Goal: Task Accomplishment & Management: Use online tool/utility

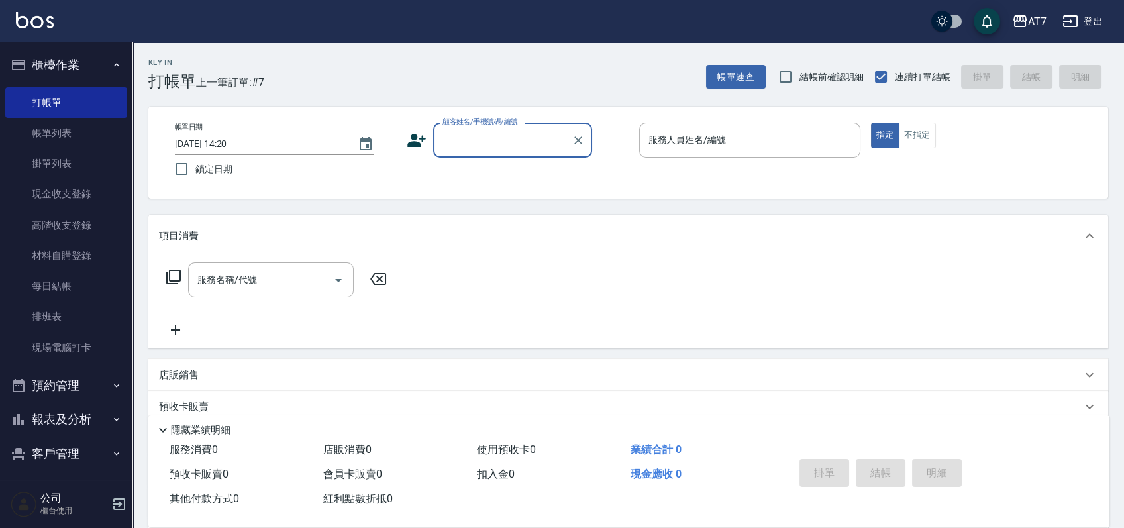
click at [500, 138] on input "顧客姓名/手機號碼/編號" at bounding box center [502, 140] width 127 height 23
type input "07038"
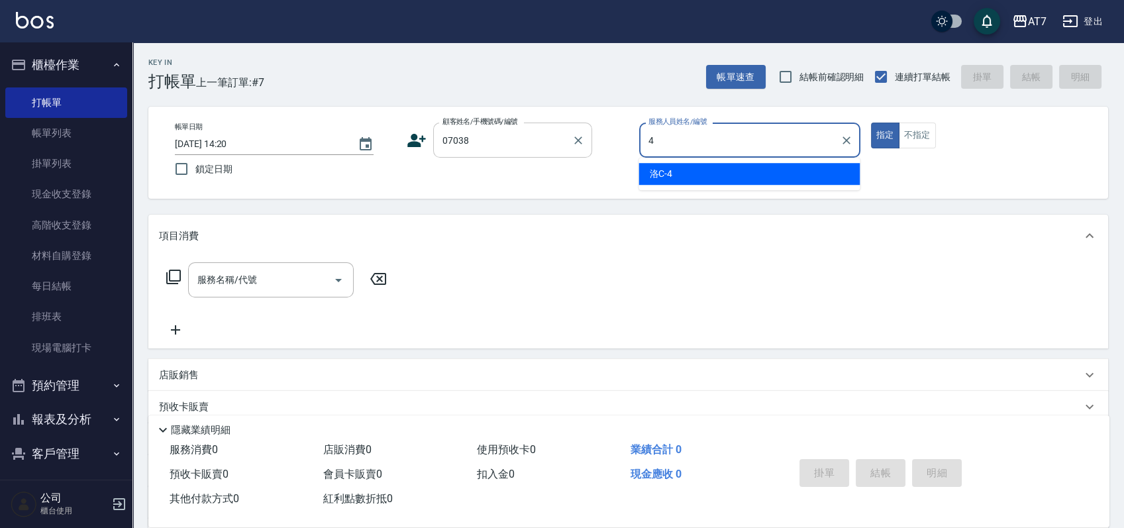
type input "洛C-4"
type button "true"
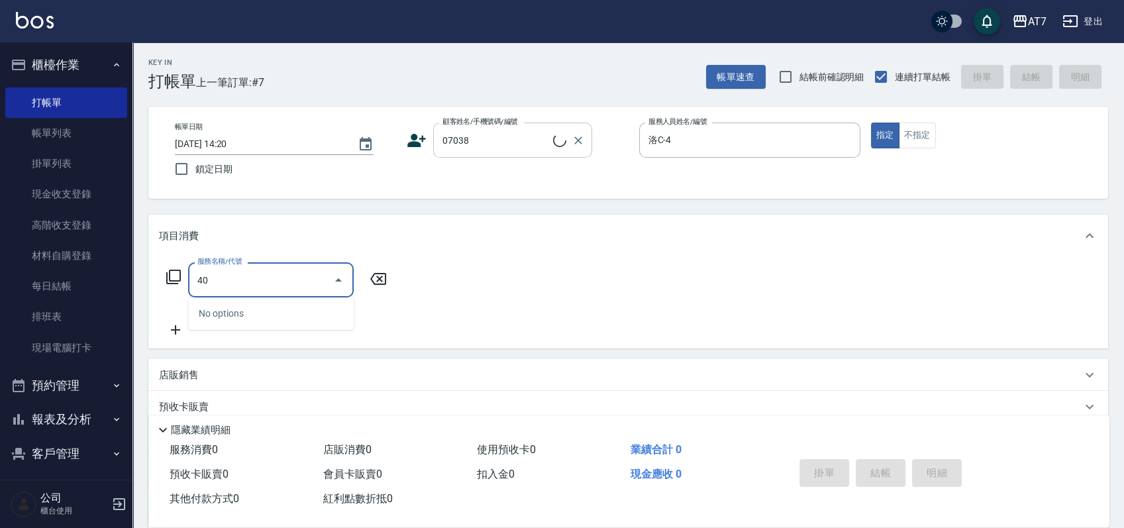
type input "401"
type input "公司/公司07038/07038"
type input "150"
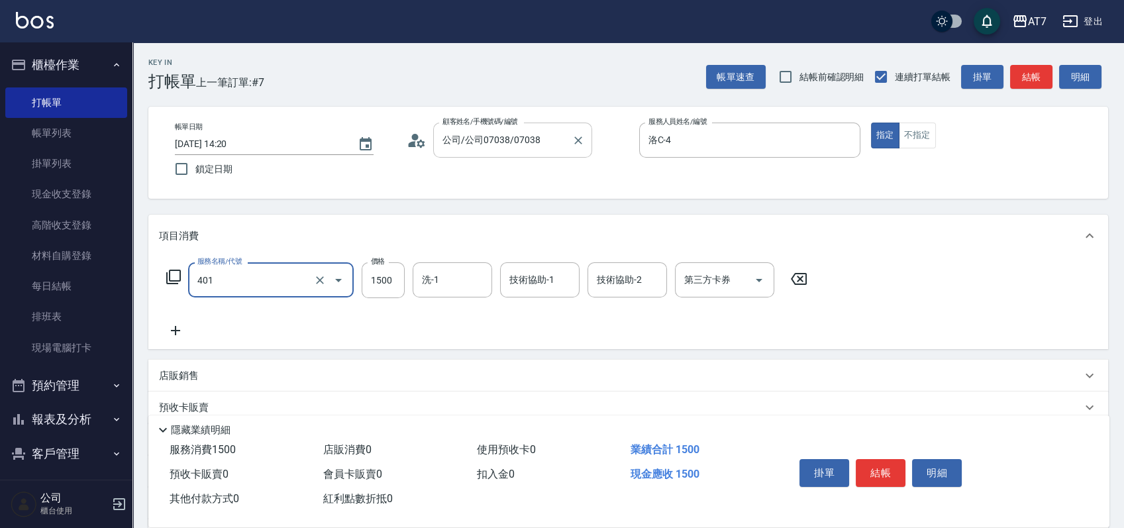
type input "染髮(互助)(401)"
type input "1"
type input "0"
type input "168"
type input "160"
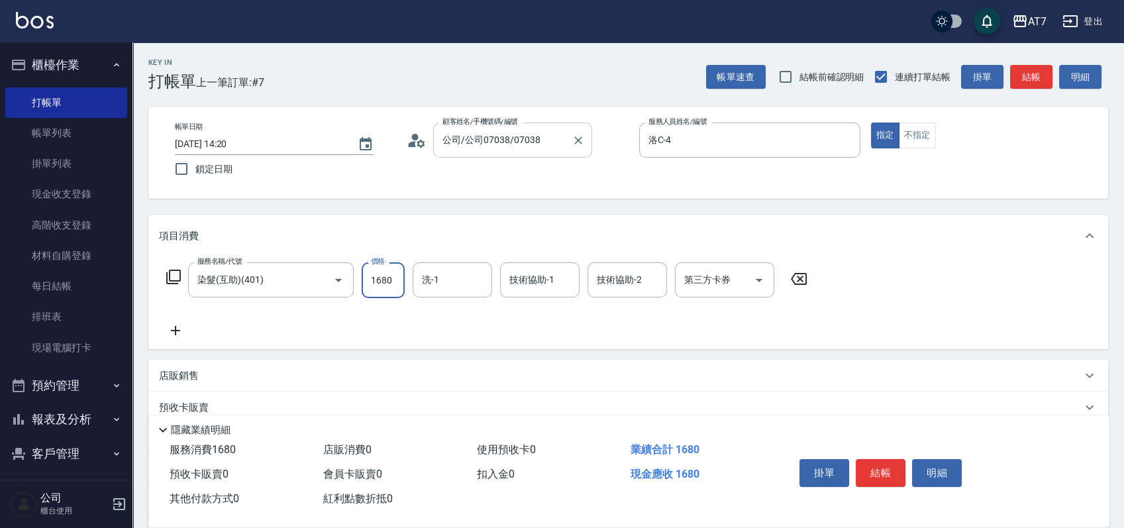
type input "1680"
type input "Ruby-42"
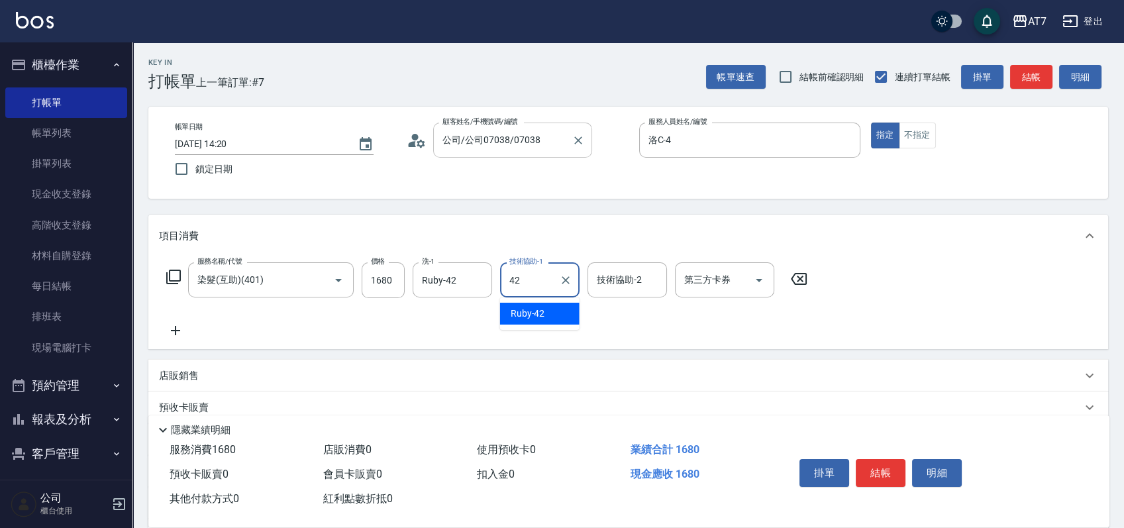
type input "Ruby-42"
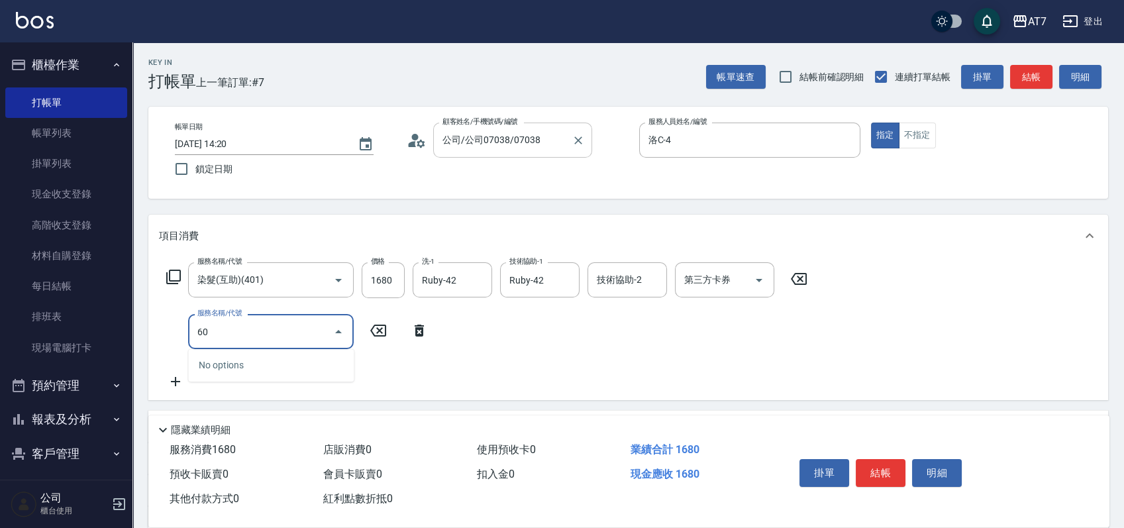
type input "609"
type input "410"
type input "鉑金護髮M（自領(609)"
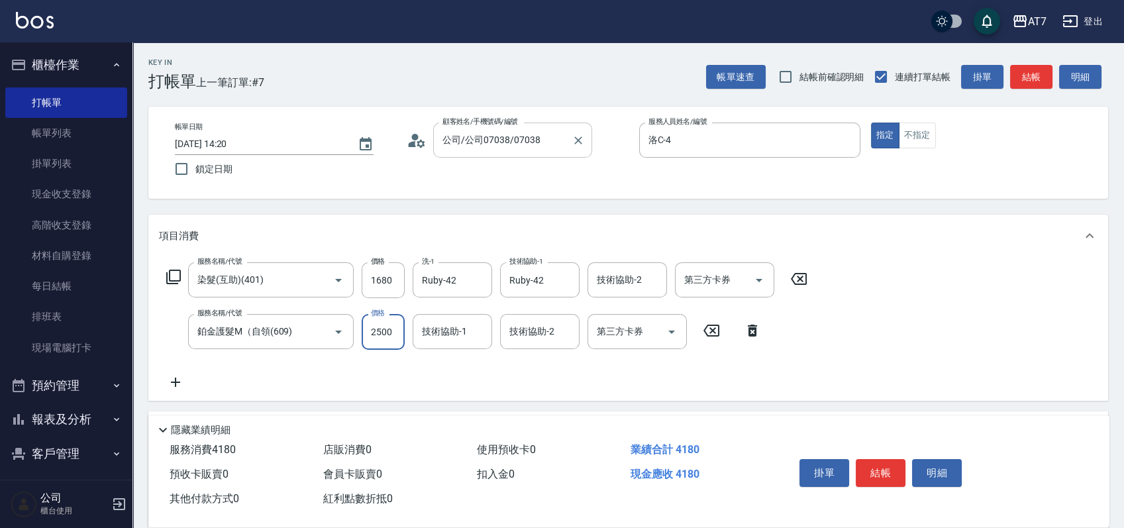
type input "2"
type input "160"
type input "24"
type input "170"
type input "240"
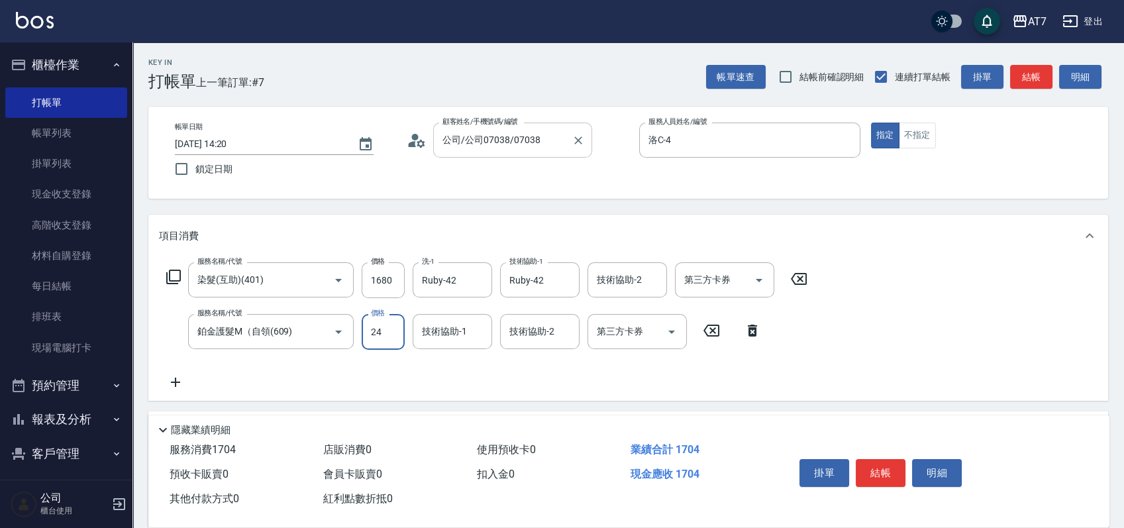
type input "190"
type input "2400"
type input "400"
type input "2400"
type input "Ruby-42"
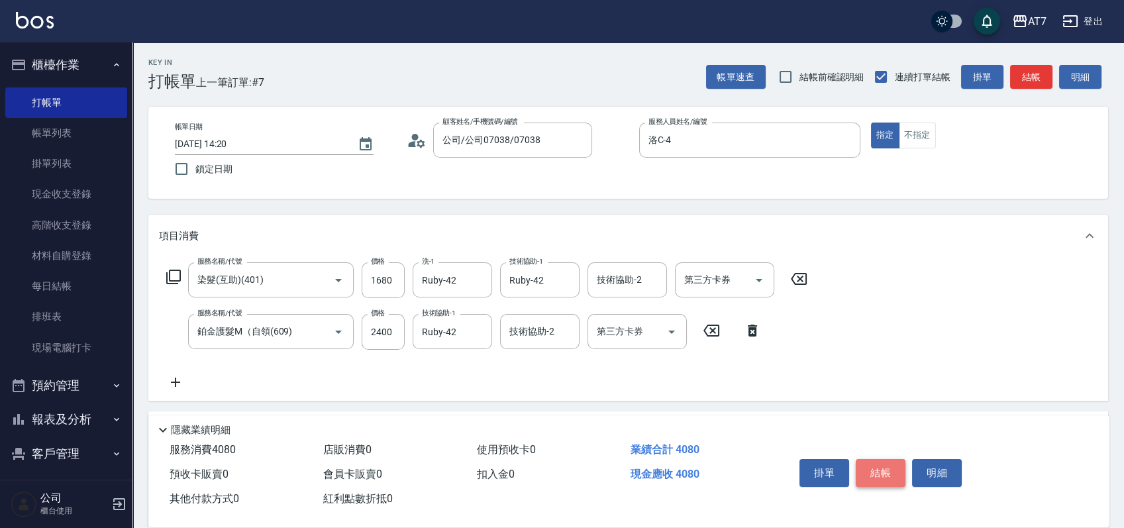
click at [875, 464] on button "結帳" at bounding box center [881, 473] width 50 height 28
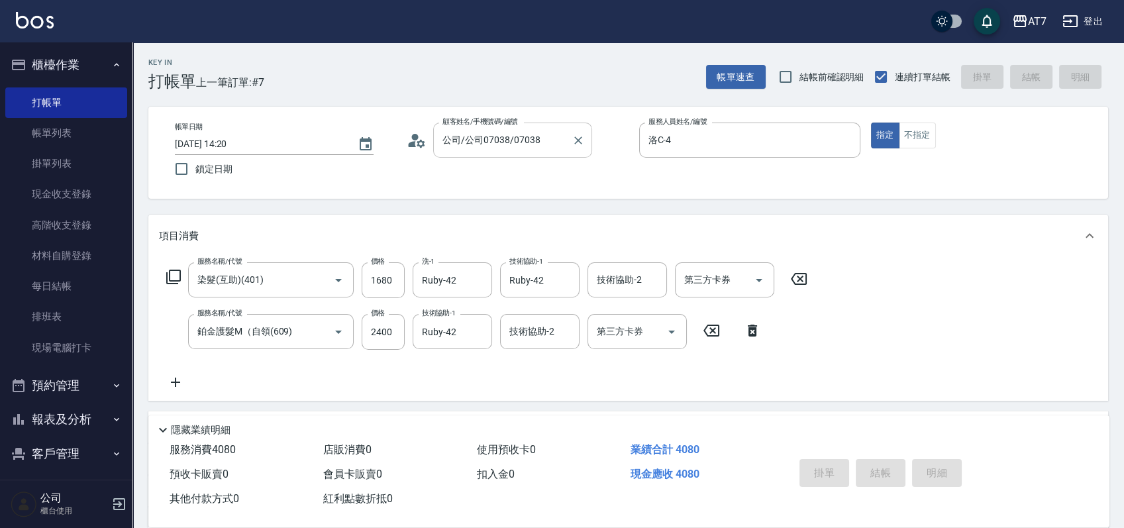
type input "[DATE] 15:54"
type input "0"
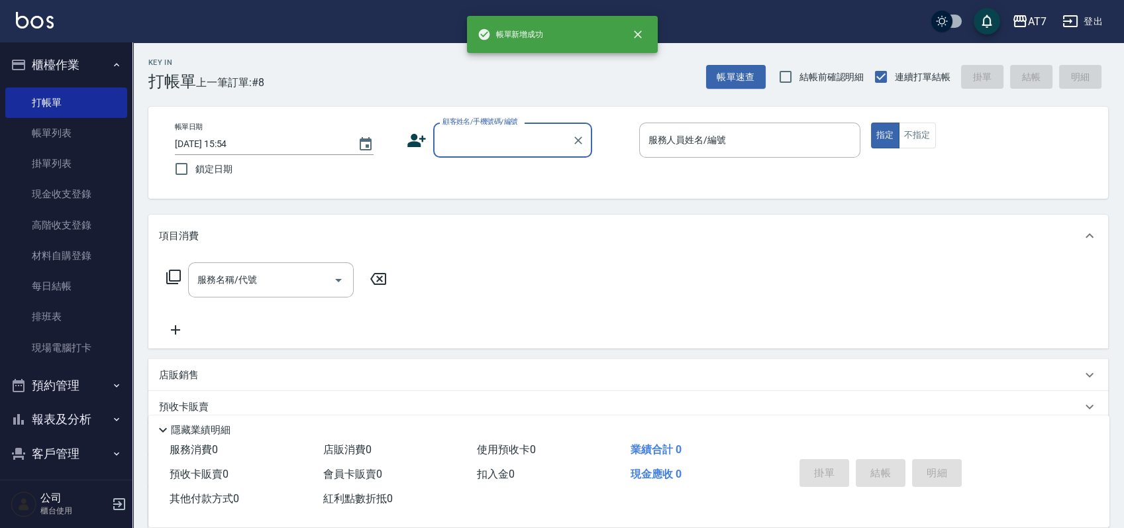
click at [520, 142] on input "顧客姓名/手機號碼/編號" at bounding box center [502, 140] width 127 height 23
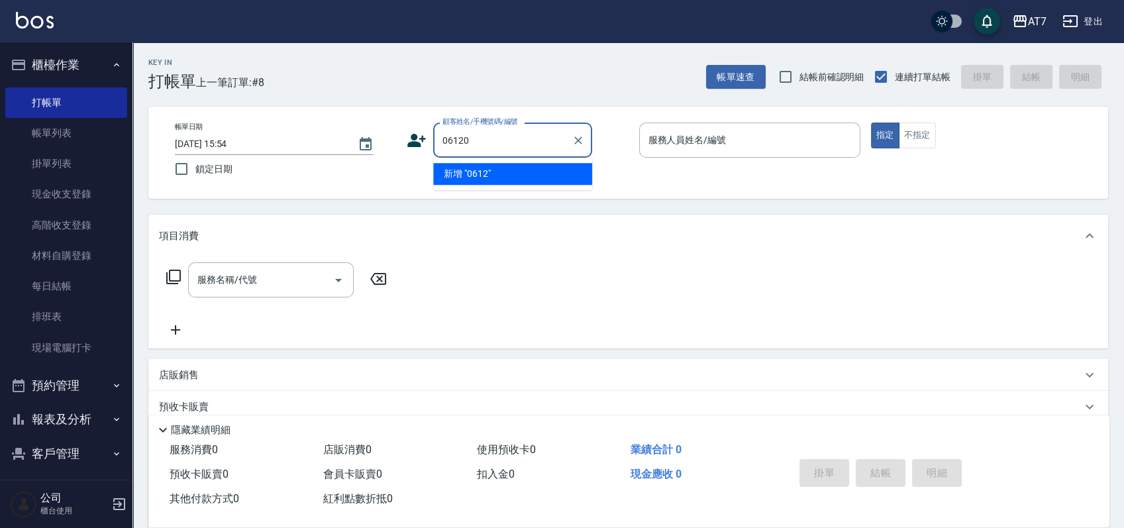
type input "06120"
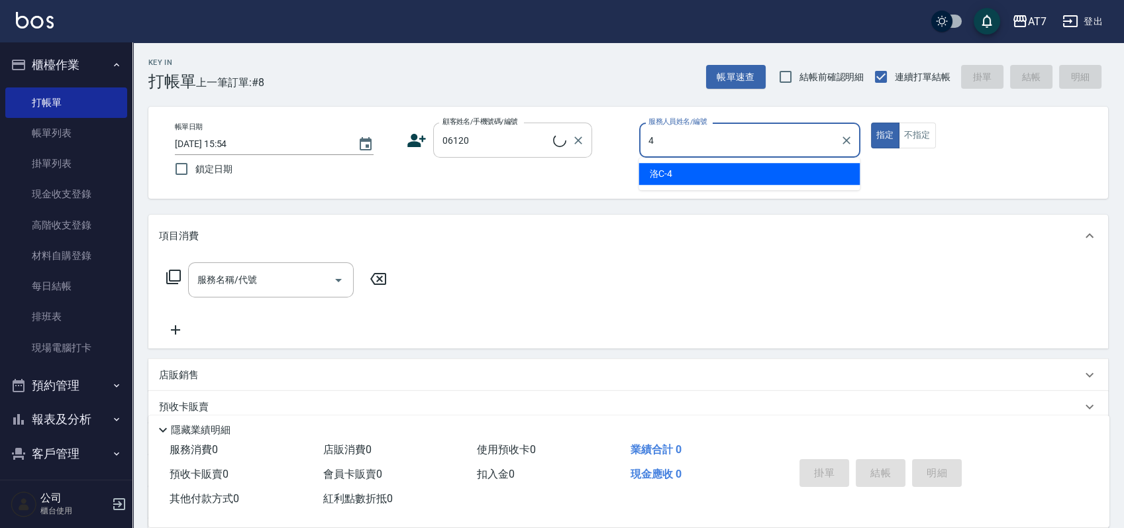
type input "4"
type input "公司單/06120-1/06120"
type input "洛C-4"
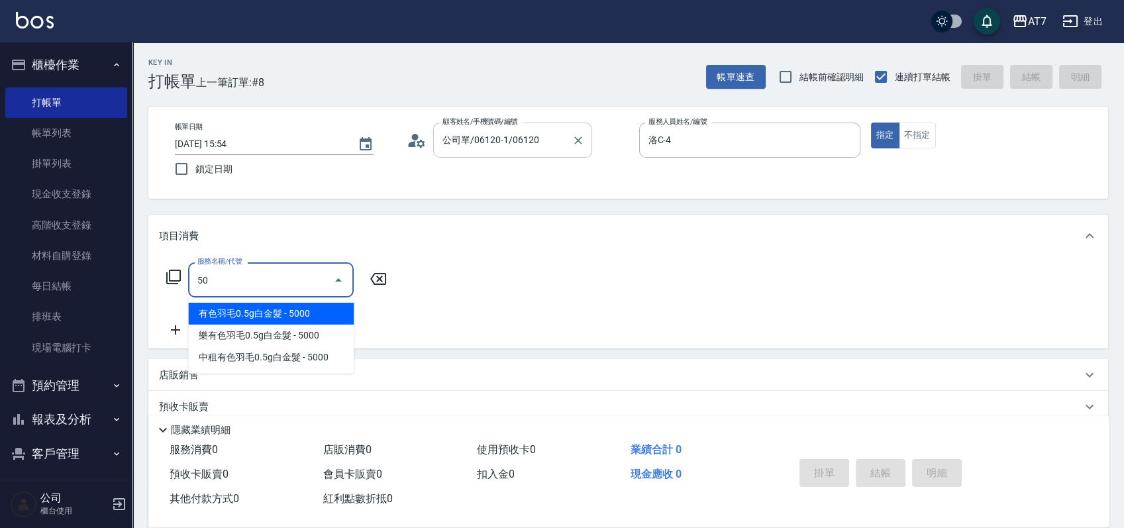
type input "501"
type input "30"
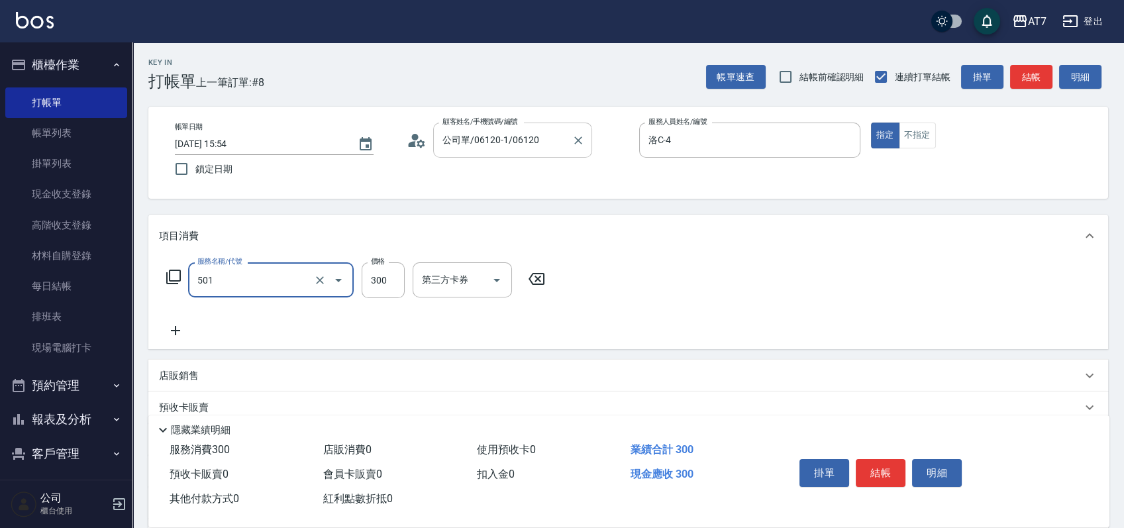
type input "洗髮(互助)(501)"
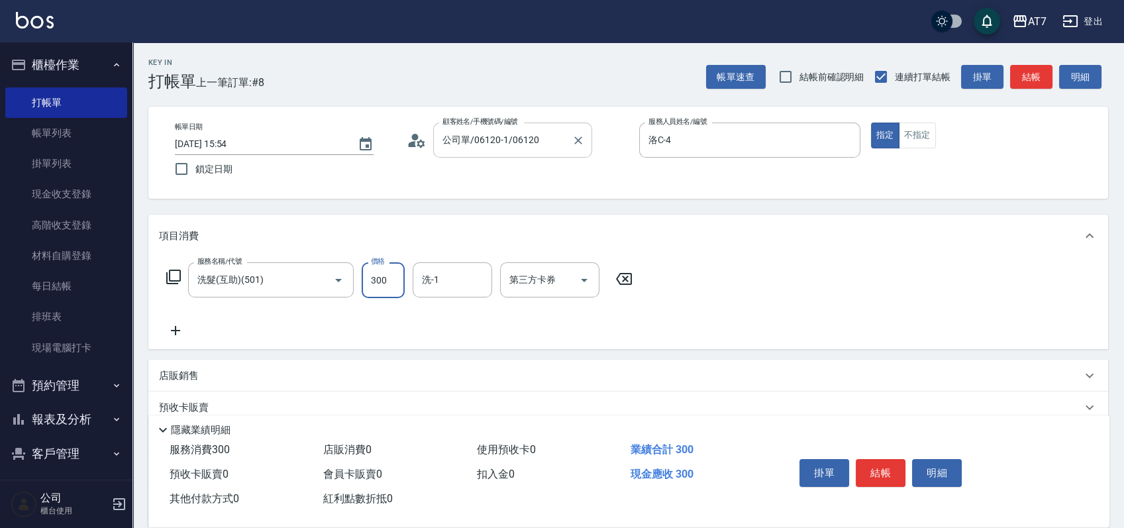
type input "2"
type input "0"
type input "250"
type input "20"
type input "250"
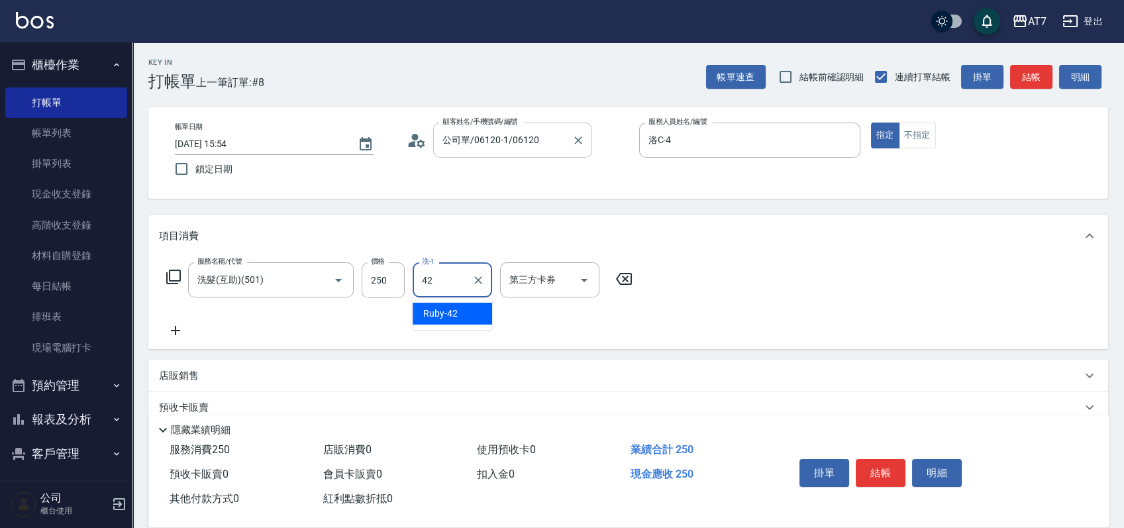
type input "Ruby-42"
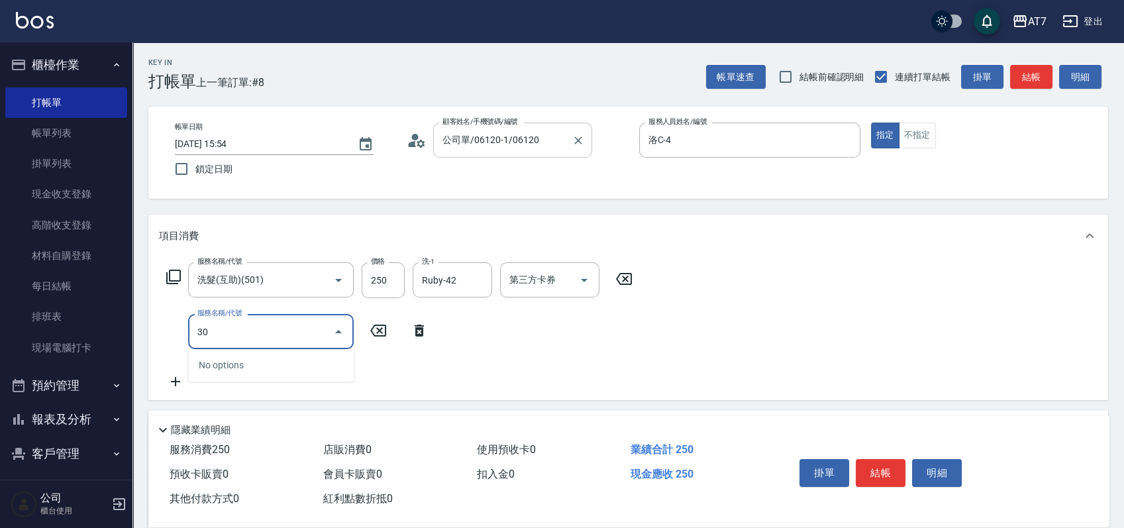
type input "302"
type input "60"
type input "剪髮(302)"
click at [881, 461] on button "結帳" at bounding box center [881, 473] width 50 height 28
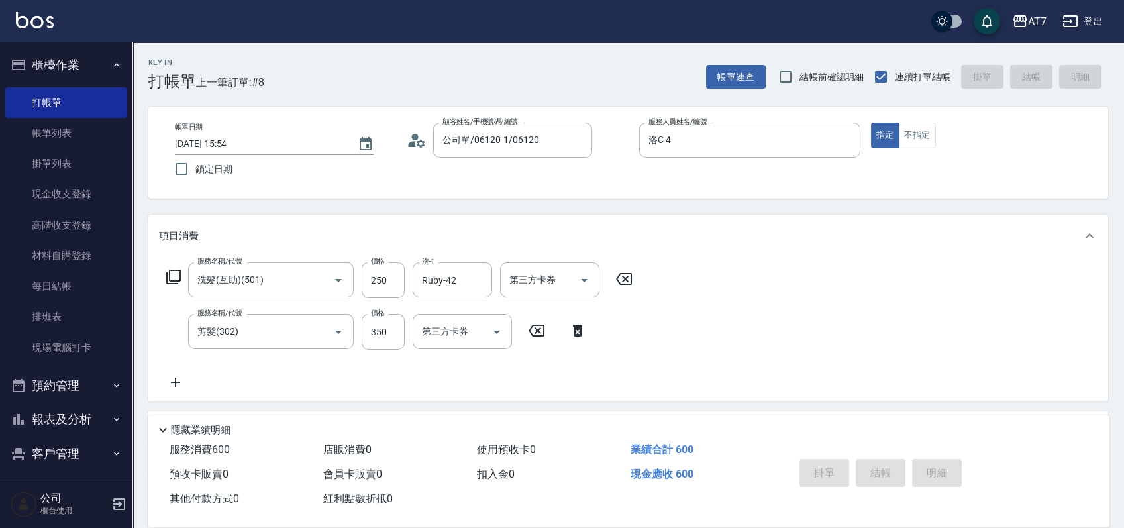
type input "0"
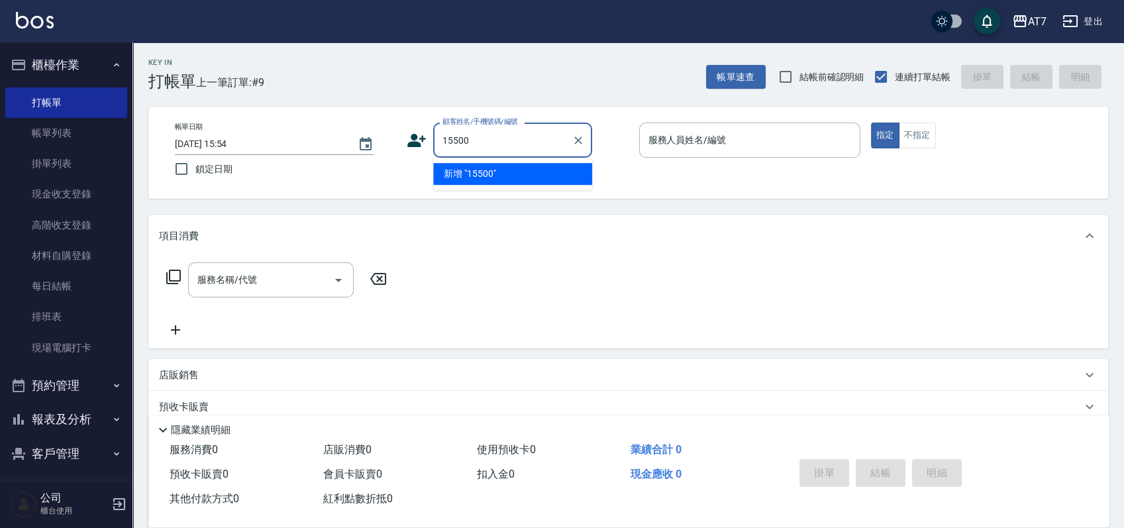
type input "15500"
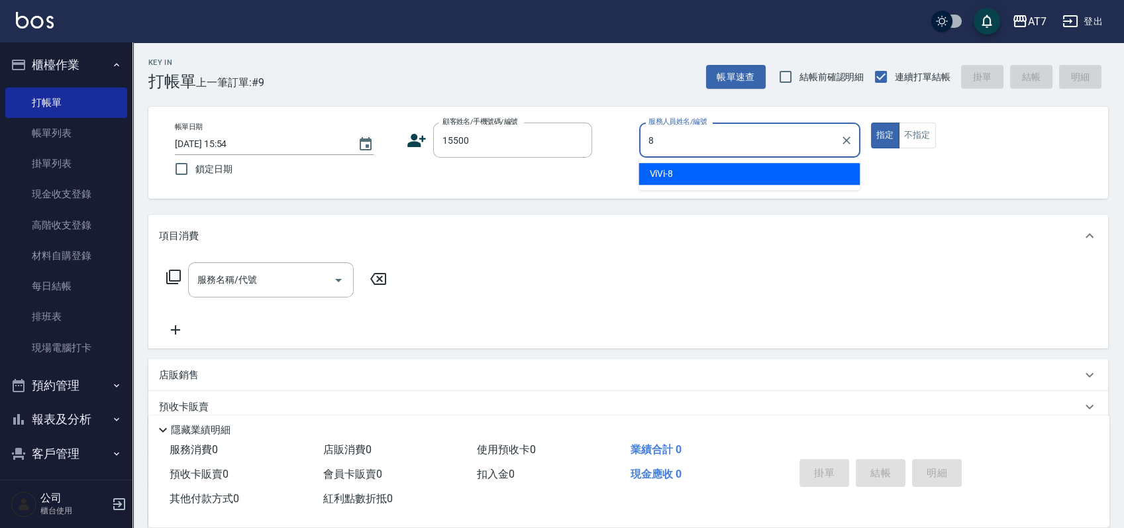
type input "ViVi-8"
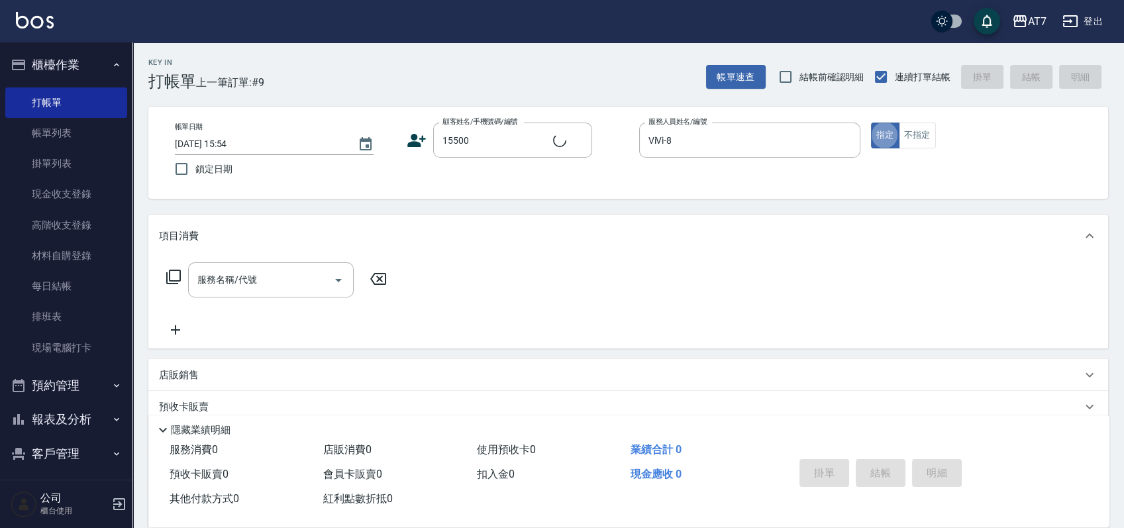
type input "公司/公司15500/15500"
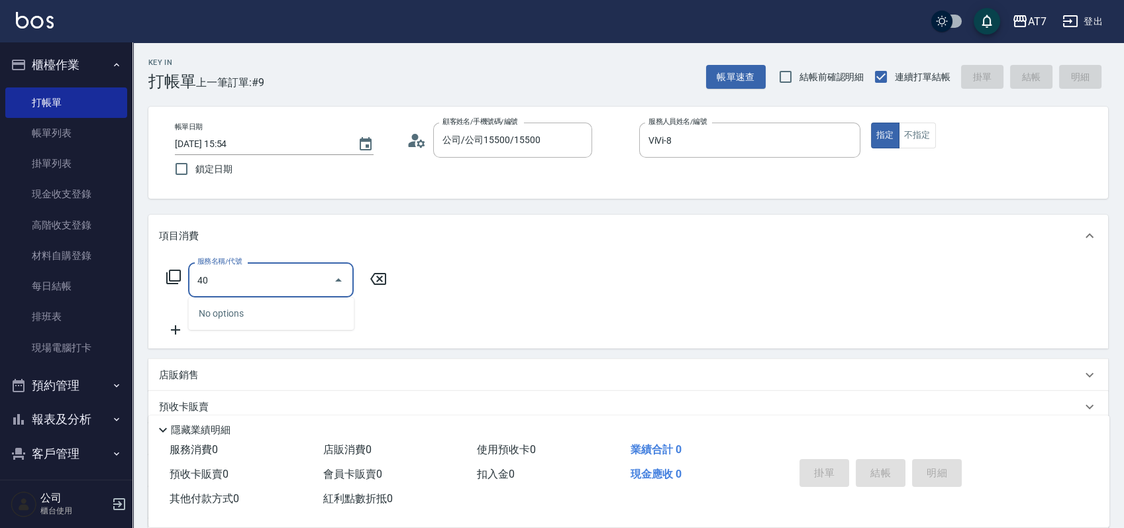
type input "401"
type input "150"
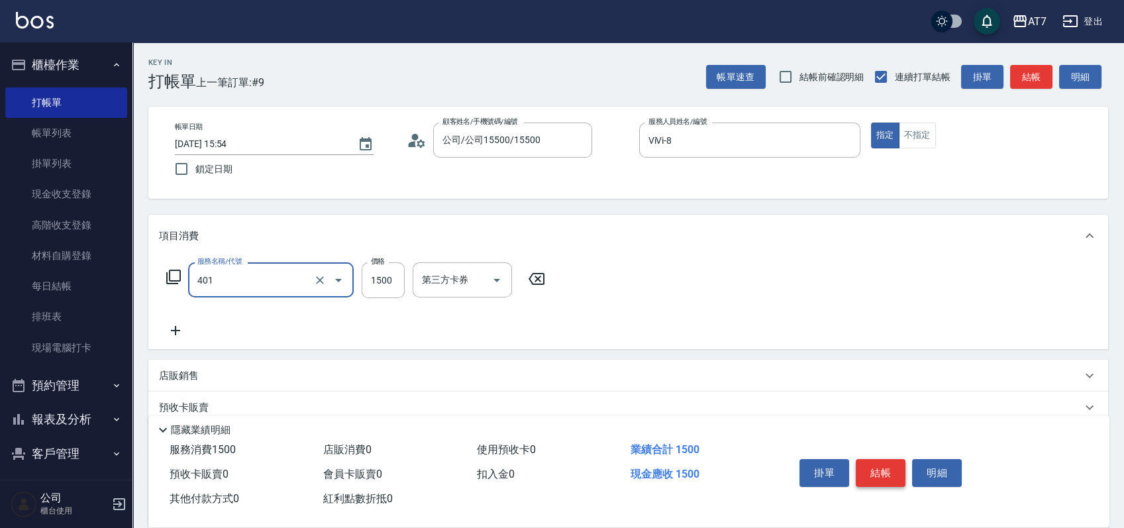
type input "染髮(互助)(401)"
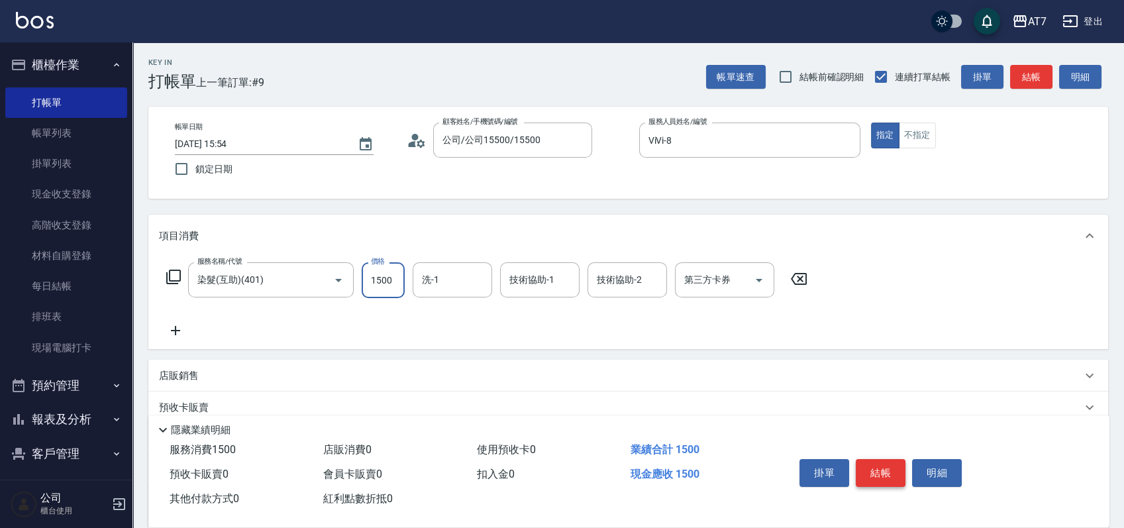
type input "1"
type input "0"
type input "199"
type input "10"
type input "1999"
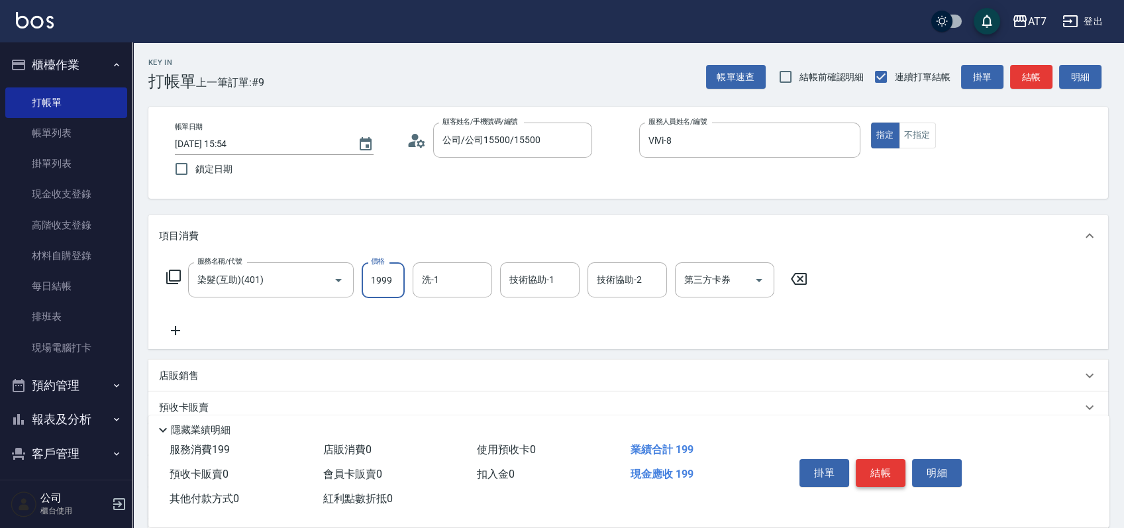
type input "190"
type input "1999"
type input "小慈-32"
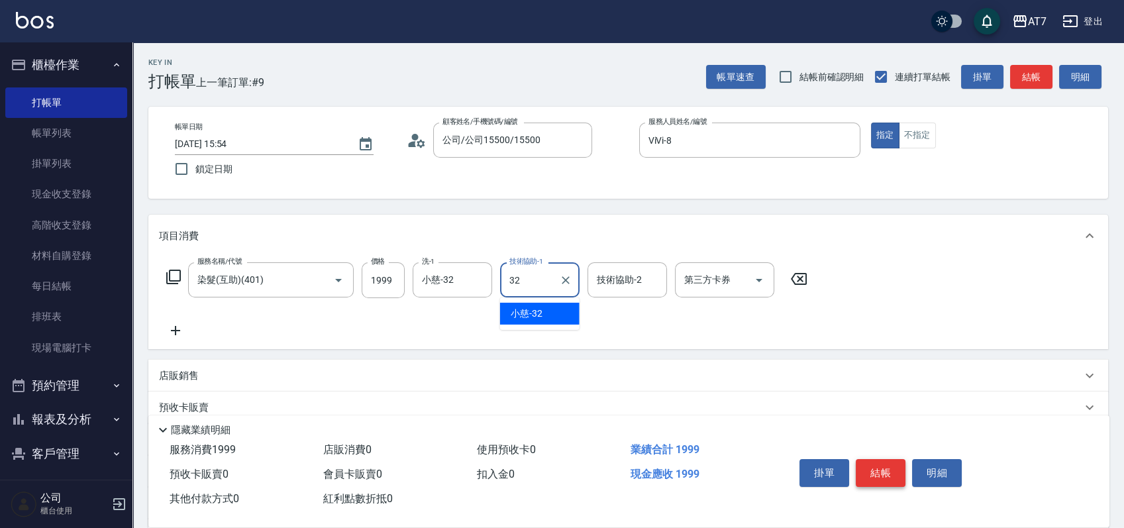
type input "小慈-32"
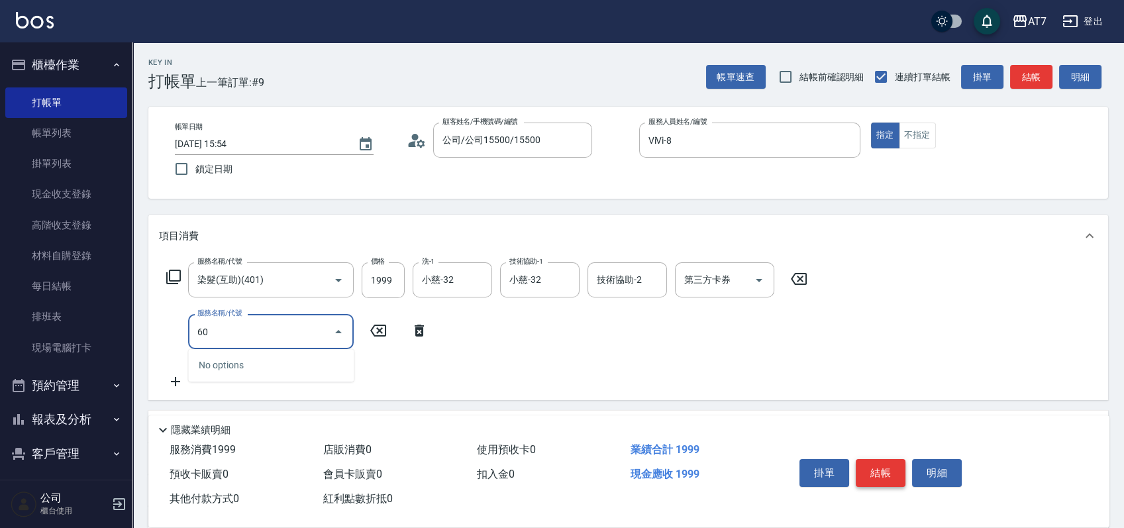
type input "608"
type input "390"
type input "鉑金護髮S（自領(608)"
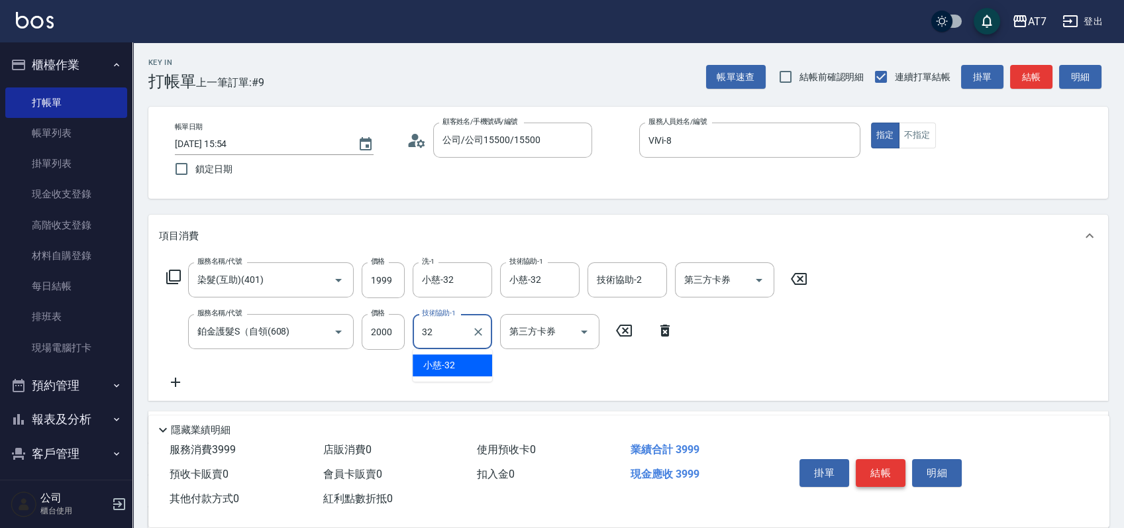
type input "小慈-32"
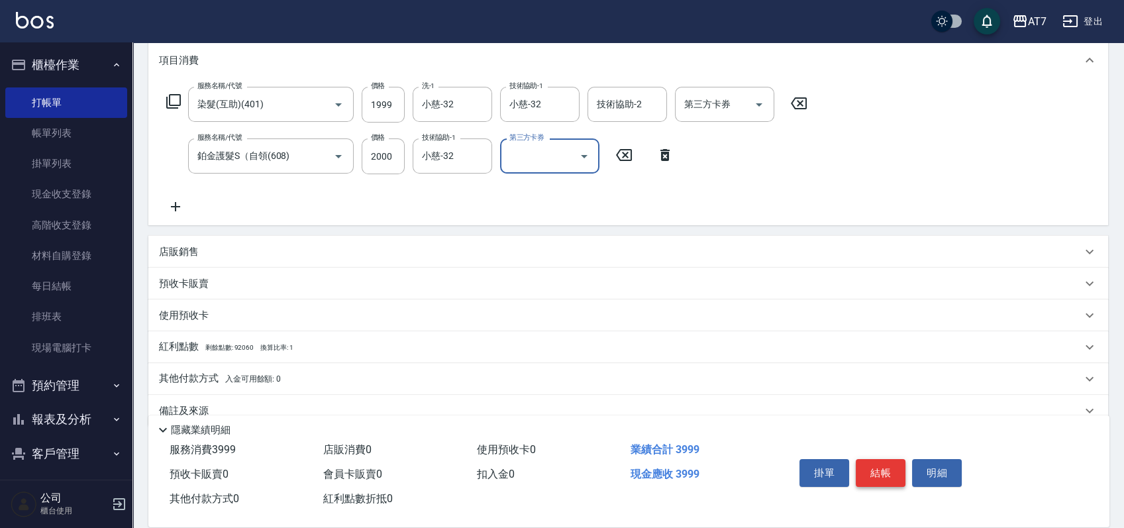
scroll to position [176, 0]
click at [710, 241] on div "店販銷售" at bounding box center [628, 251] width 960 height 32
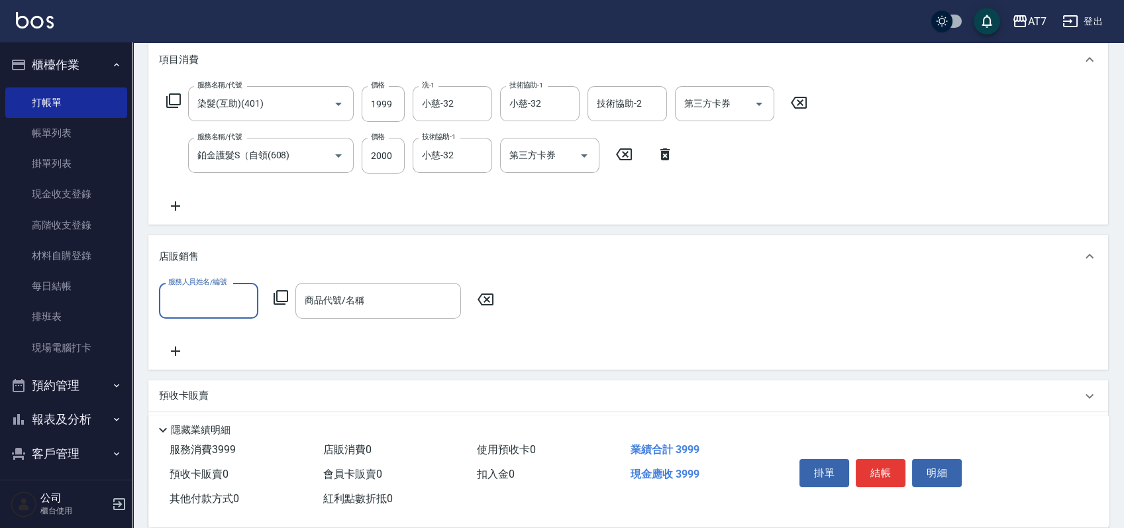
scroll to position [0, 0]
type input "ViVi-8"
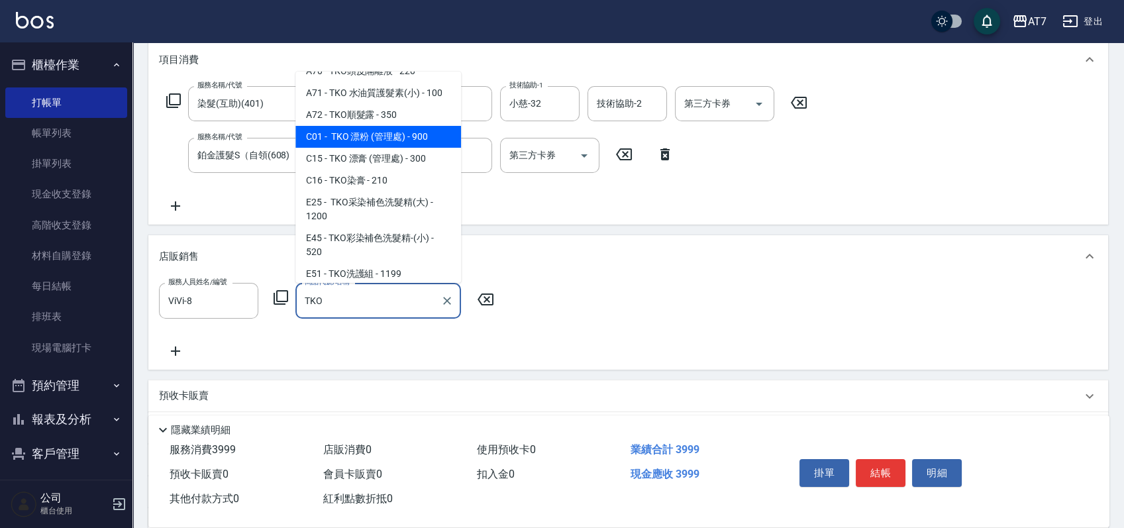
scroll to position [88, 0]
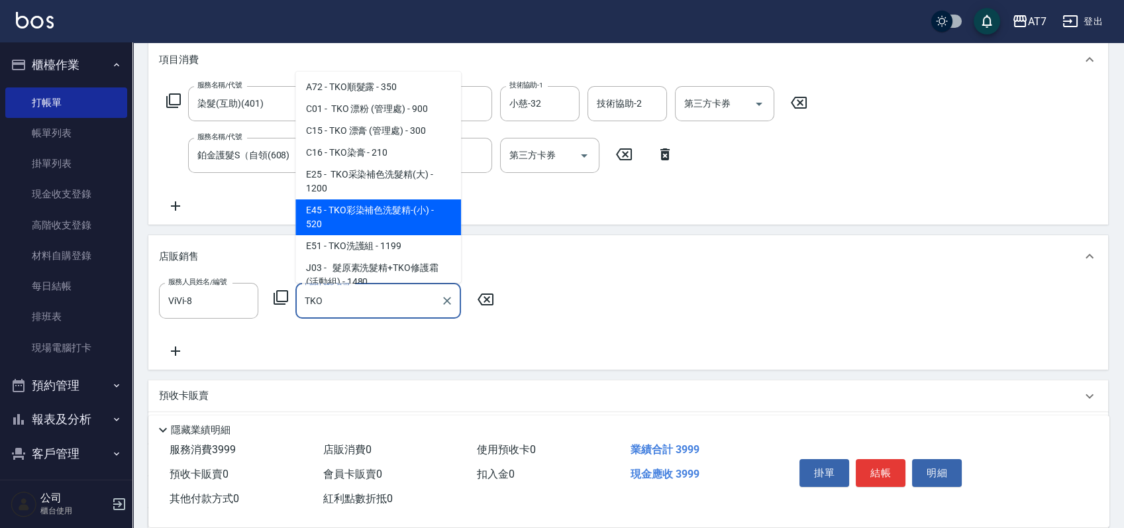
click at [376, 215] on span "E45 - TKO彩染補色洗髮精-(小) - 520" at bounding box center [379, 217] width 166 height 36
type input "TKO彩染補色洗髮精-(小)"
type input "450"
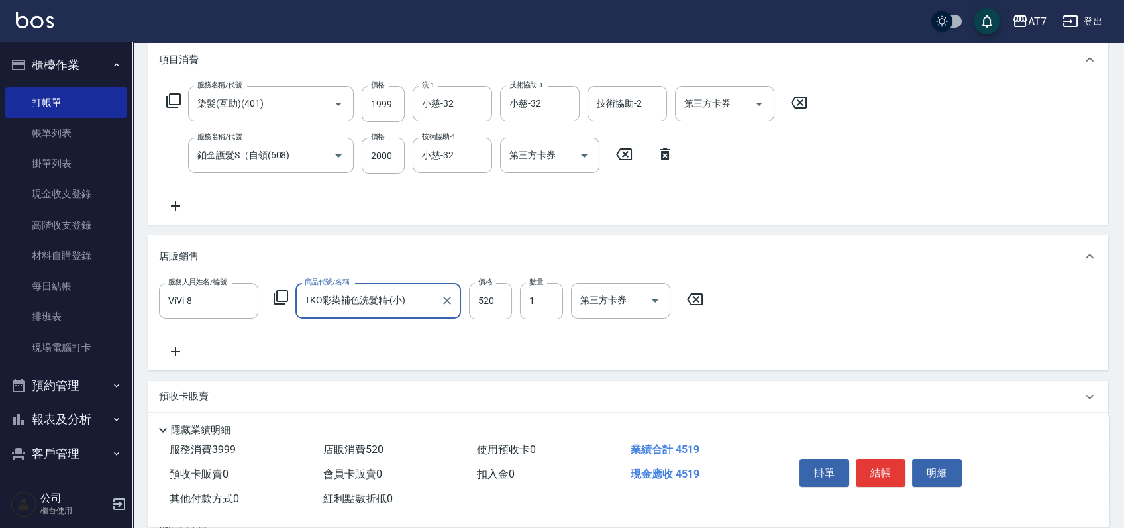
type input "TKO彩染補色洗髮精-(小)"
type input "4"
type input "400"
type input "468"
type input "440"
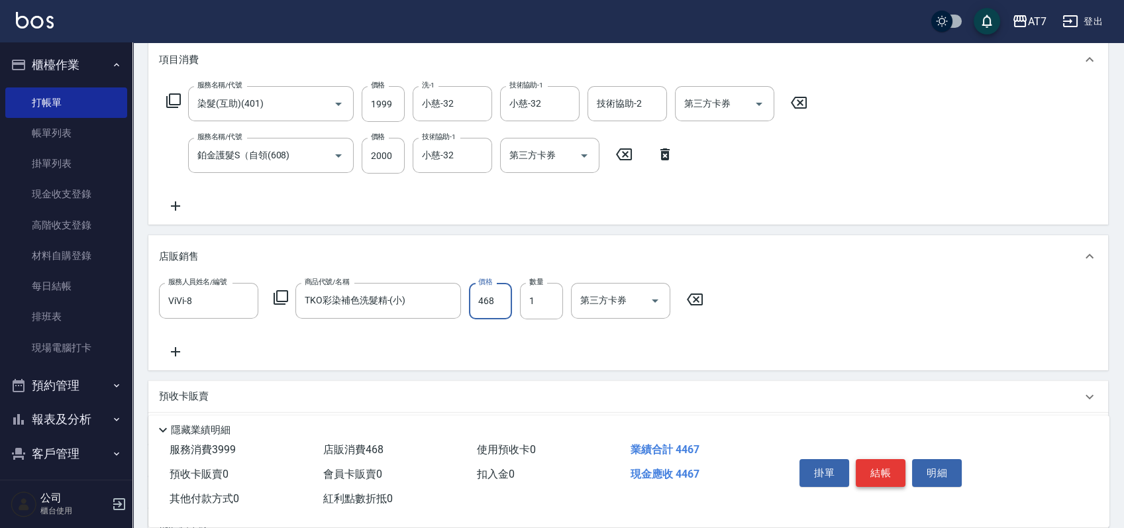
type input "468"
click at [873, 470] on button "結帳" at bounding box center [881, 473] width 50 height 28
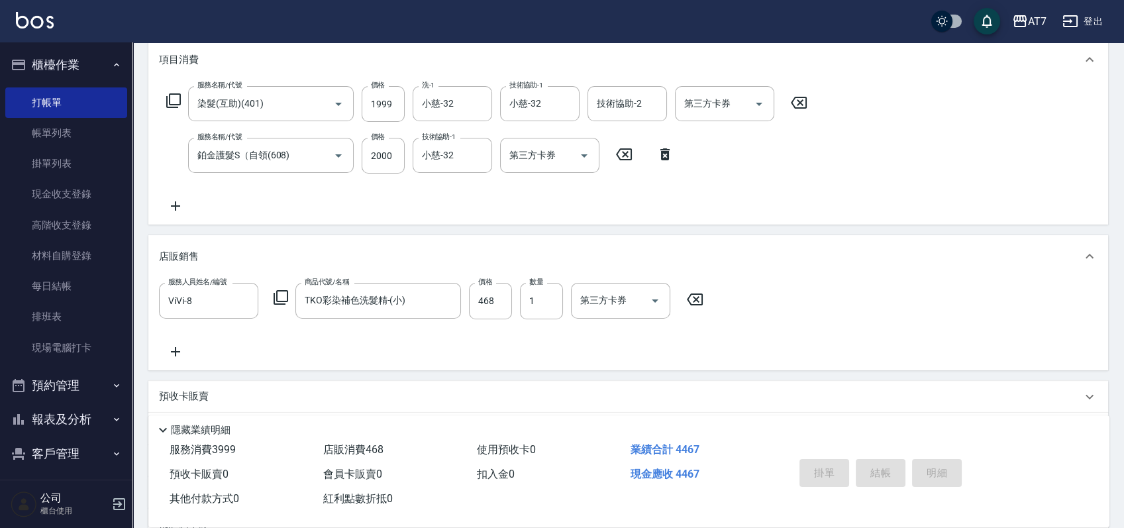
type input "[DATE] 15:55"
type input "0"
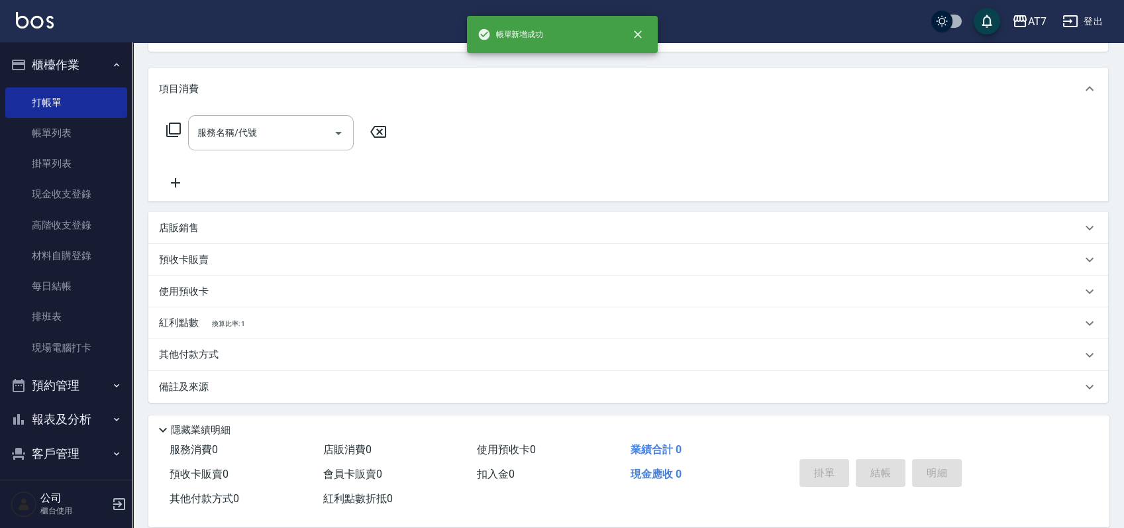
scroll to position [0, 0]
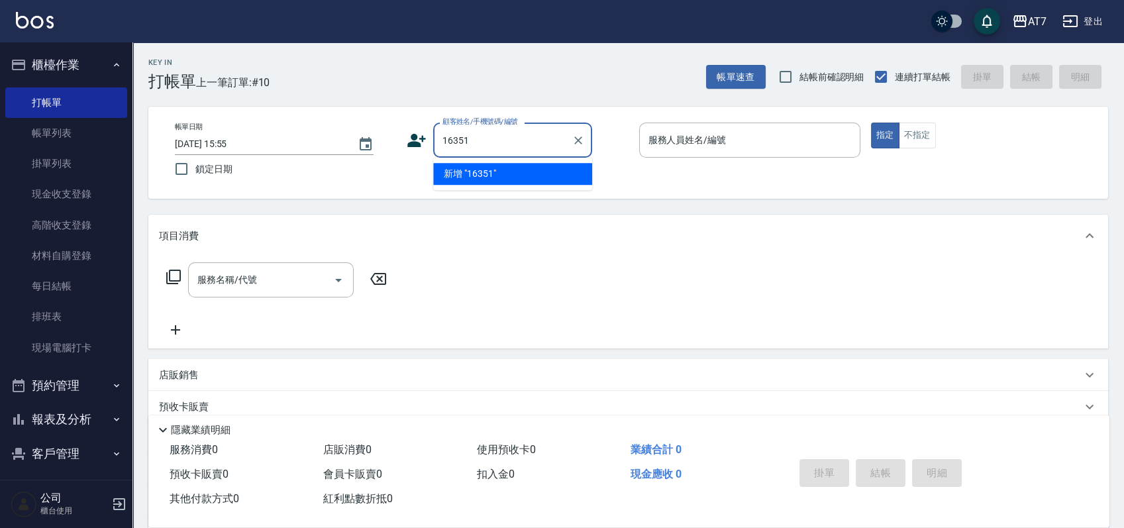
type input "16351"
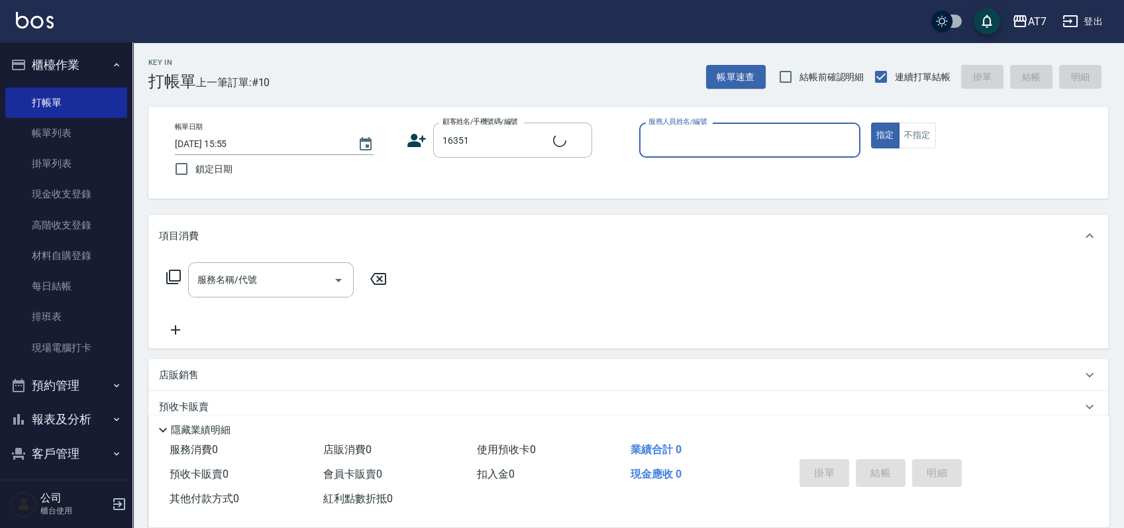
type input "1"
type input "公司/公司16351/16351"
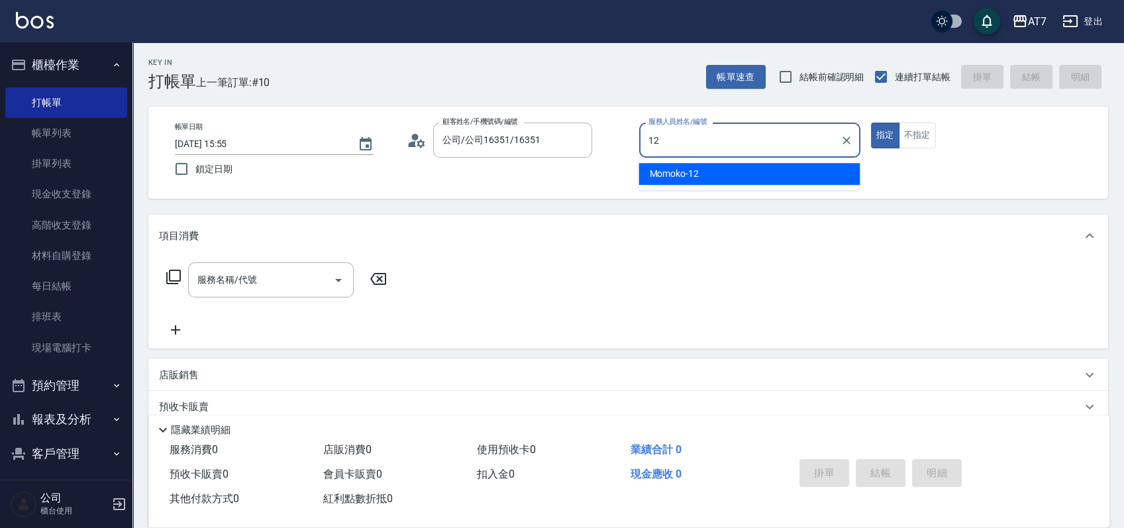
type input "Momoko-12"
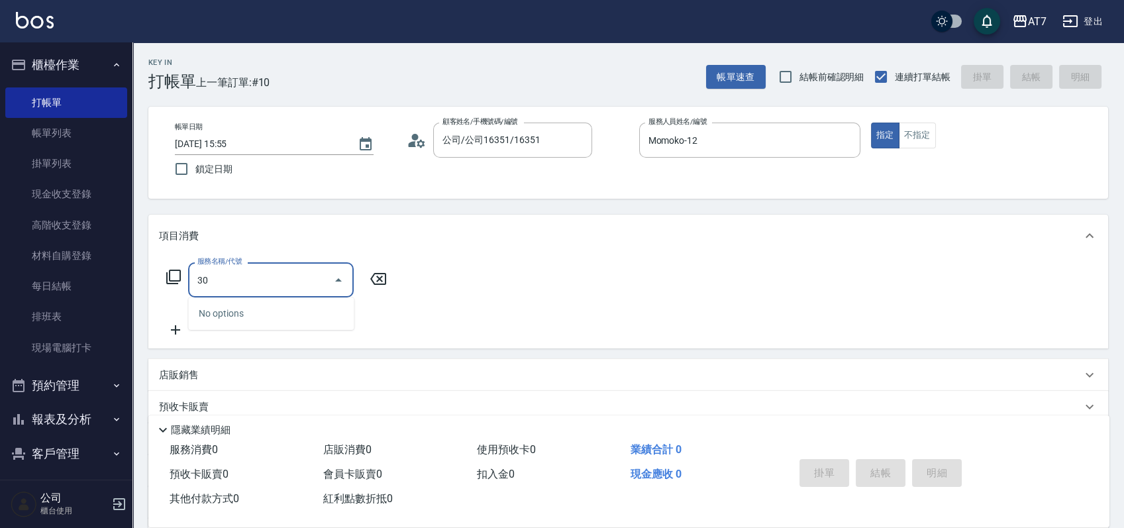
type input "304"
type input "40"
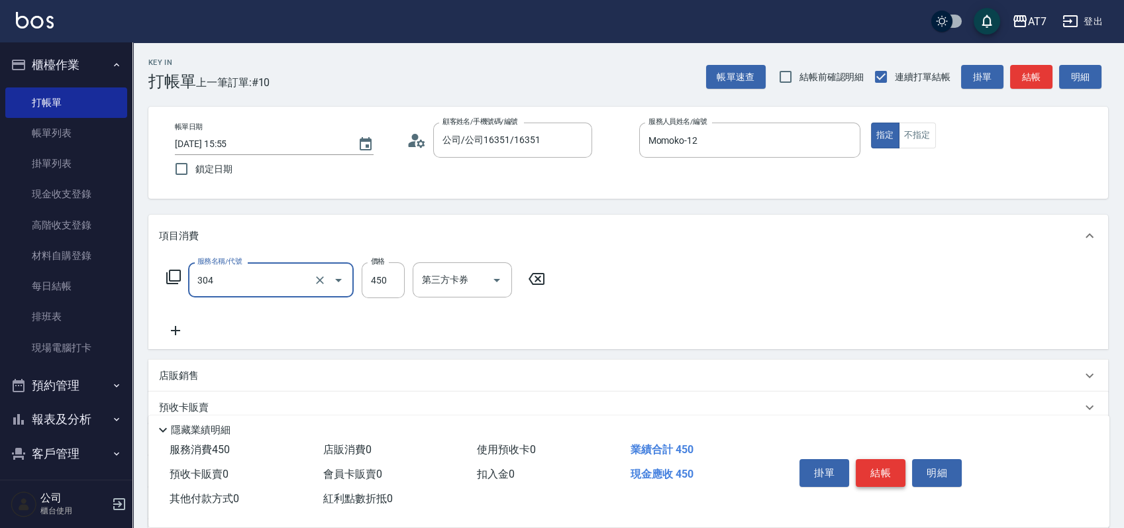
type input "A+級剪髮(304)"
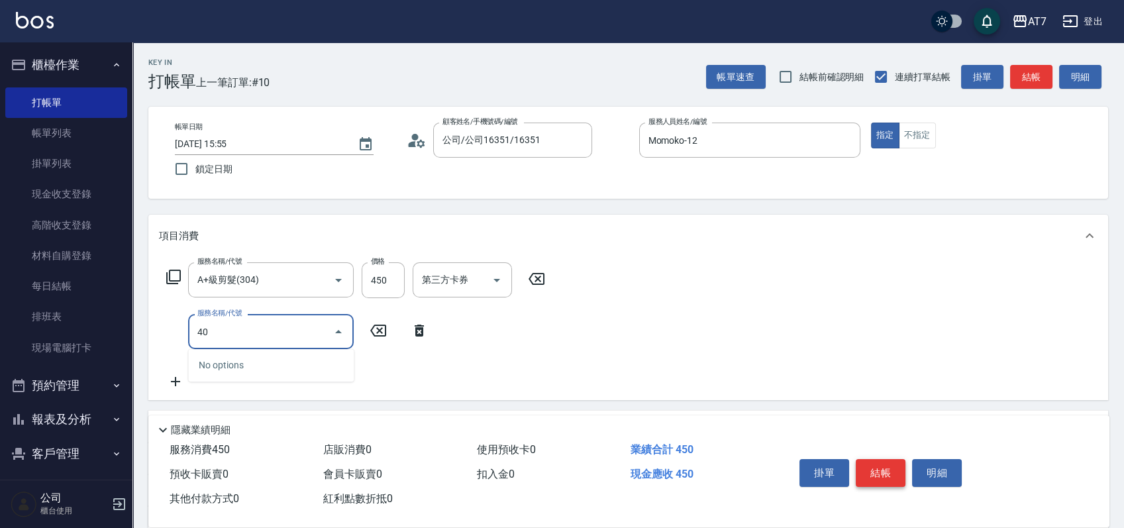
type input "401"
type input "190"
type input "染髮(互助)(401)"
type input "1"
type input "40"
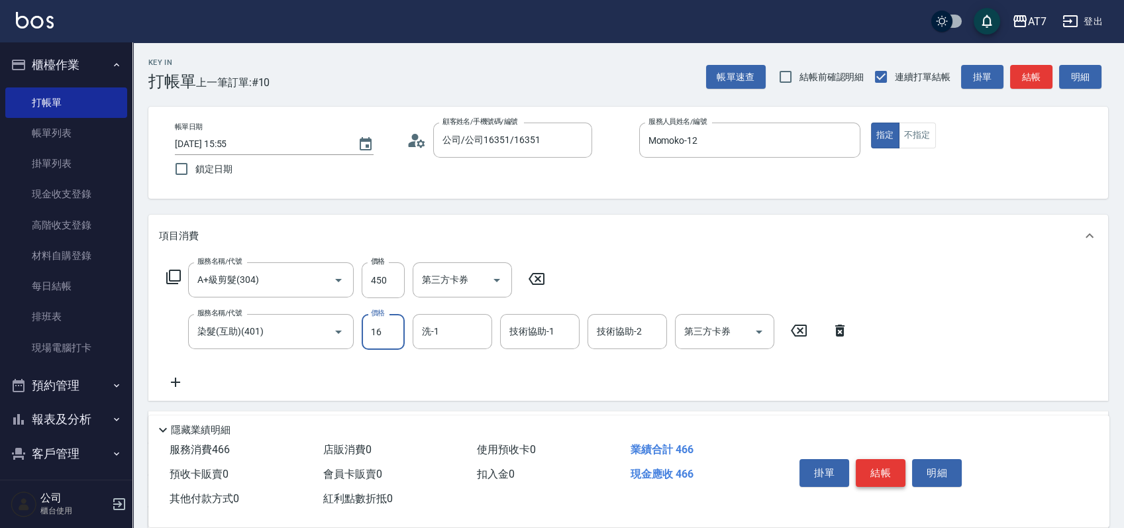
type input "168"
type input "60"
type input "1680"
type input "210"
type input "1680"
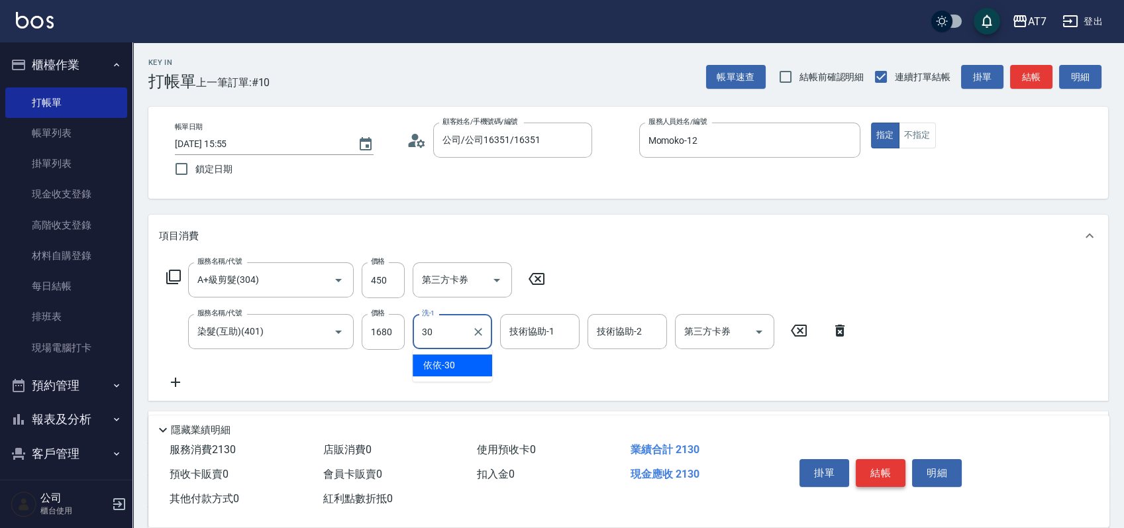
type input "依依-30"
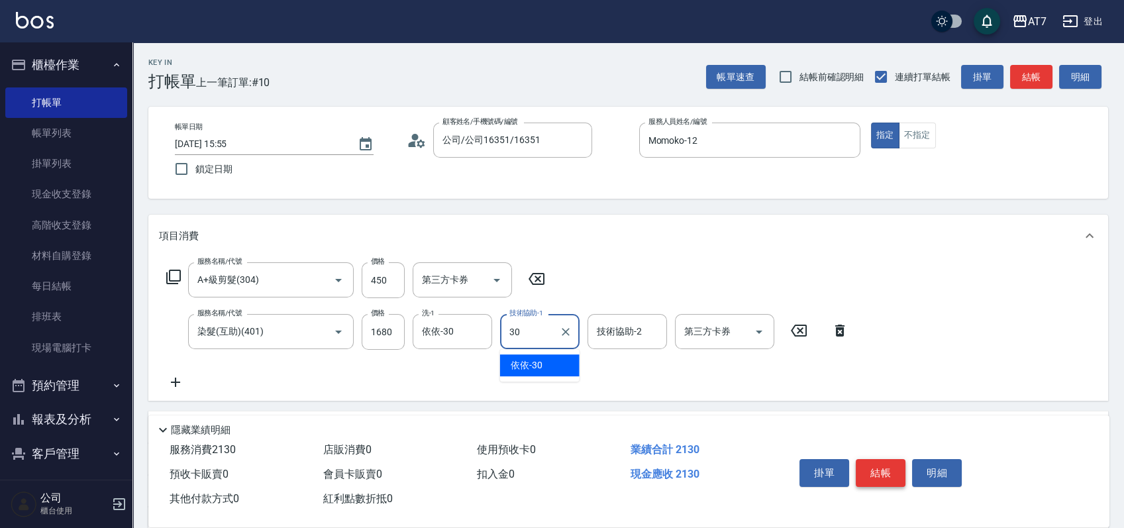
type input "依依-30"
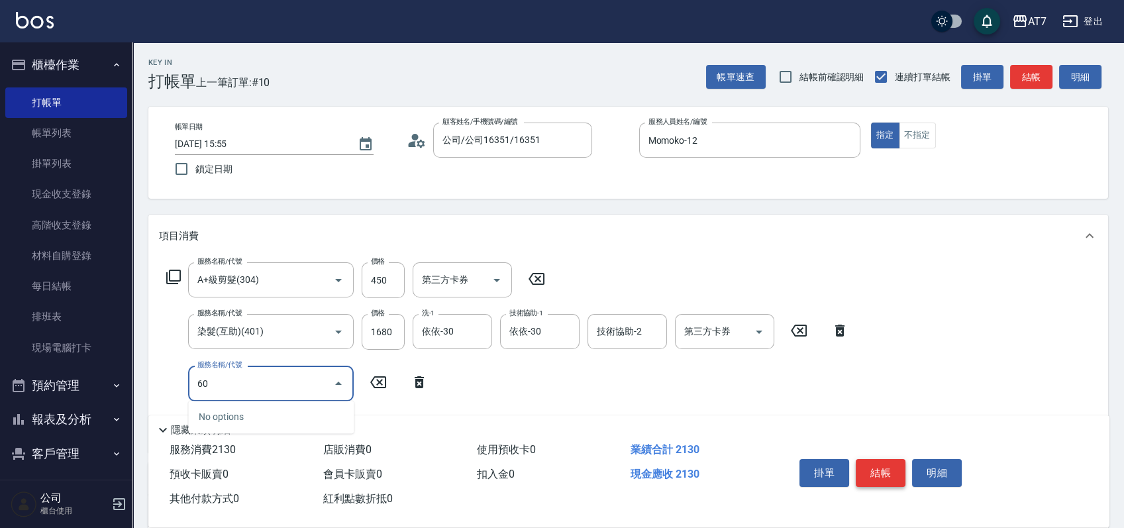
type input "603"
type input "290"
type input "TKO護髮（助(603)"
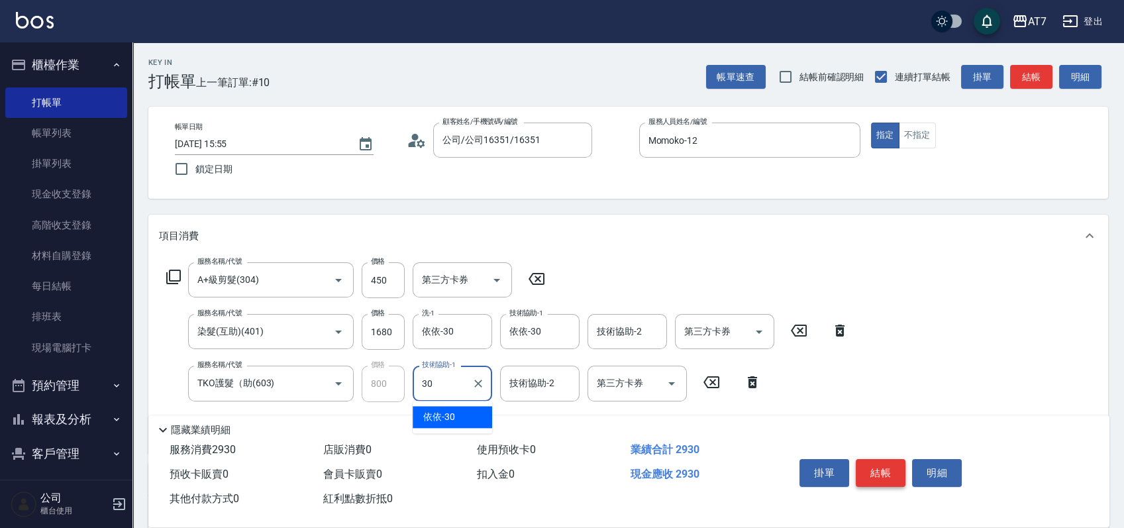
type input "依依-30"
click at [873, 470] on button "結帳" at bounding box center [881, 473] width 50 height 28
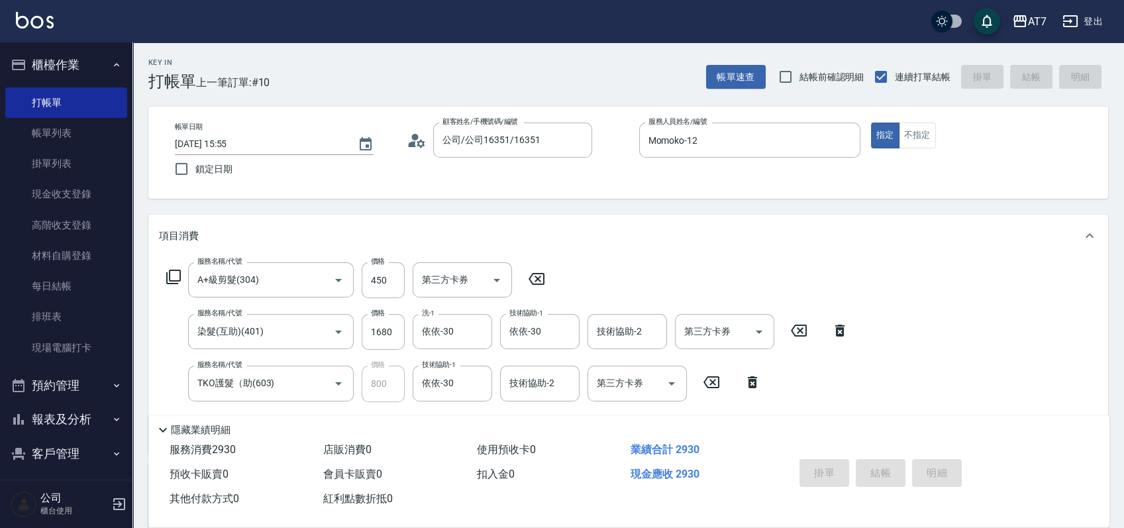
type input "[DATE] 15:56"
type input "0"
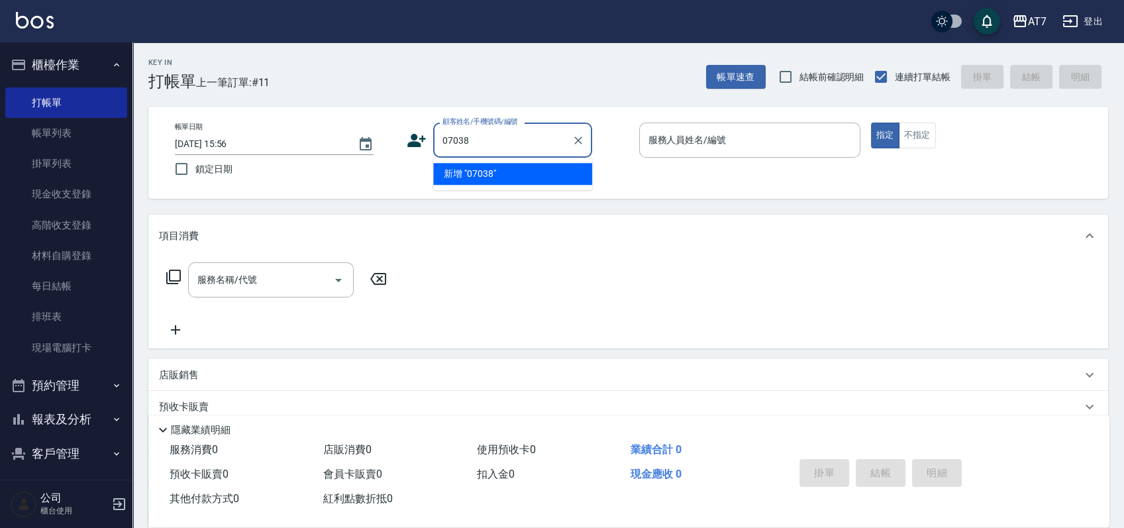
type input "07038"
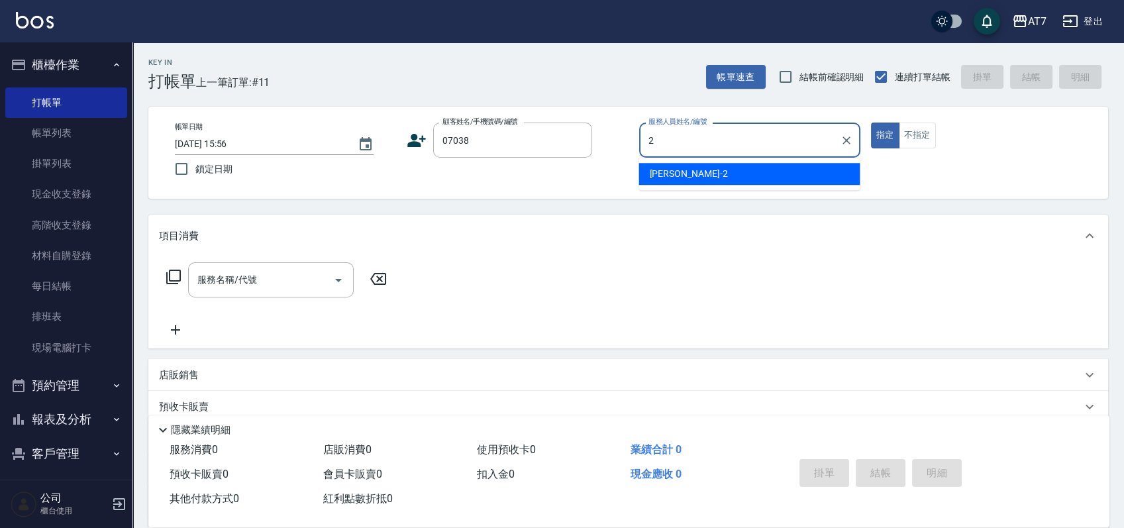
type input "[PERSON_NAME]-2"
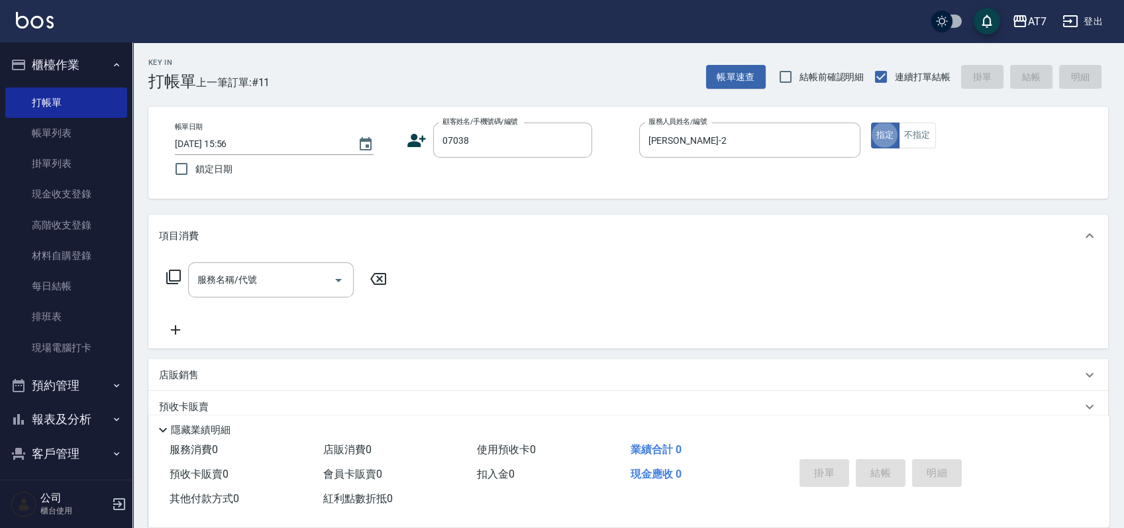
type input "公司/公司07038/07038"
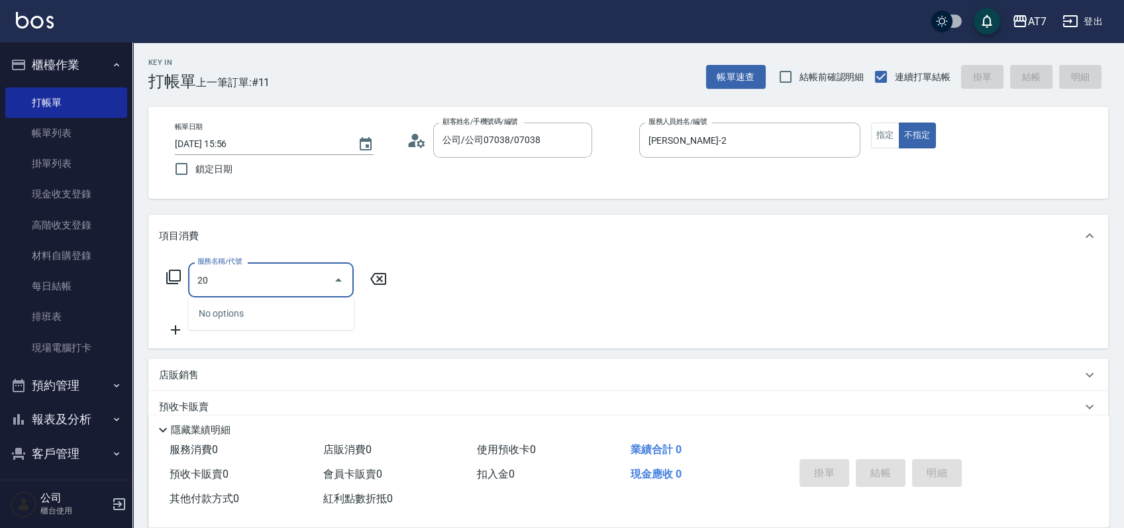
type input "201"
type input "150"
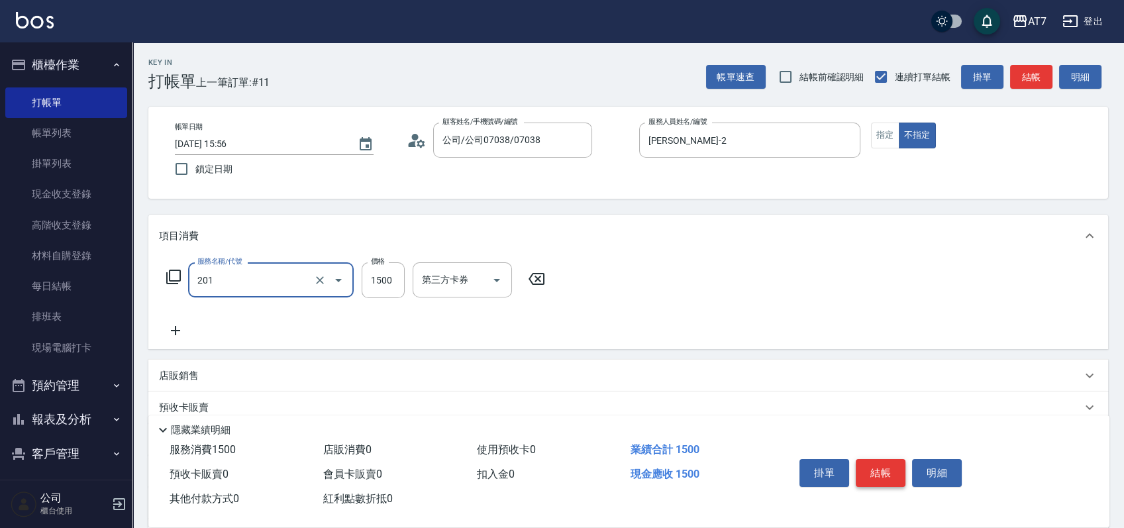
type input "燙-互助(201)"
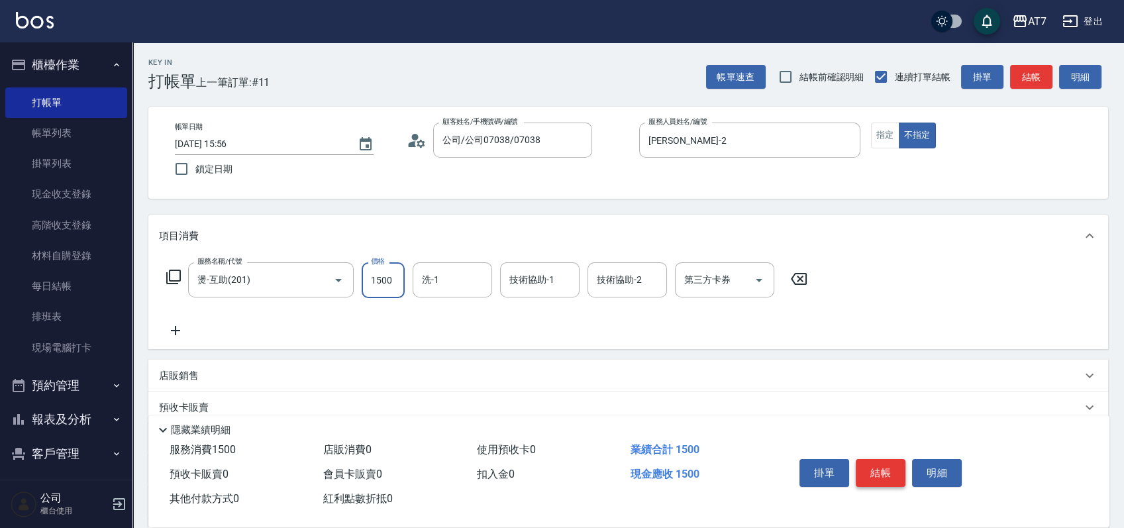
type input "0"
type input "200"
type input "2000"
type input "LU LU-35"
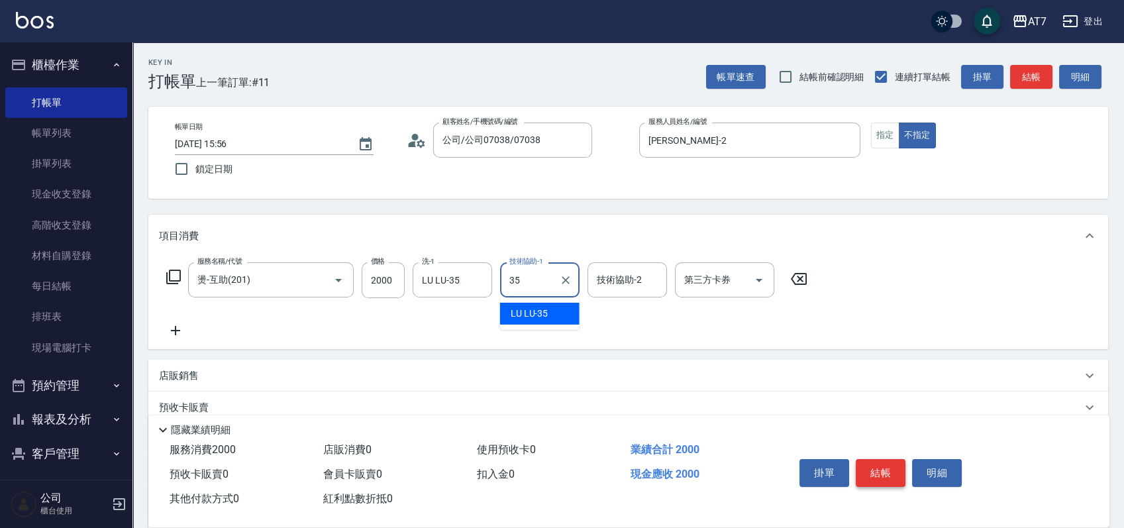
type input "LU LU-35"
click at [873, 470] on button "結帳" at bounding box center [881, 473] width 50 height 28
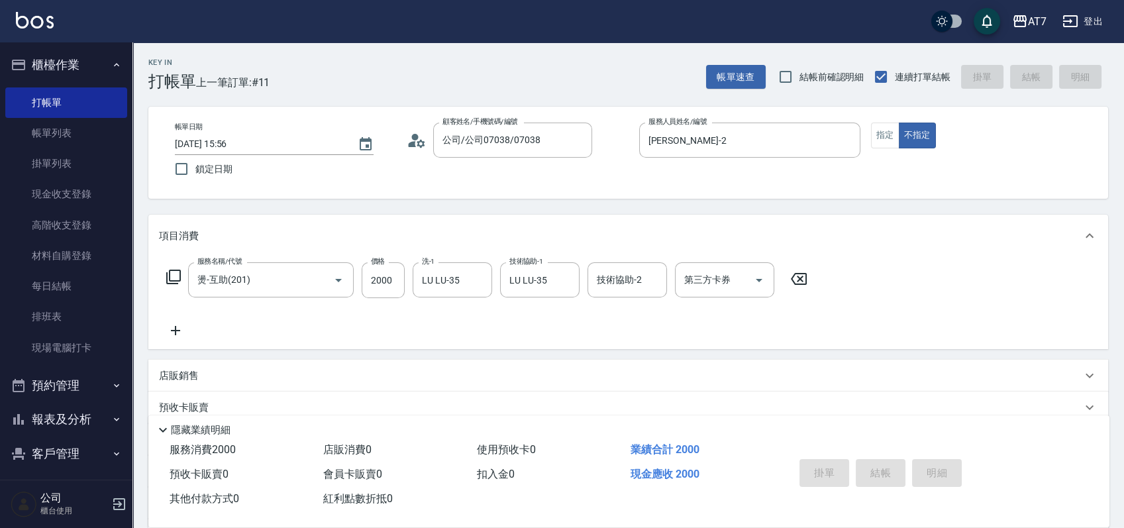
type input "0"
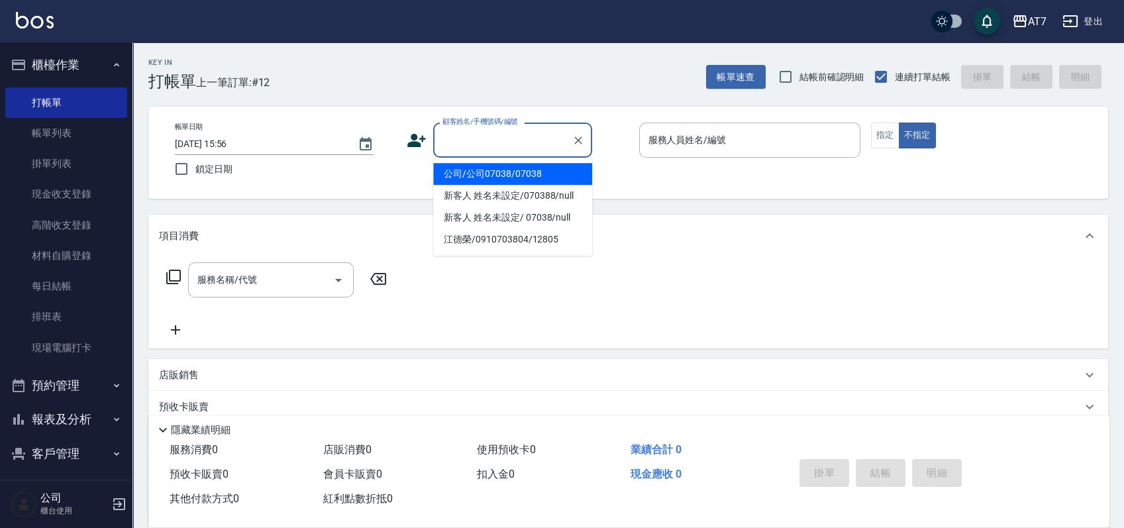
click at [507, 143] on input "顧客姓名/手機號碼/編號" at bounding box center [502, 140] width 127 height 23
type input "06120"
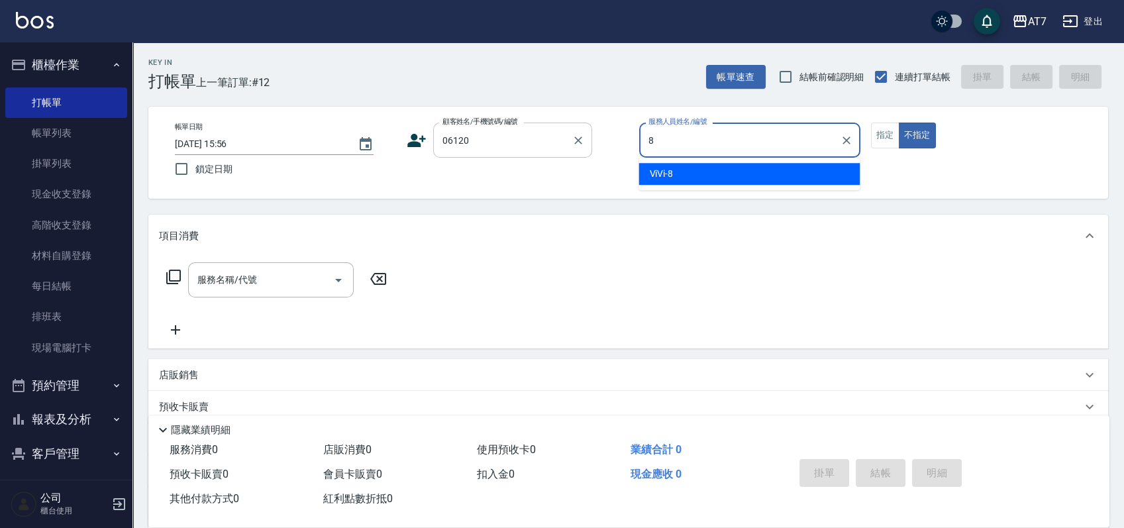
type input "ViVi-8"
type button "false"
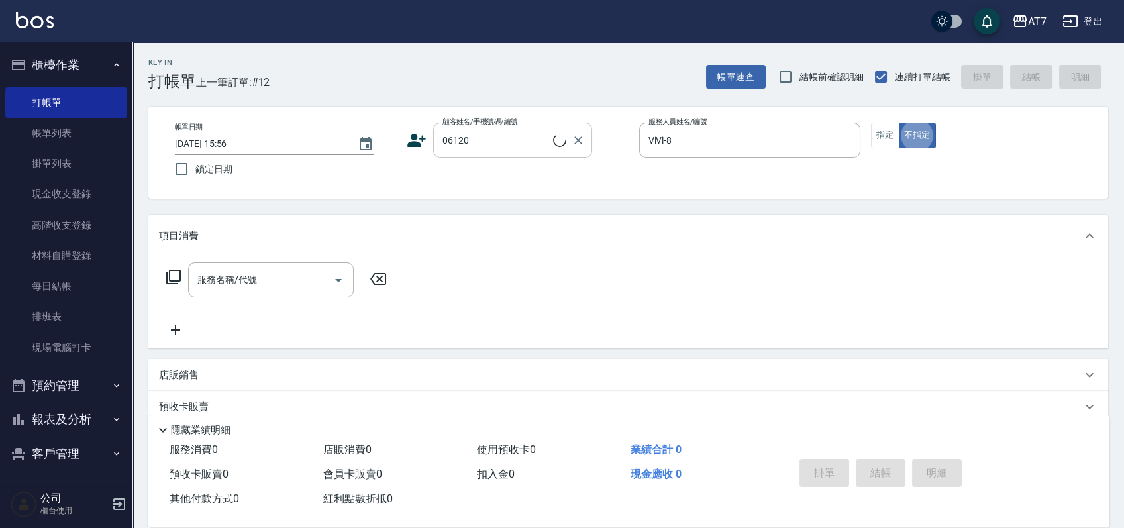
type input "公司單/06120-1/06120"
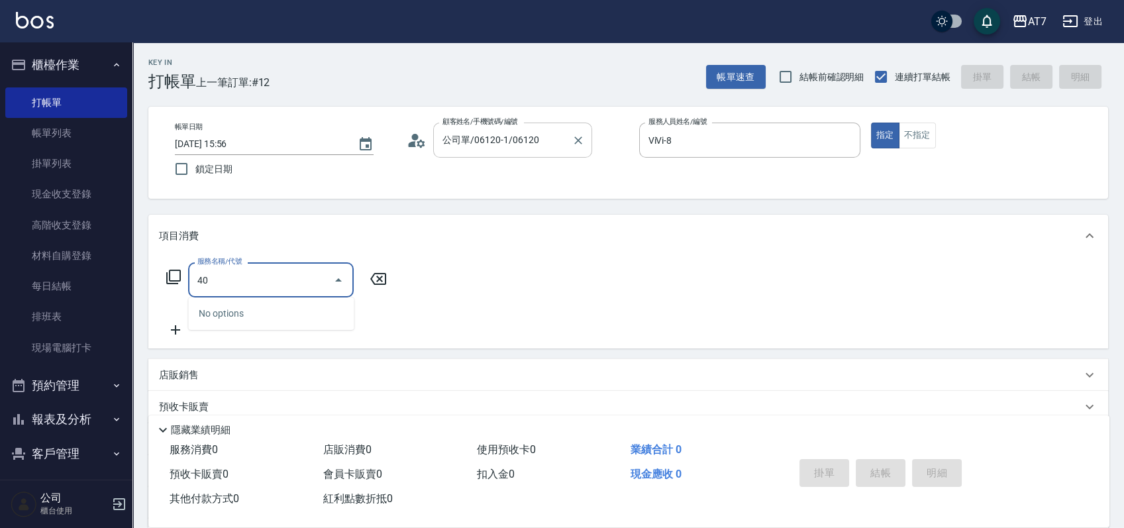
type input "401"
type input "150"
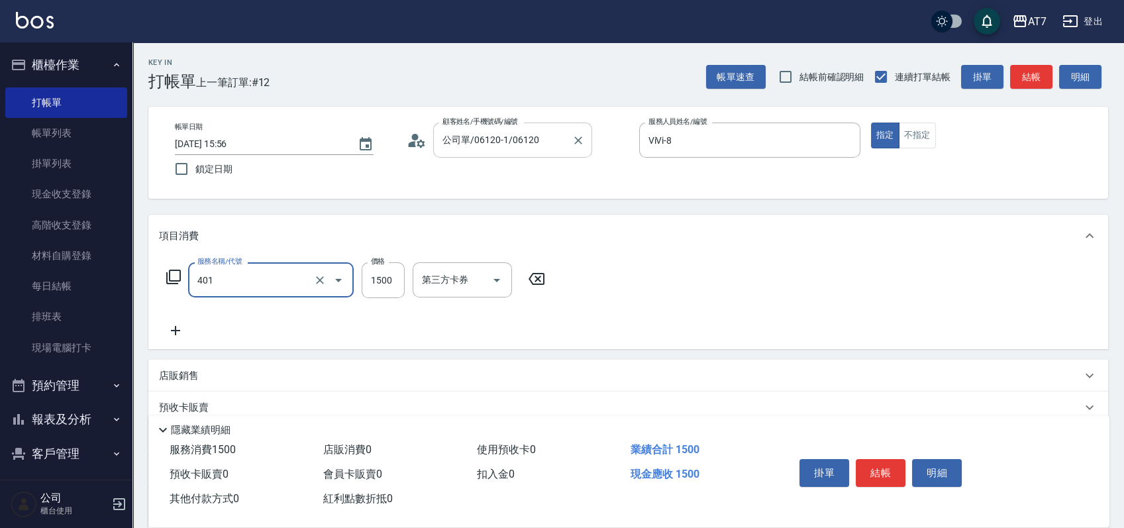
type input "染髮(互助)(401)"
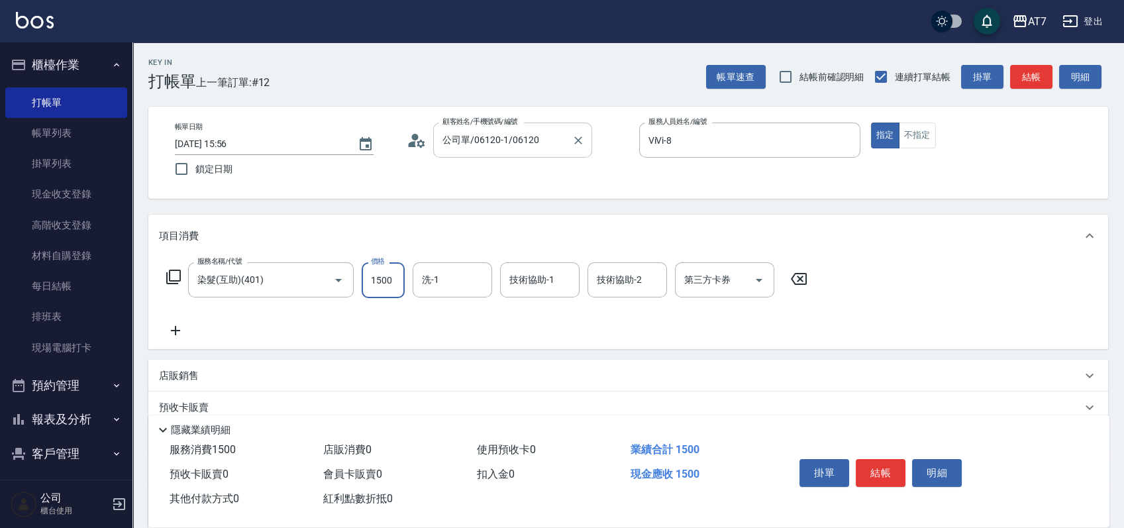
type input "0"
type input "200"
type input "20"
type input "2000"
type input "200"
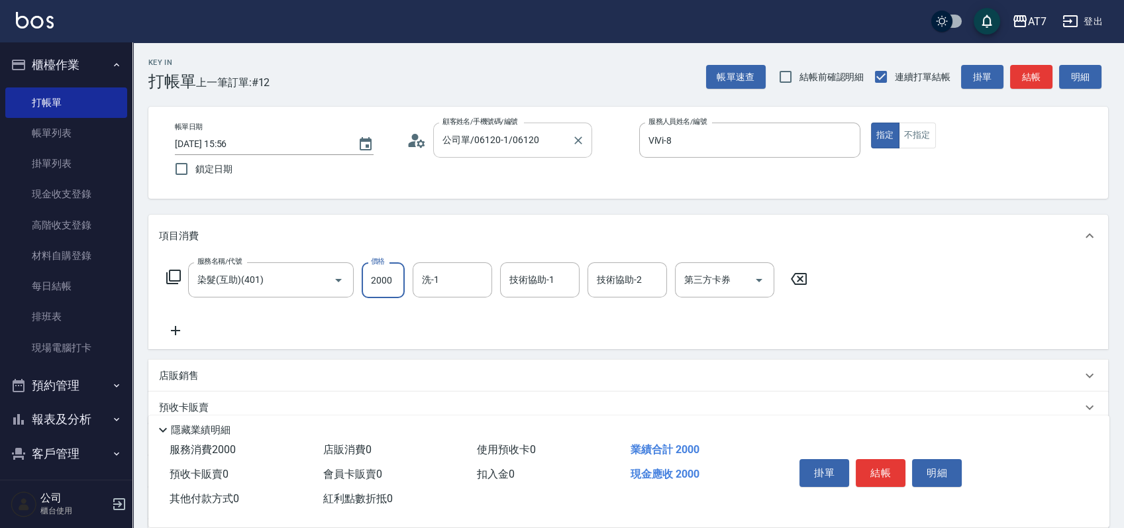
type input "2000"
type input "小慈-32"
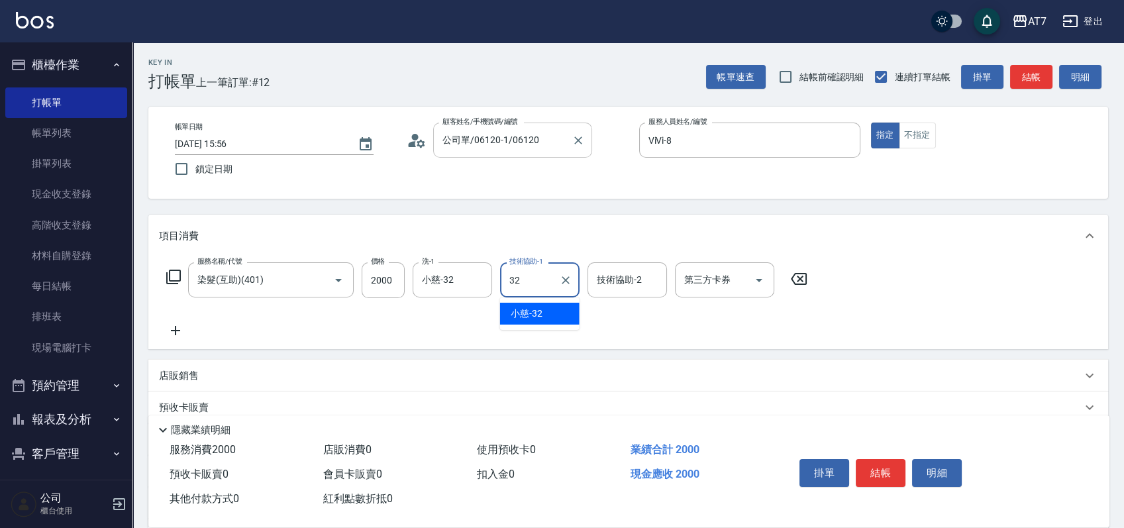
type input "小慈-32"
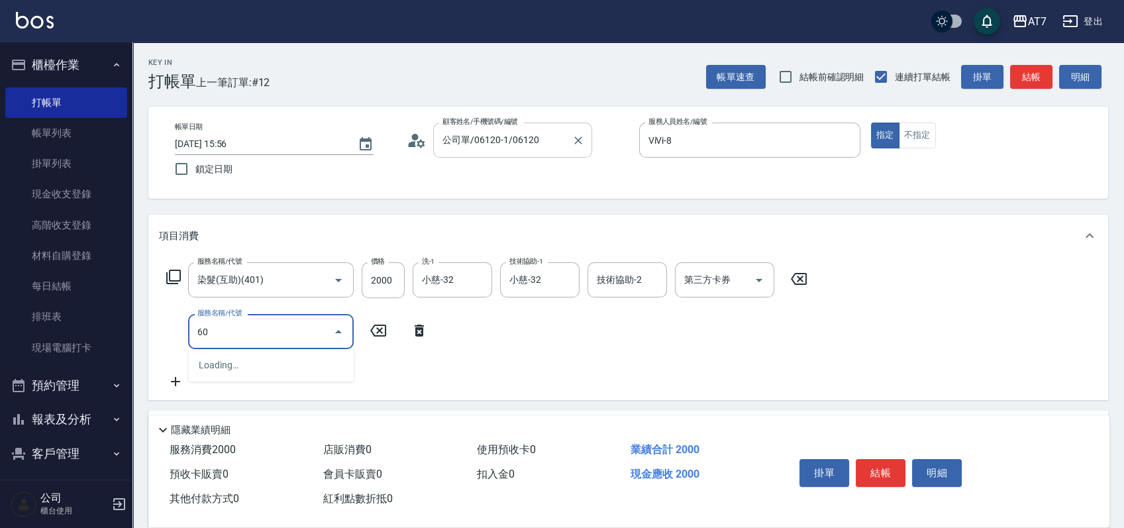
type input "605"
type input "300"
type input "順子護髮(助(605)"
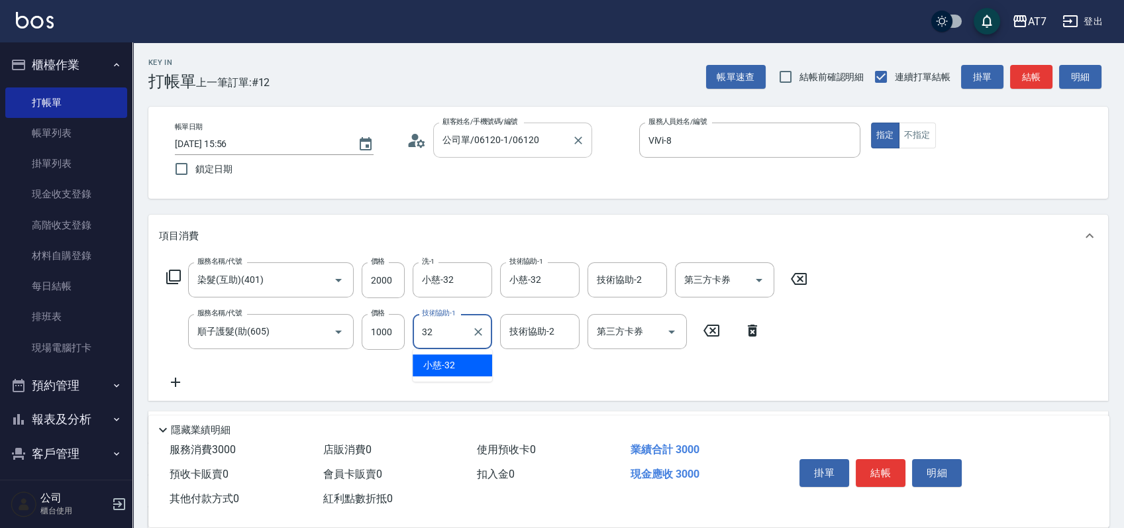
type input "小慈-32"
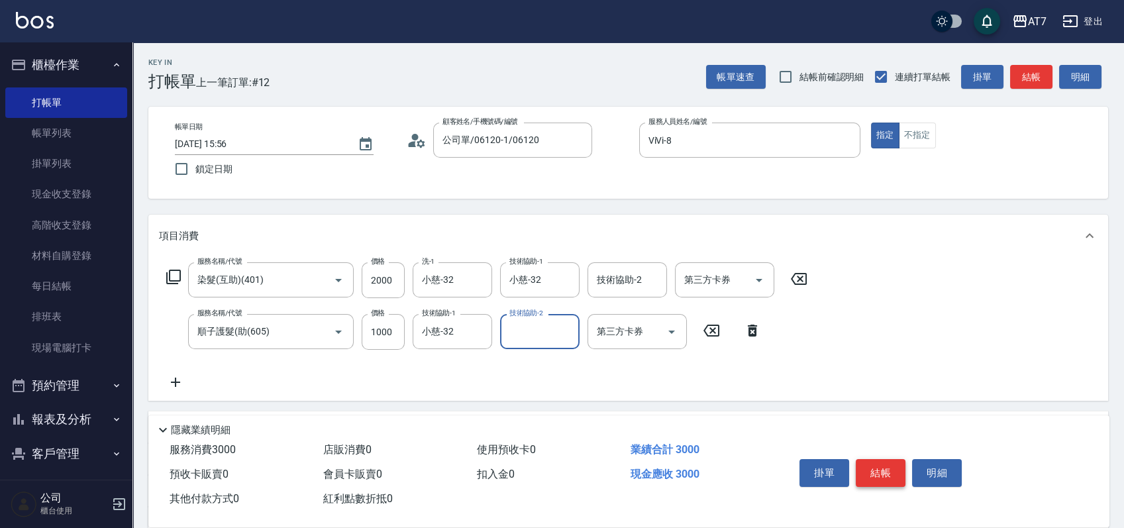
click at [864, 460] on button "結帳" at bounding box center [881, 473] width 50 height 28
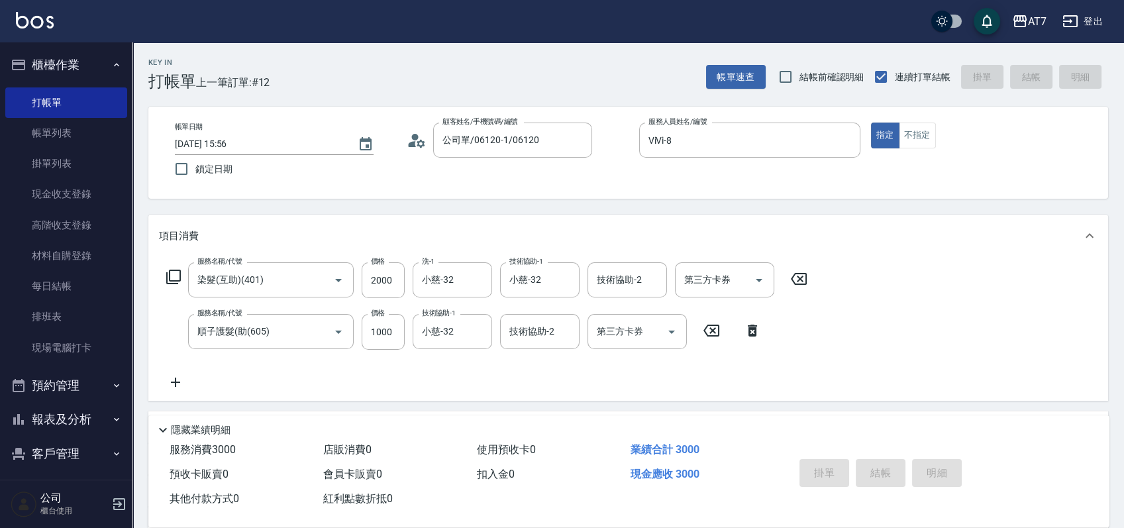
type input "0"
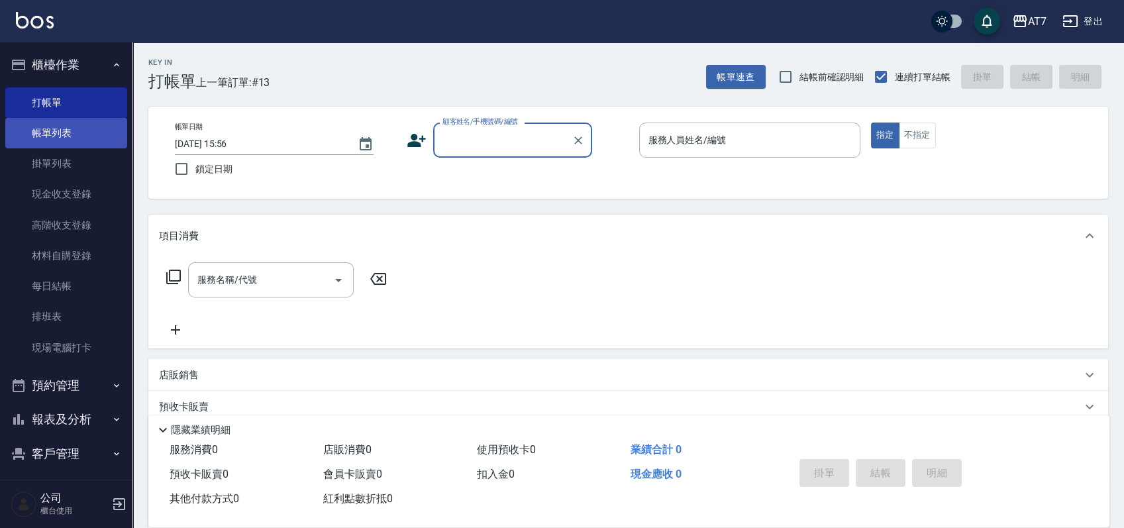
click at [48, 129] on link "帳單列表" at bounding box center [66, 133] width 122 height 30
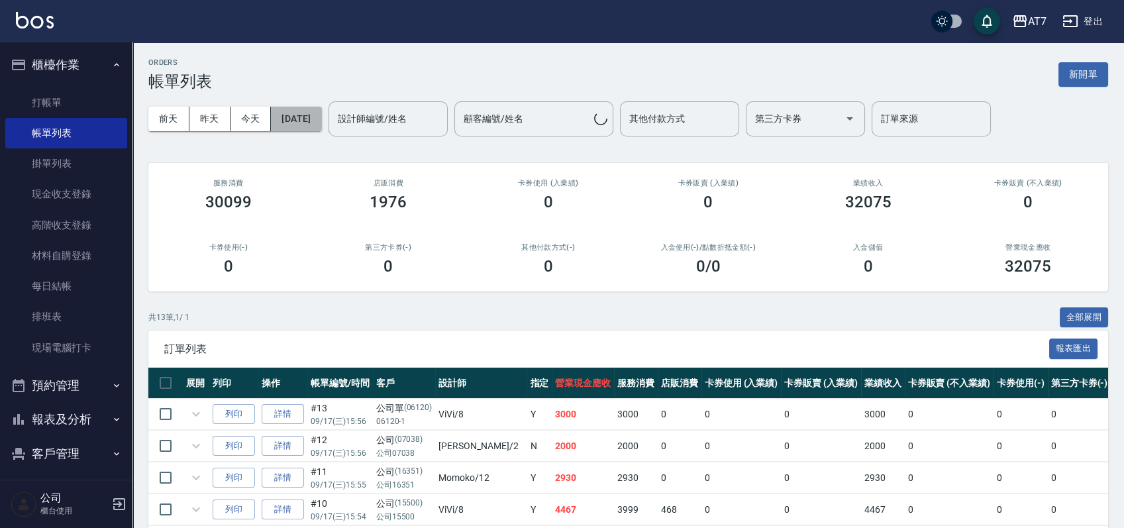
click at [321, 109] on button "[DATE]" at bounding box center [296, 119] width 50 height 25
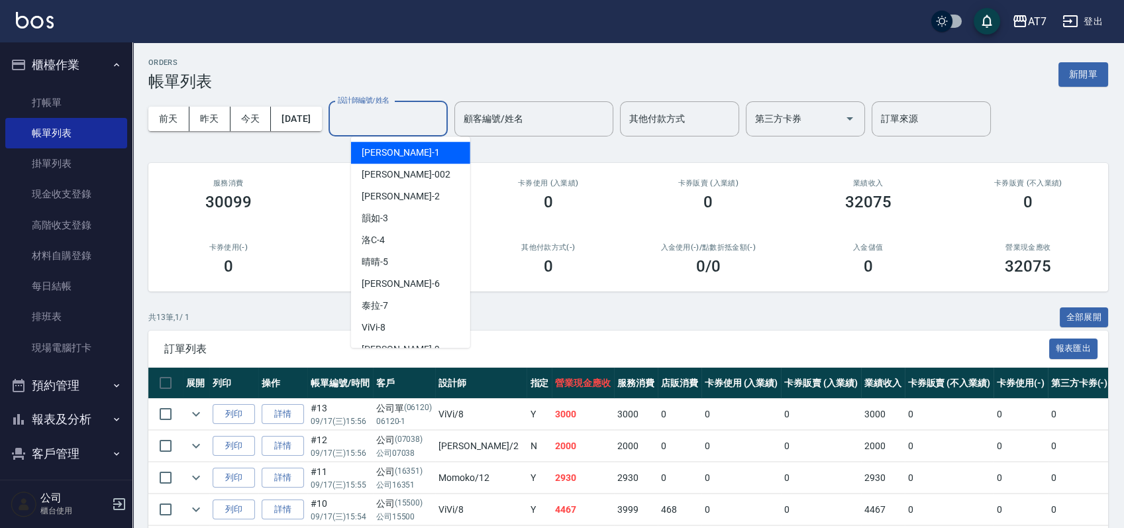
click at [408, 117] on input "設計師編號/姓名" at bounding box center [388, 118] width 107 height 23
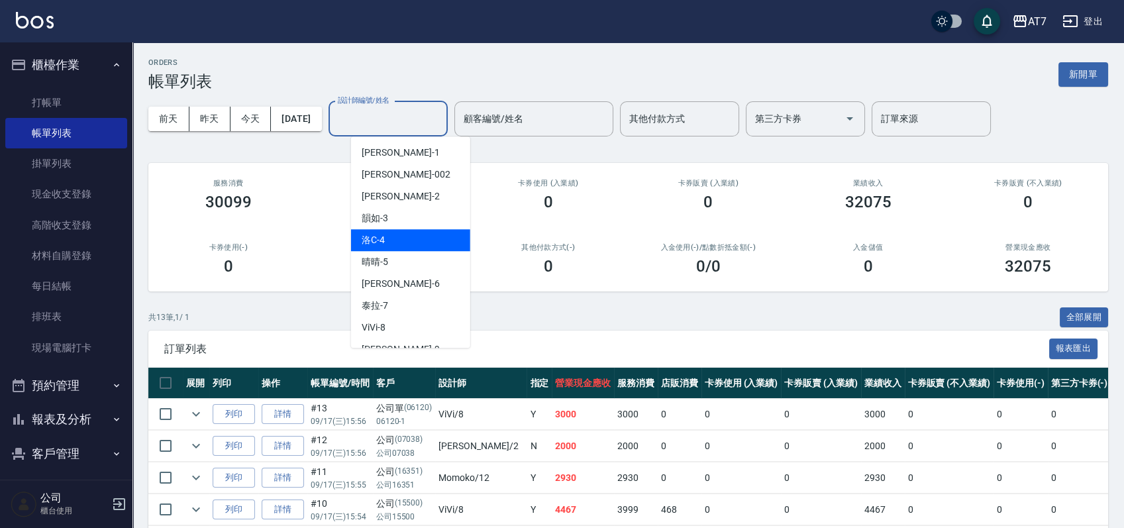
click at [410, 239] on div "洛C -4" at bounding box center [410, 240] width 119 height 22
type input "洛C-4"
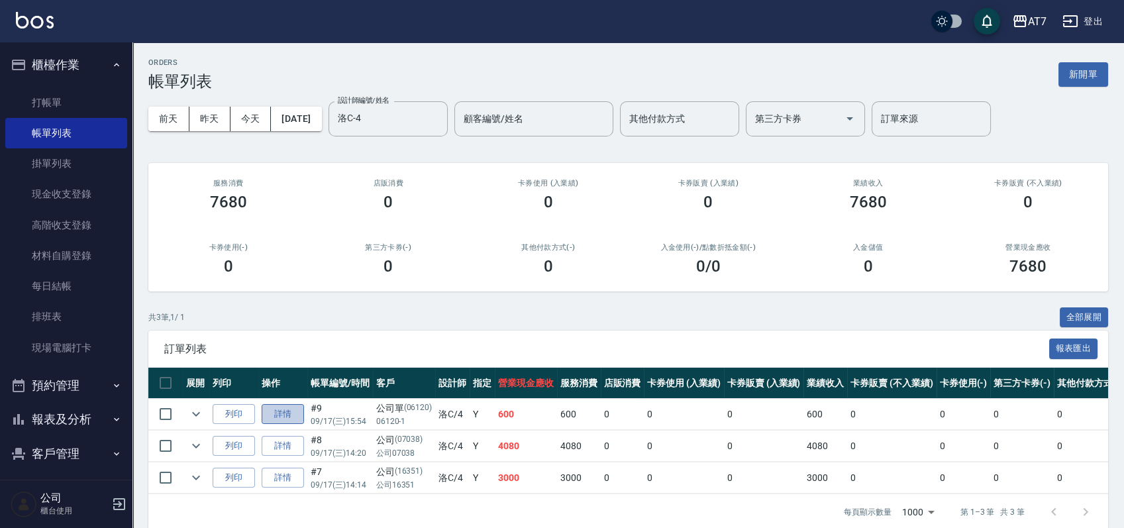
click at [283, 414] on link "詳情" at bounding box center [283, 414] width 42 height 21
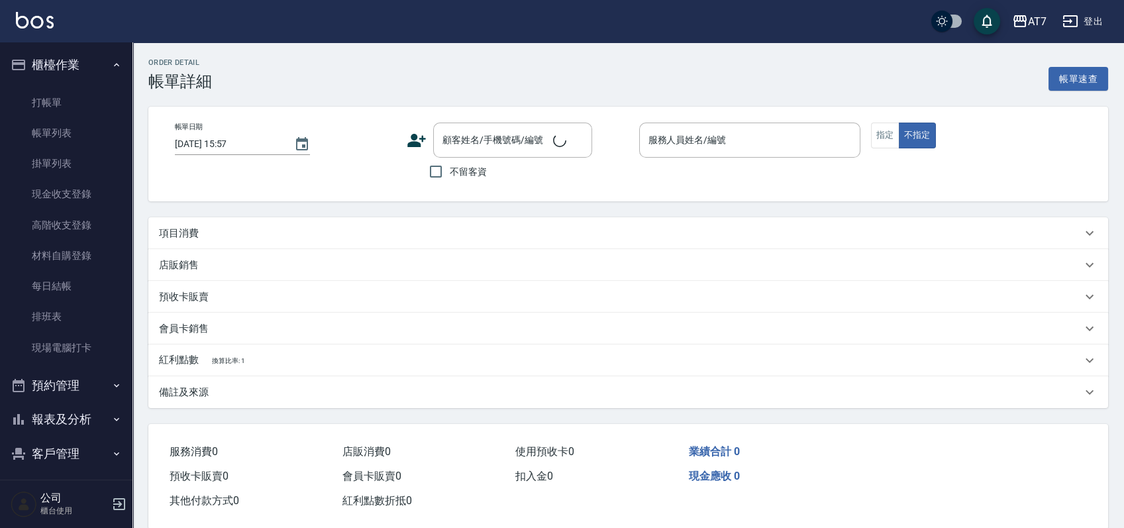
type input "[DATE] 15:54"
type input "洛C-4"
type input "60"
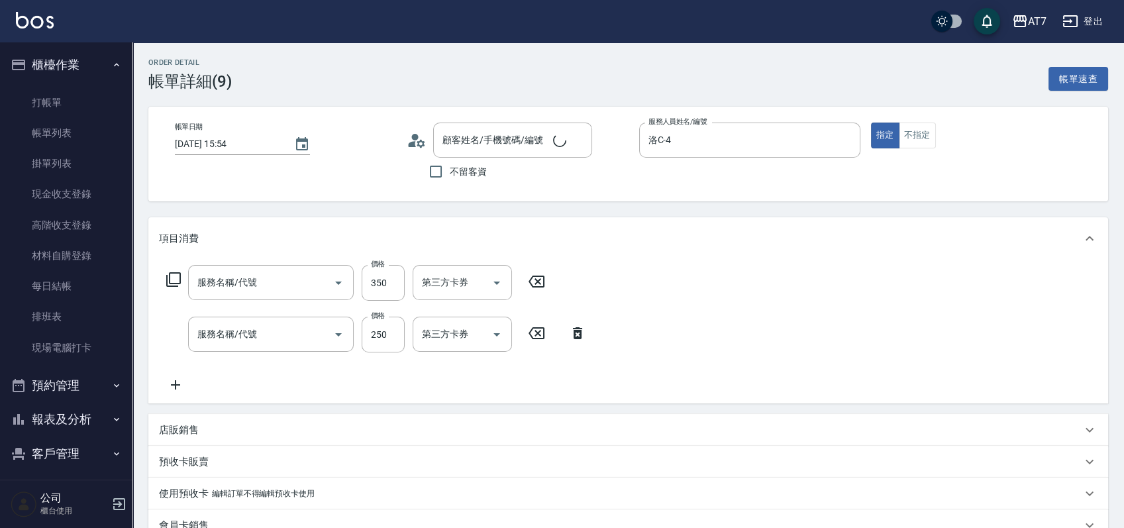
type input "公司單/06120-1/06120"
type input "剪髮(302)"
type input "洗髮(互助)(501)"
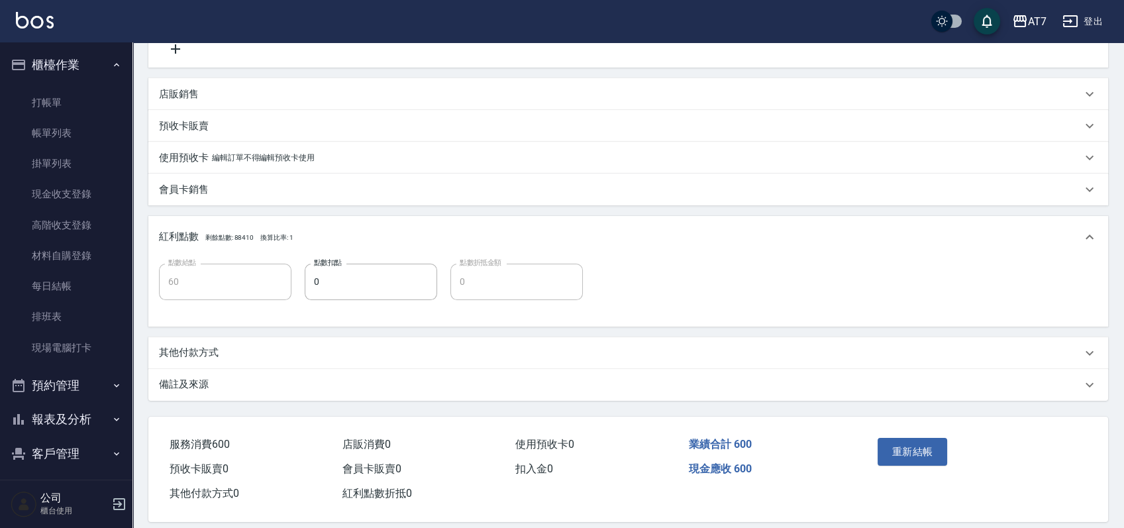
scroll to position [349, 0]
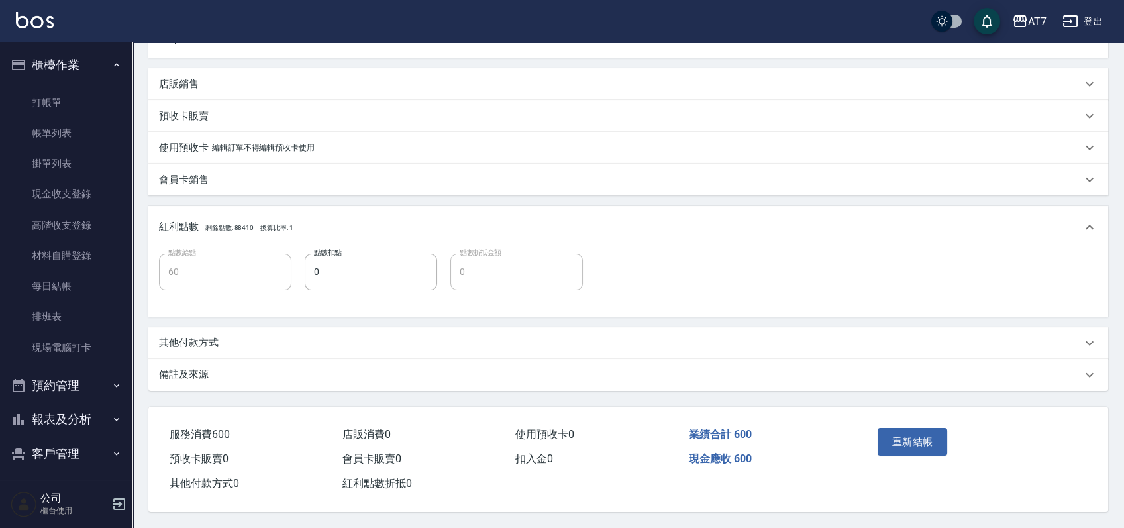
click at [455, 340] on div "其他付款方式" at bounding box center [620, 343] width 923 height 14
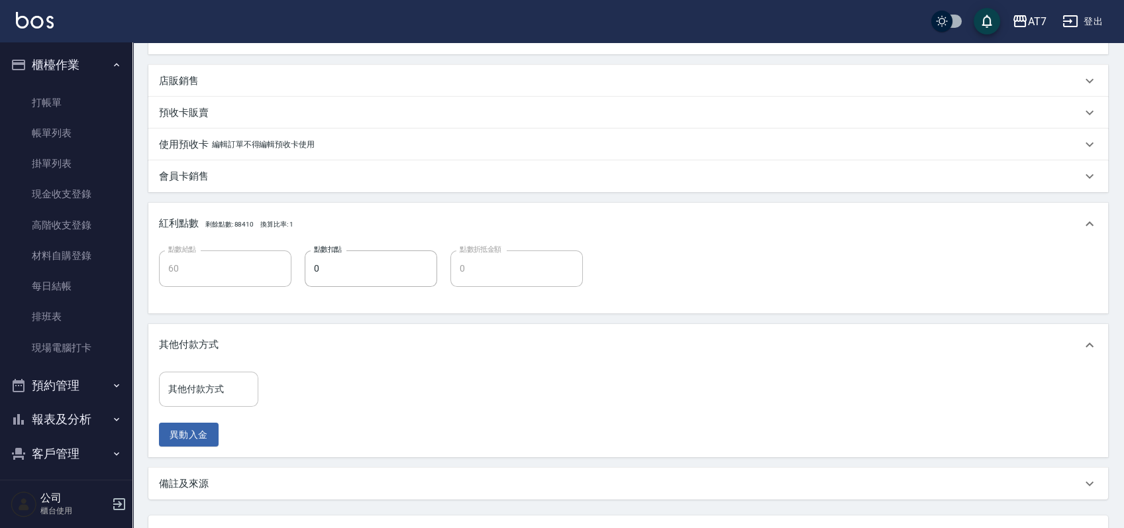
click at [211, 384] on input "其他付款方式" at bounding box center [208, 389] width 87 height 23
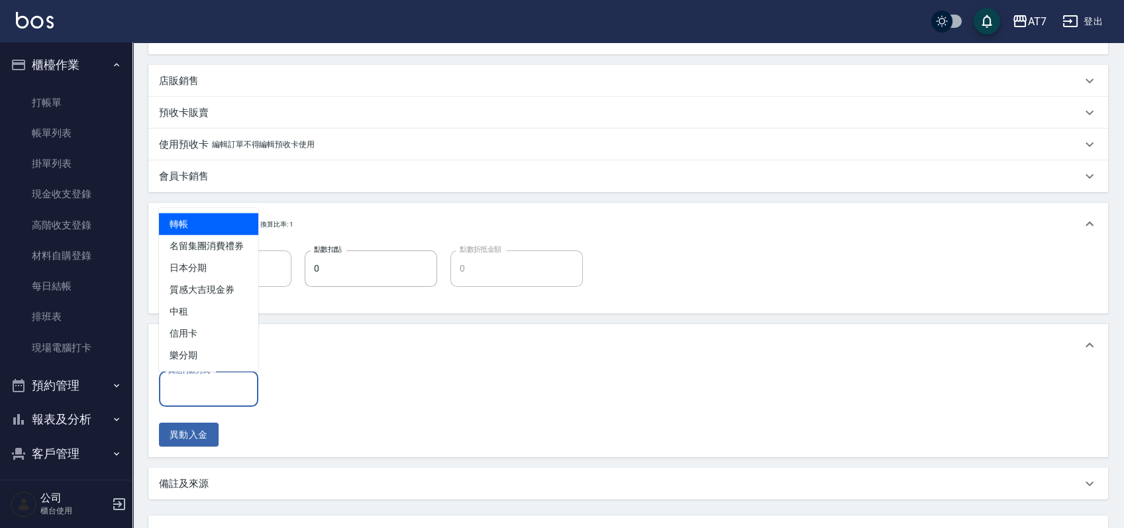
click at [219, 222] on span "轉帳" at bounding box center [208, 224] width 99 height 22
type input "轉帳"
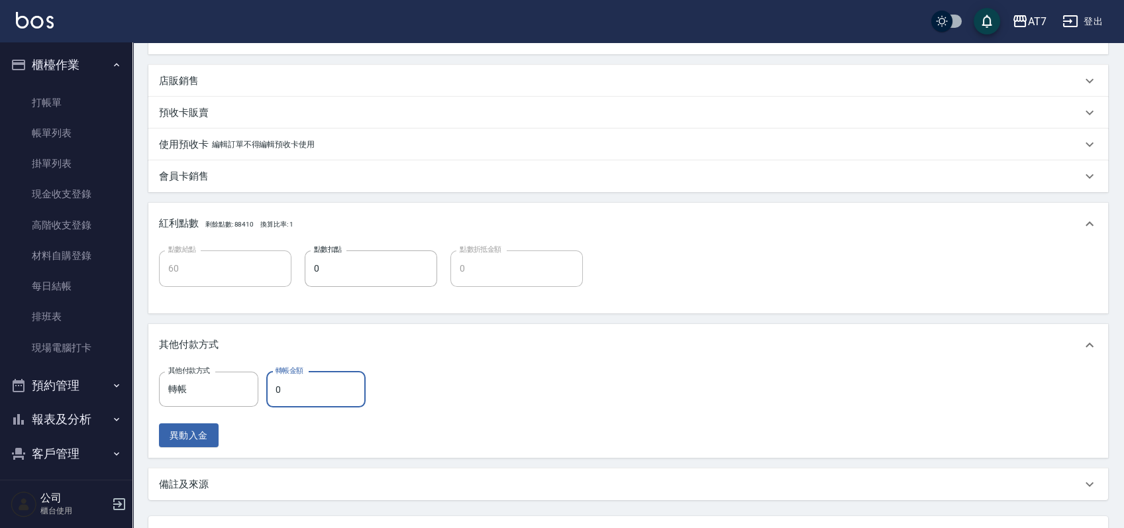
click at [272, 390] on input "0" at bounding box center [315, 390] width 99 height 36
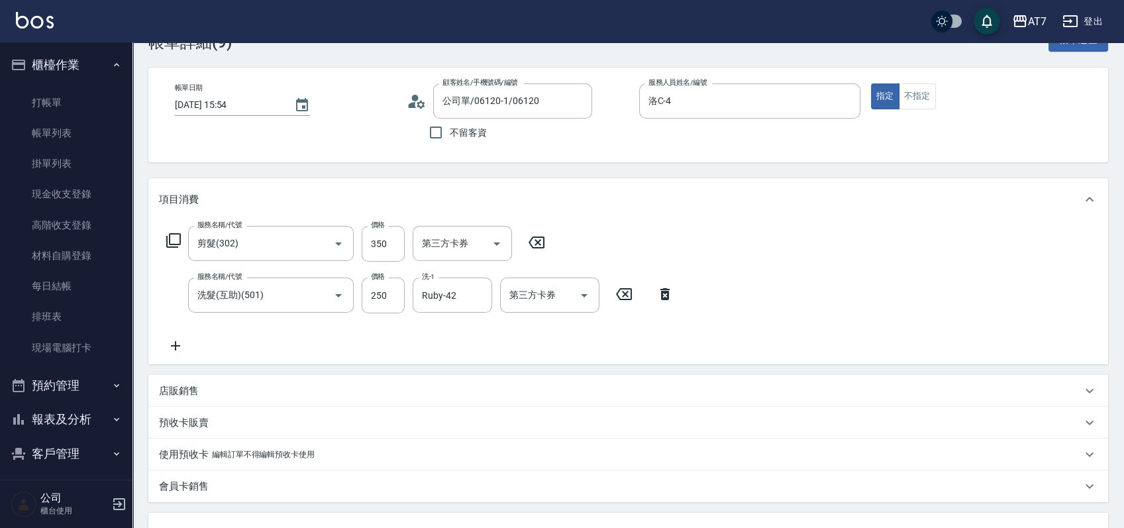
scroll to position [0, 0]
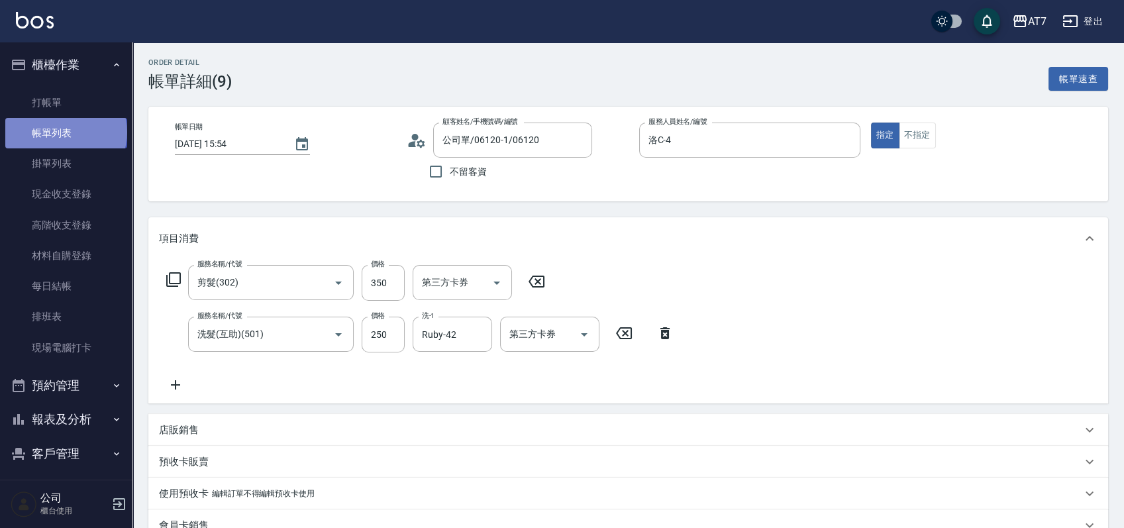
click at [65, 133] on link "帳單列表" at bounding box center [66, 133] width 122 height 30
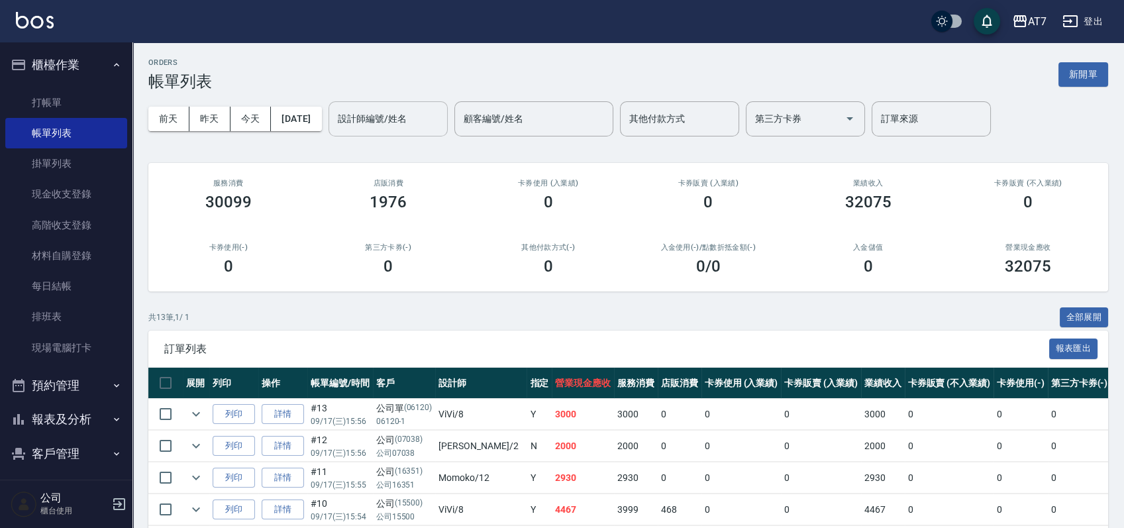
click at [440, 122] on input "設計師編號/姓名" at bounding box center [388, 118] width 107 height 23
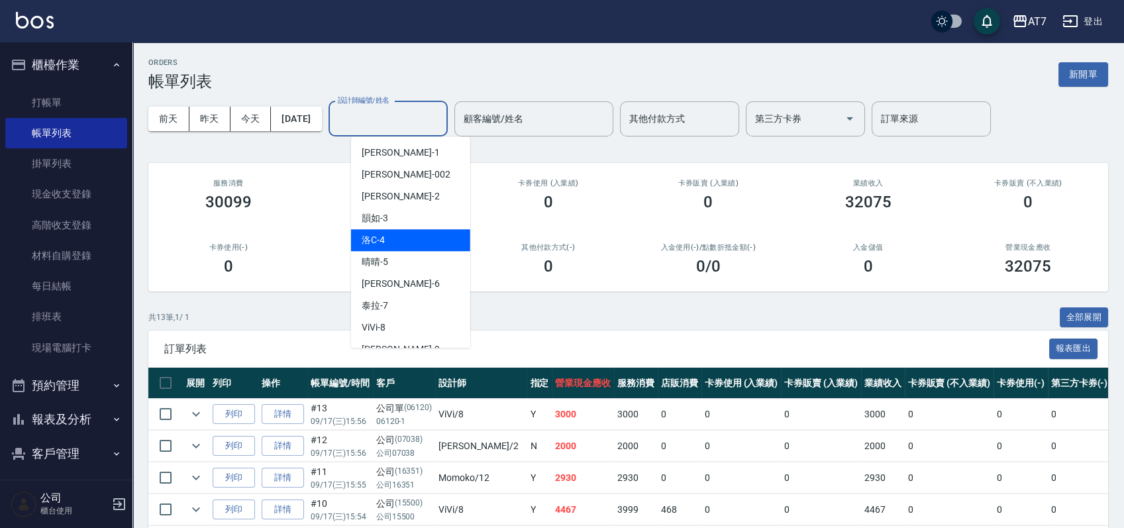
click at [403, 242] on div "洛C -4" at bounding box center [410, 240] width 119 height 22
type input "洛C-4"
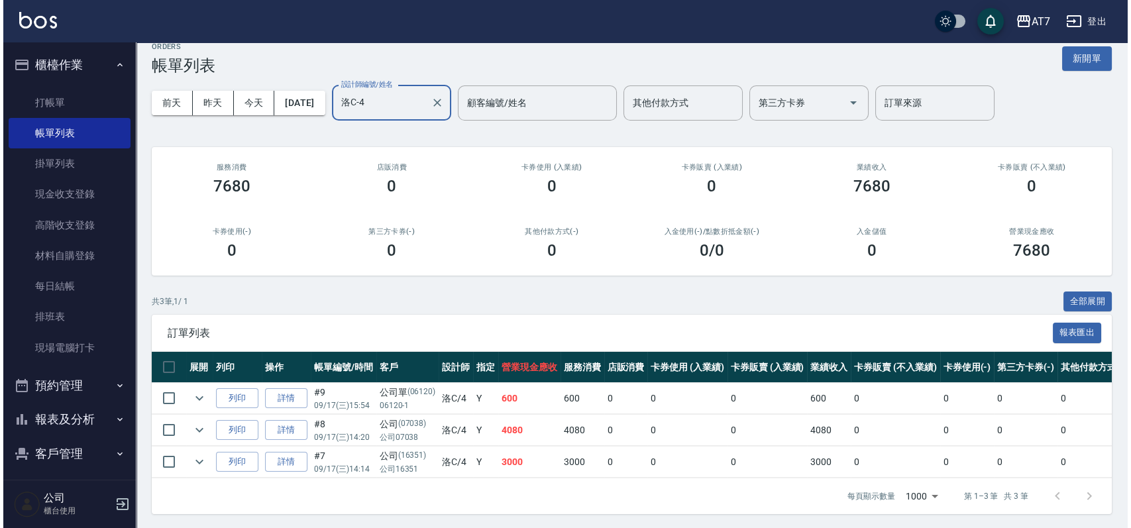
scroll to position [30, 0]
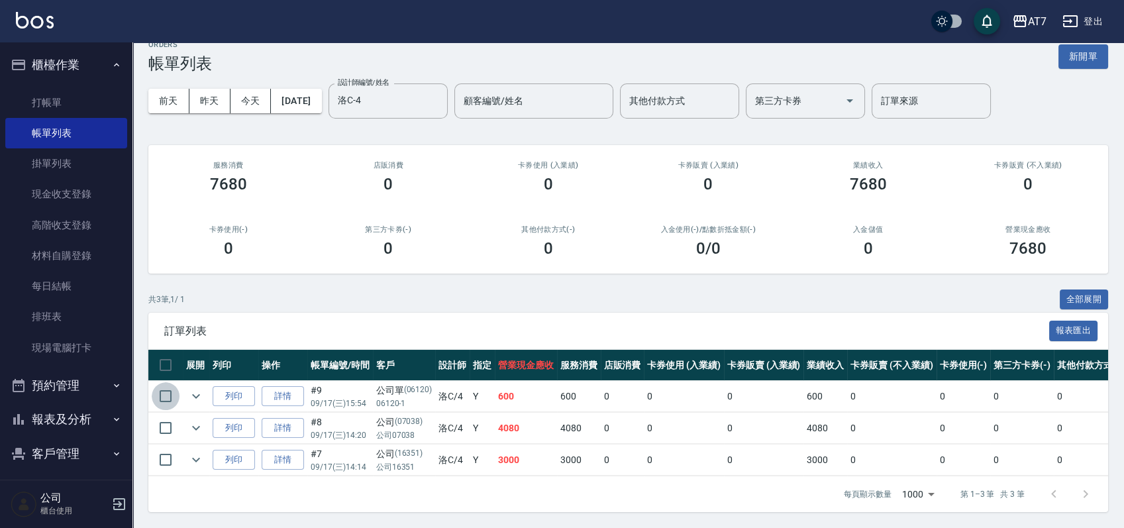
click at [166, 382] on input "checkbox" at bounding box center [166, 396] width 28 height 28
checkbox input "true"
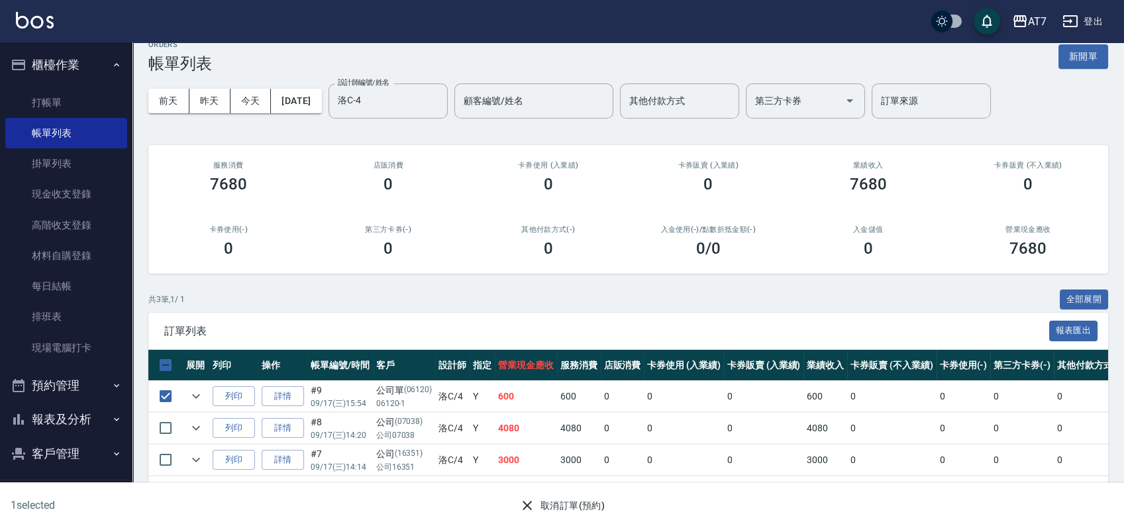
click at [556, 496] on button "取消訂單(預約)" at bounding box center [562, 506] width 96 height 25
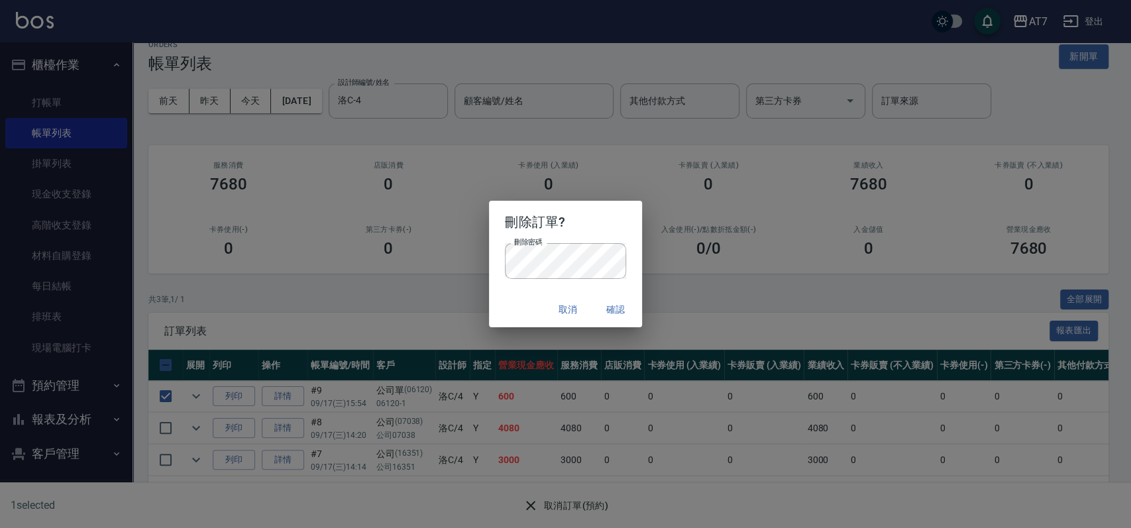
click at [415, 315] on div "刪除訂單? 刪除密碼 刪除密碼 取消 確認" at bounding box center [565, 264] width 1131 height 528
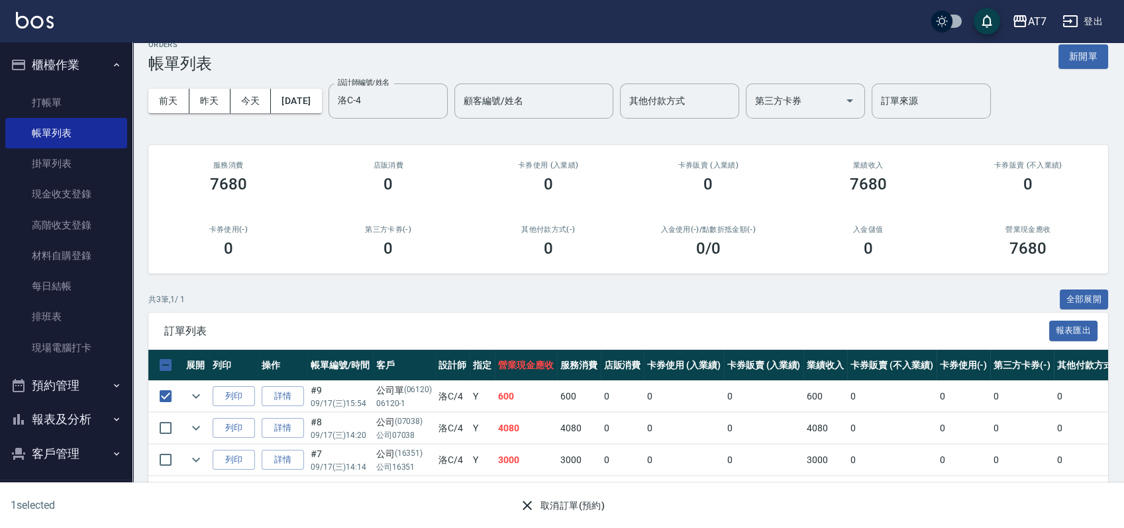
click at [541, 501] on button "取消訂單(預約)" at bounding box center [562, 506] width 96 height 25
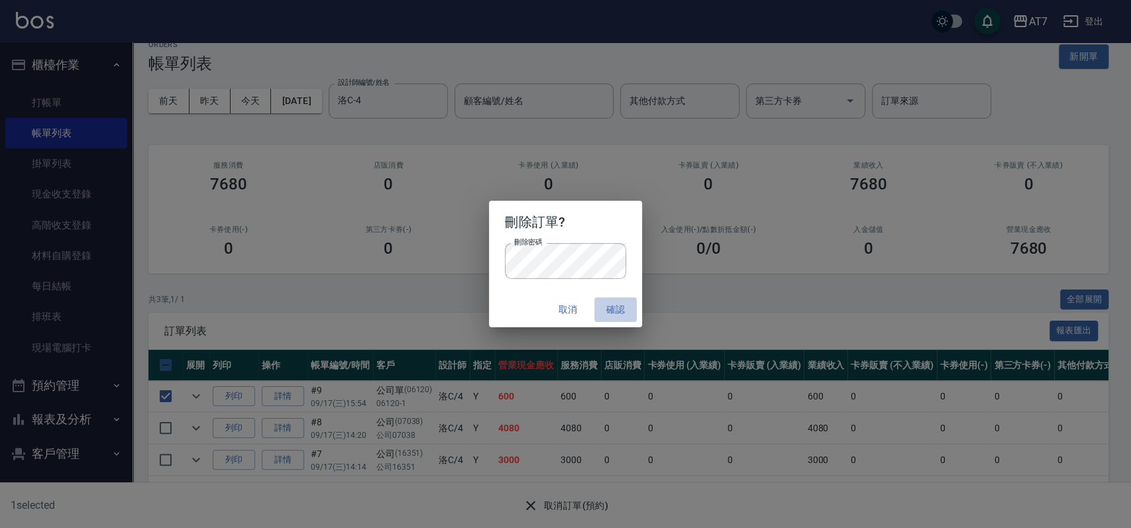
click at [613, 307] on button "確認" at bounding box center [615, 310] width 42 height 25
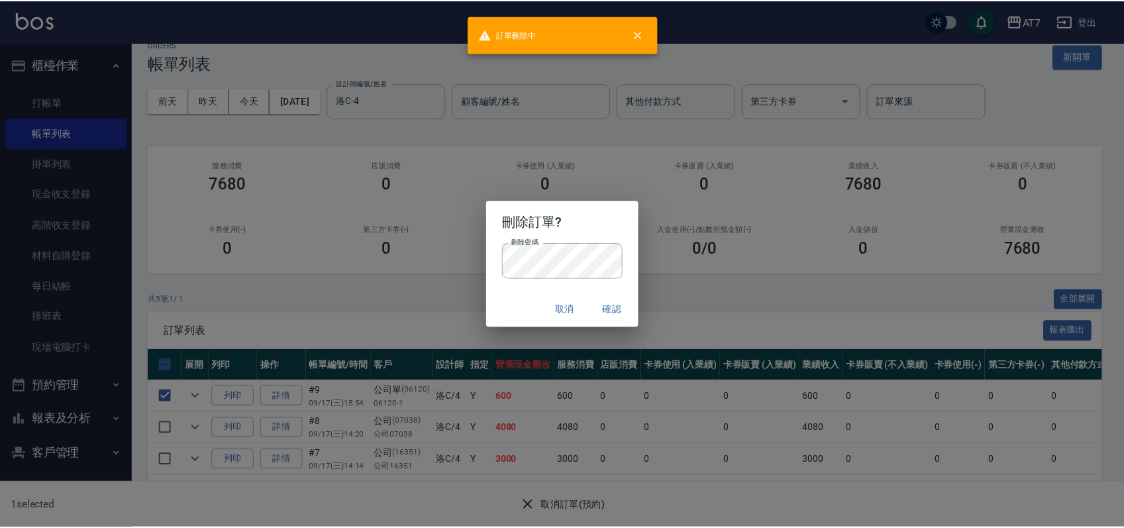
scroll to position [0, 0]
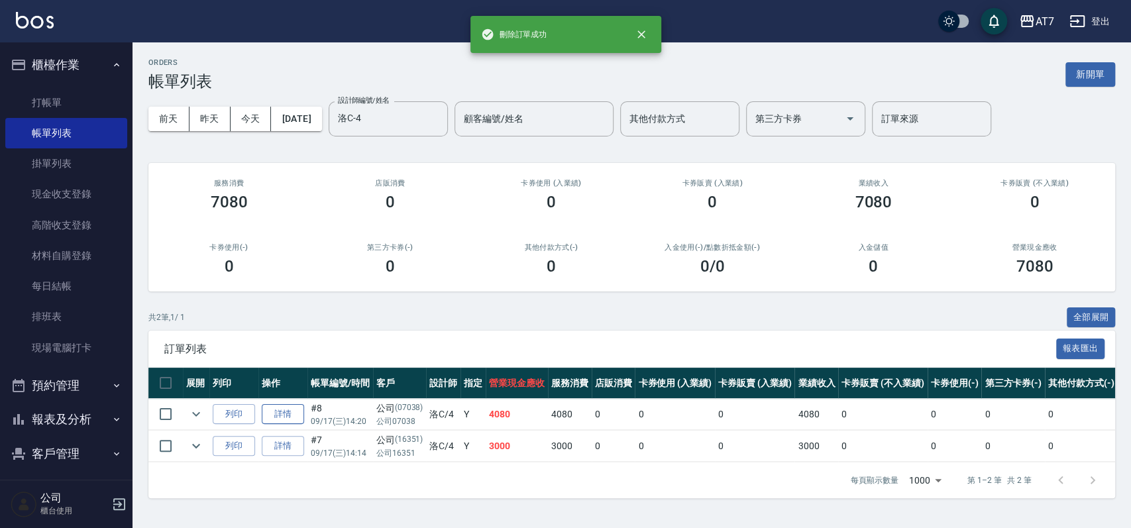
click at [287, 421] on link "詳情" at bounding box center [283, 414] width 42 height 21
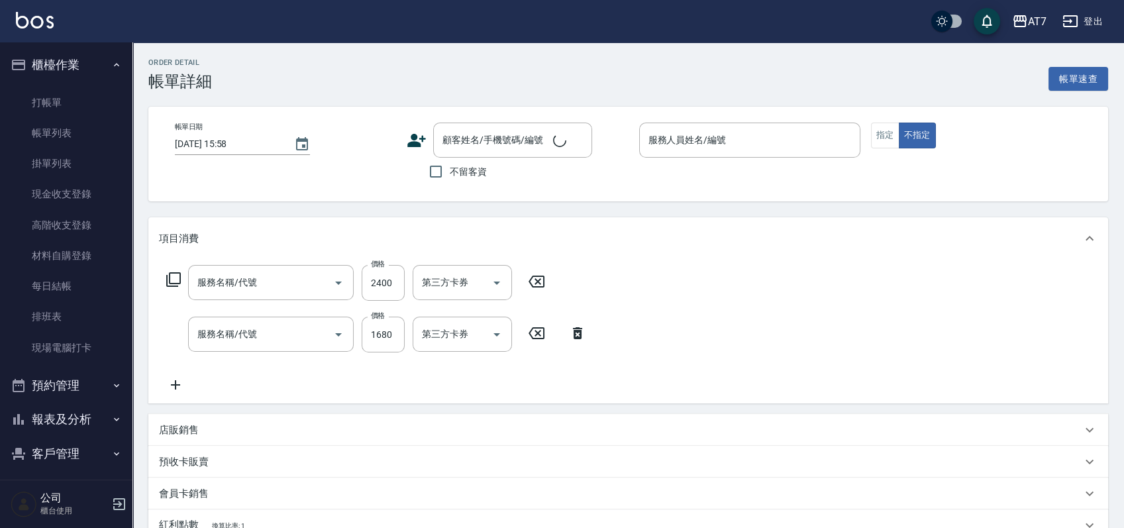
type input "[DATE] 14:20"
type input "洛C-4"
type input "400"
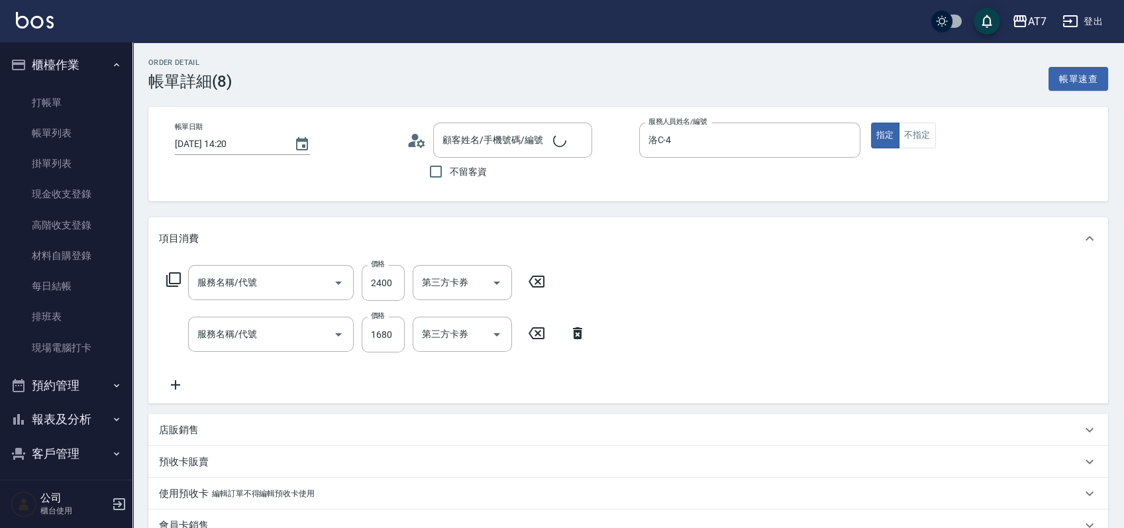
type input "鉑金護髮M（自領(609)"
type input "染髮(互助)(401)"
type input "公司/公司07038/07038"
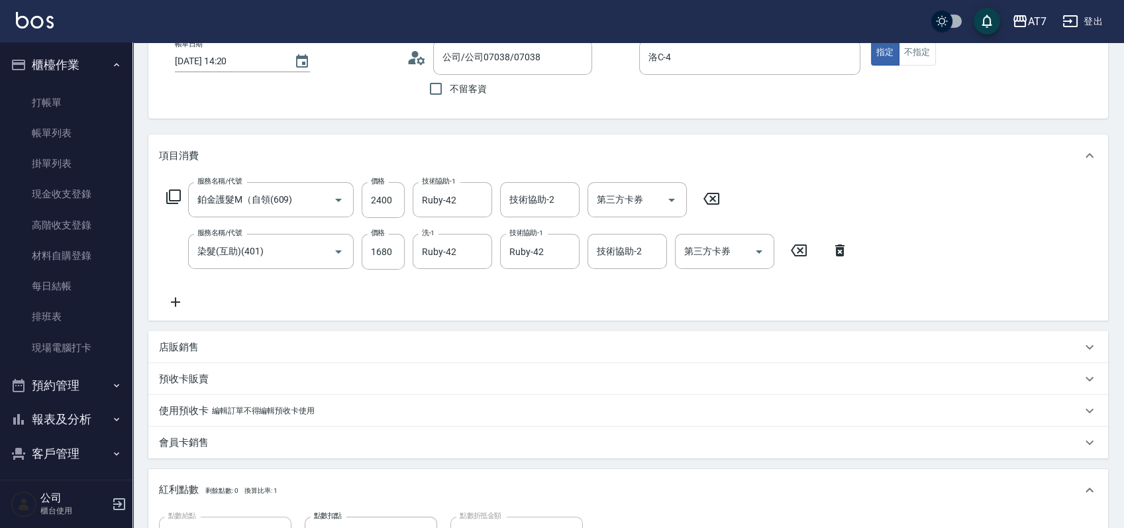
scroll to position [88, 0]
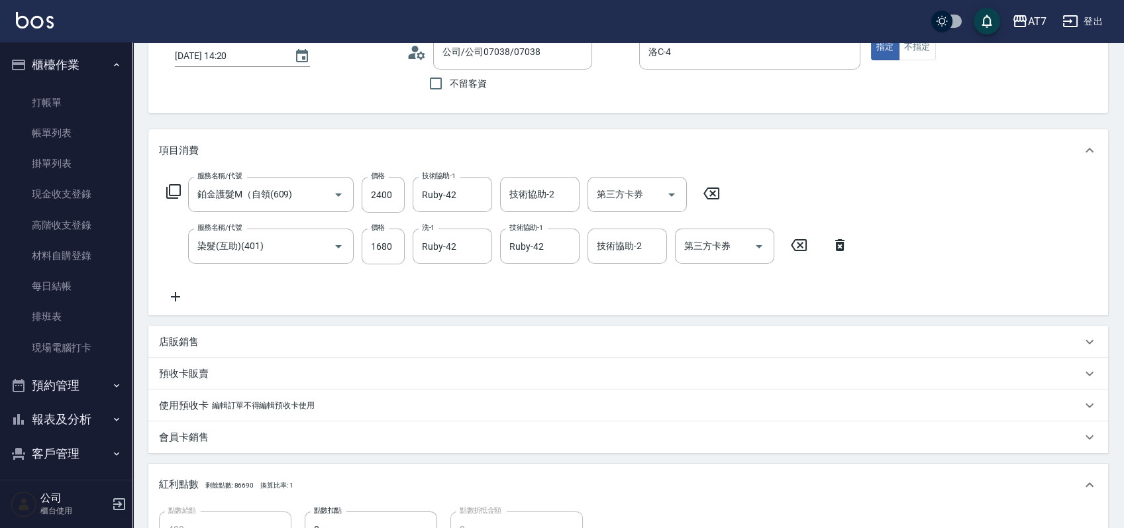
click at [173, 302] on icon at bounding box center [175, 297] width 33 height 16
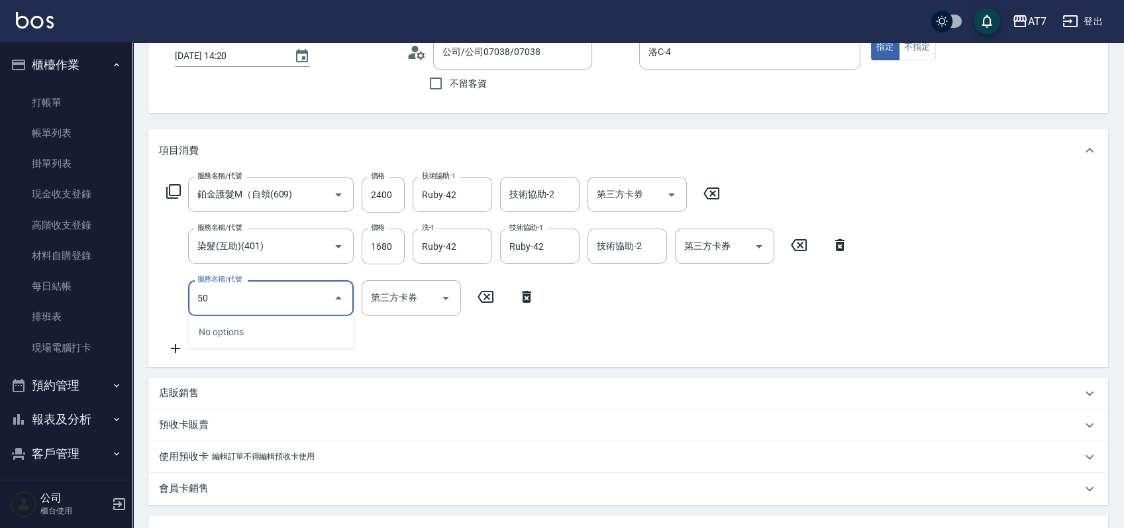
type input "501"
type input "430"
type input "洗髮(互助)(501)"
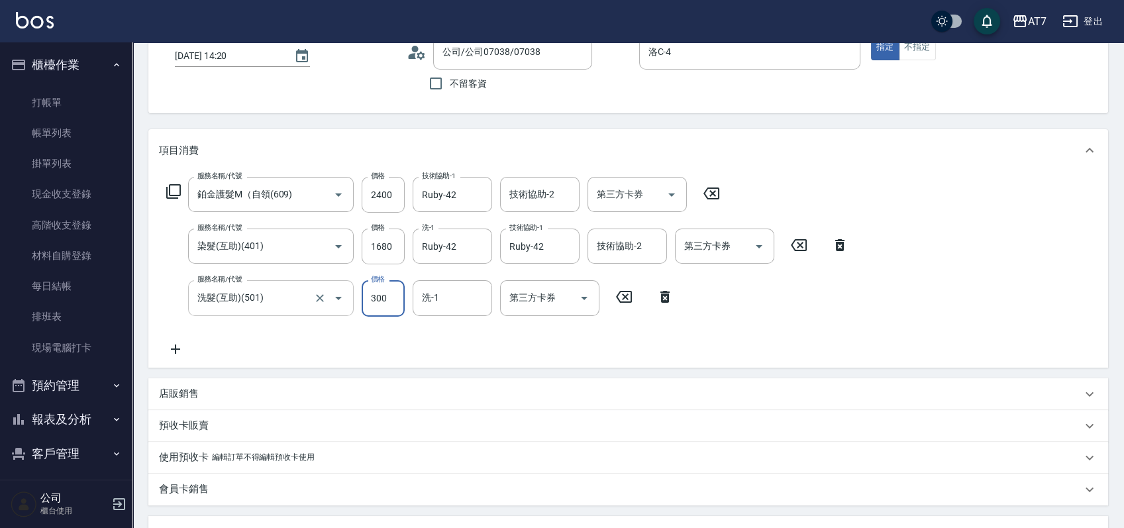
type input "2"
type input "400"
type input "25"
type input "430"
type input "250"
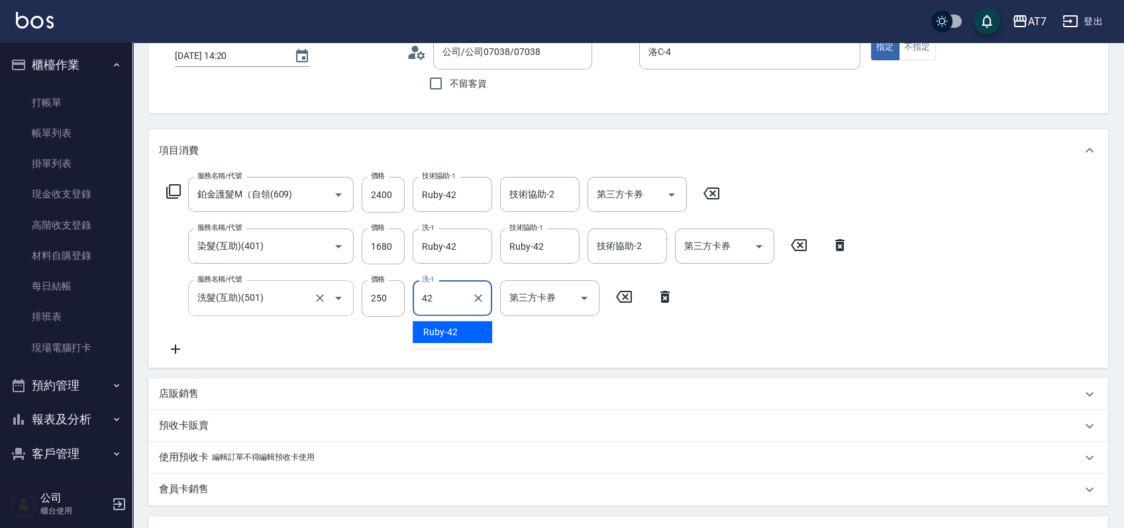
type input "Ruby-42"
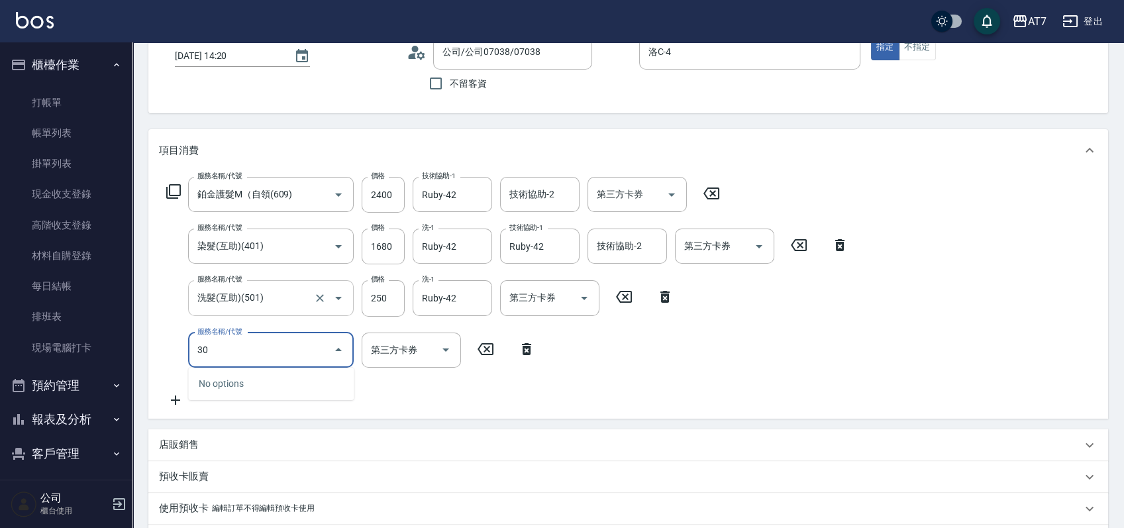
type input "302"
type input "460"
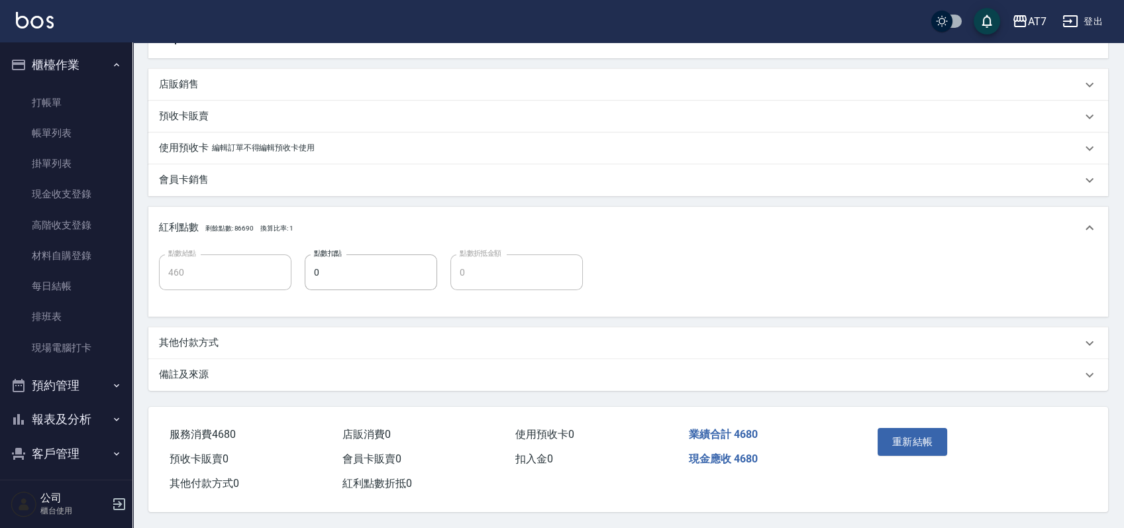
scroll to position [453, 0]
type input "剪髮(302)"
click at [244, 336] on div "其他付款方式" at bounding box center [620, 343] width 923 height 14
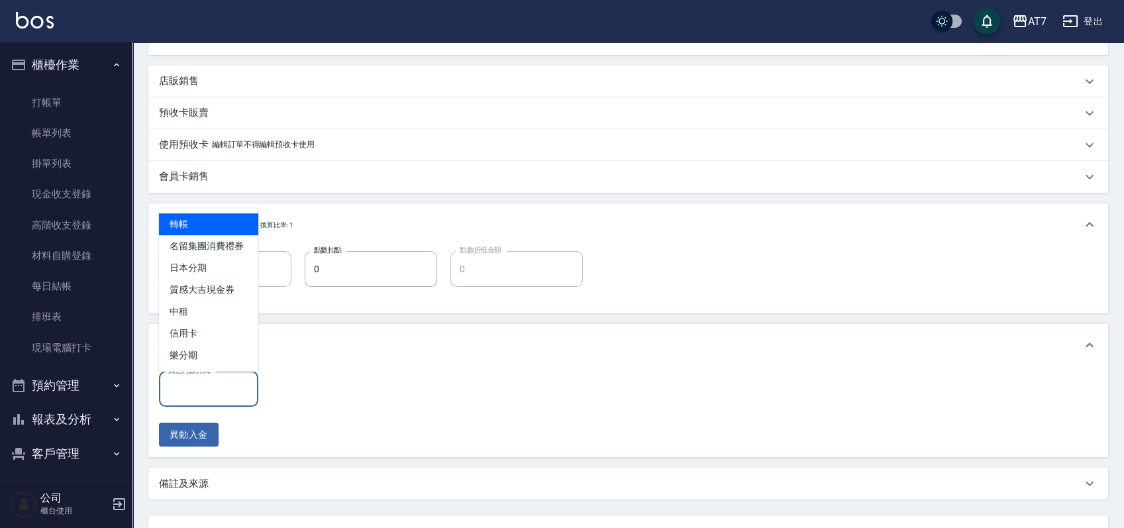
click at [197, 384] on input "其他付款方式" at bounding box center [208, 389] width 87 height 23
click at [208, 213] on span "轉帳" at bounding box center [208, 224] width 99 height 22
type input "轉帳"
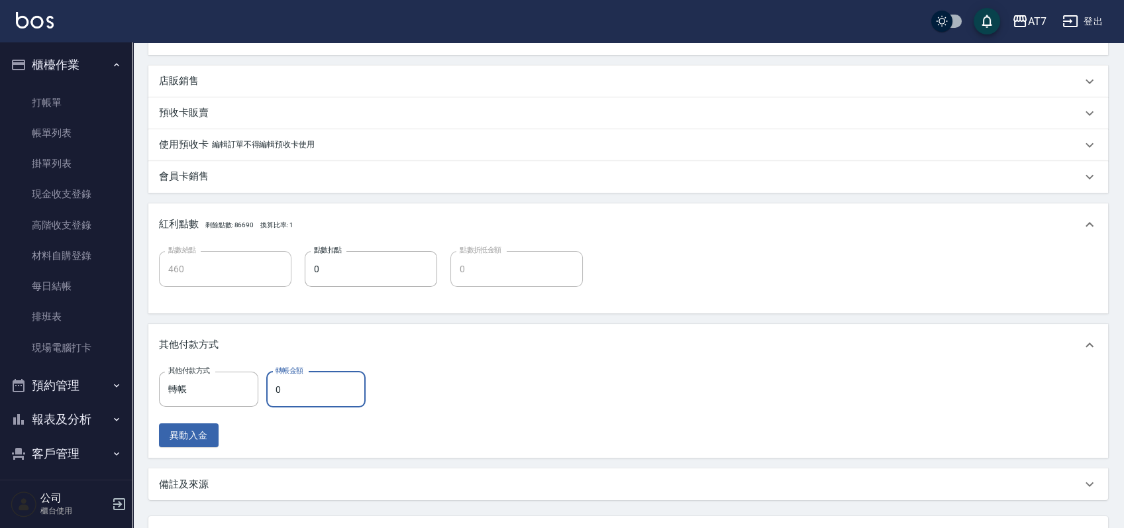
click at [268, 388] on input "0" at bounding box center [315, 390] width 99 height 36
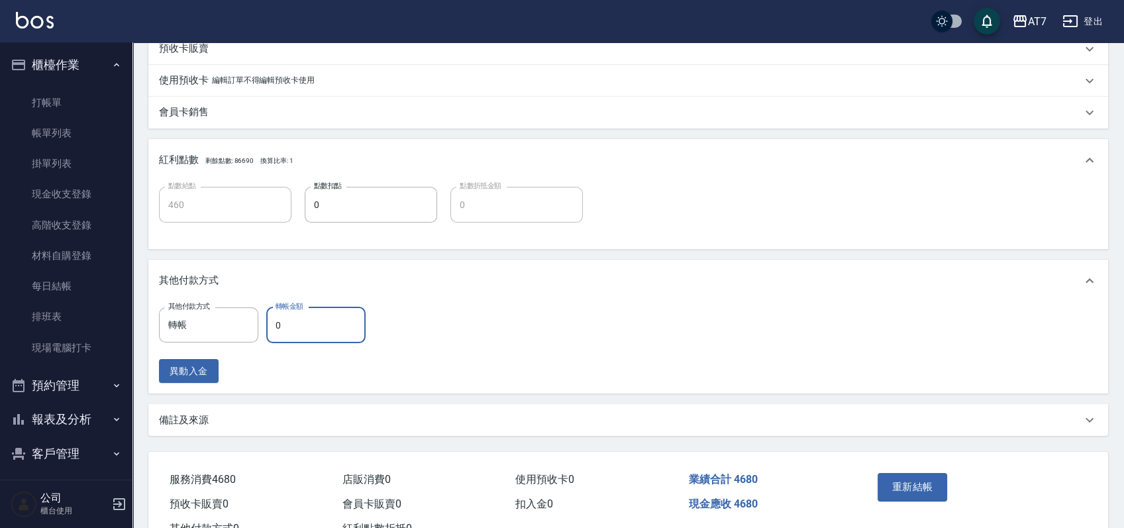
scroll to position [566, 0]
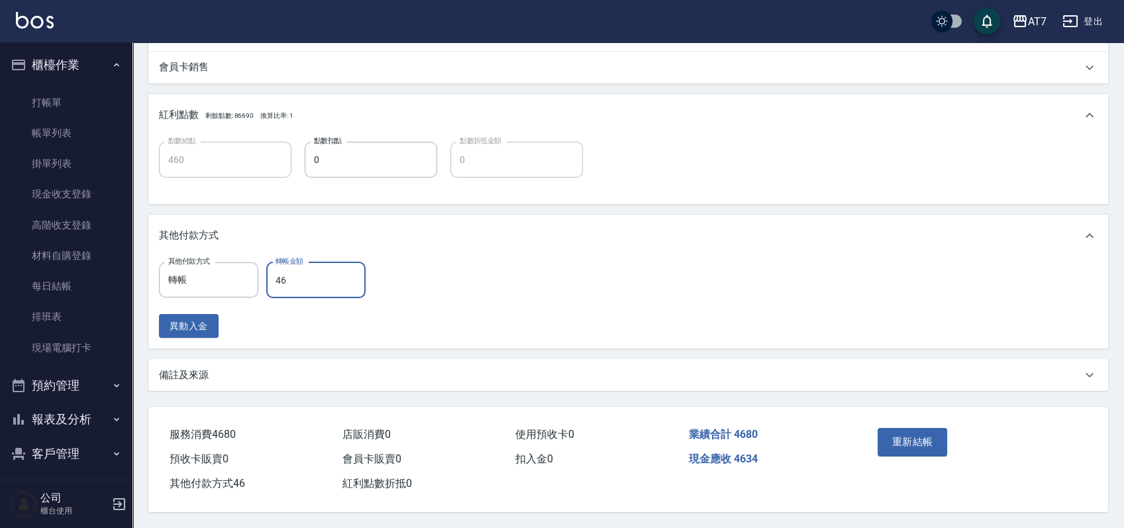
type input "468"
type input "420"
type input "4680"
type input "0"
type input "4680"
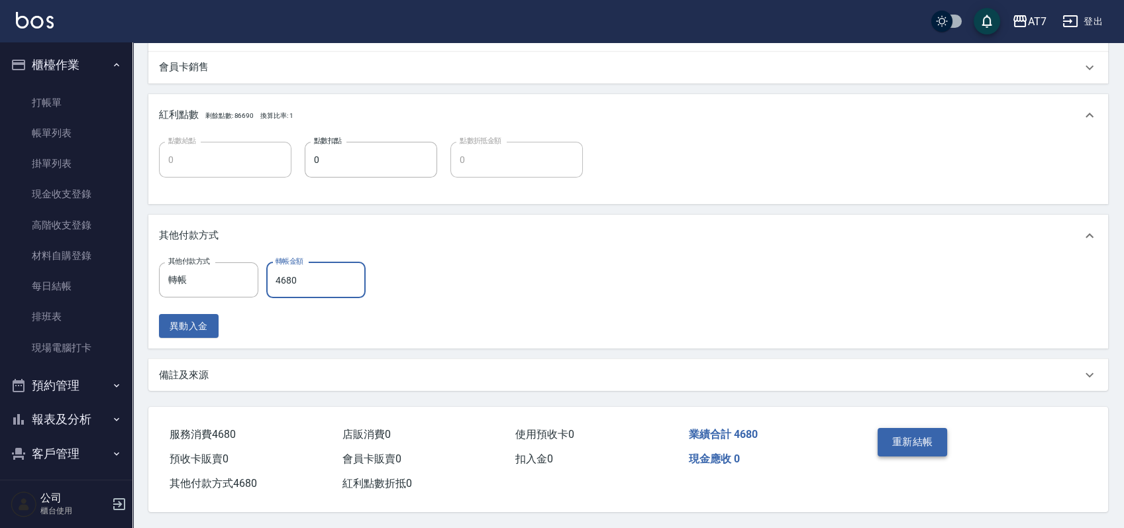
click at [899, 435] on button "重新結帳" at bounding box center [913, 442] width 70 height 28
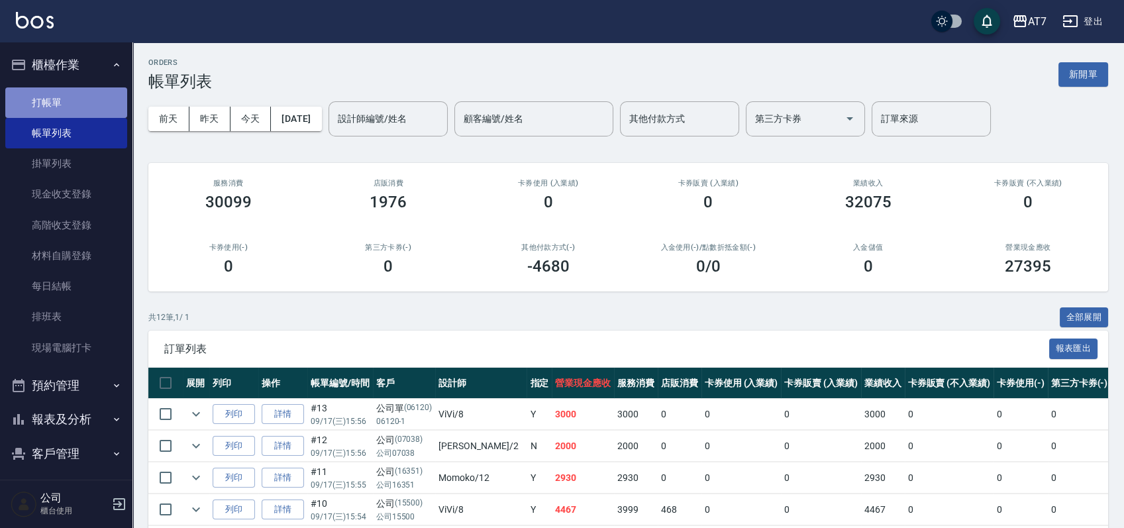
click at [74, 90] on link "打帳單" at bounding box center [66, 102] width 122 height 30
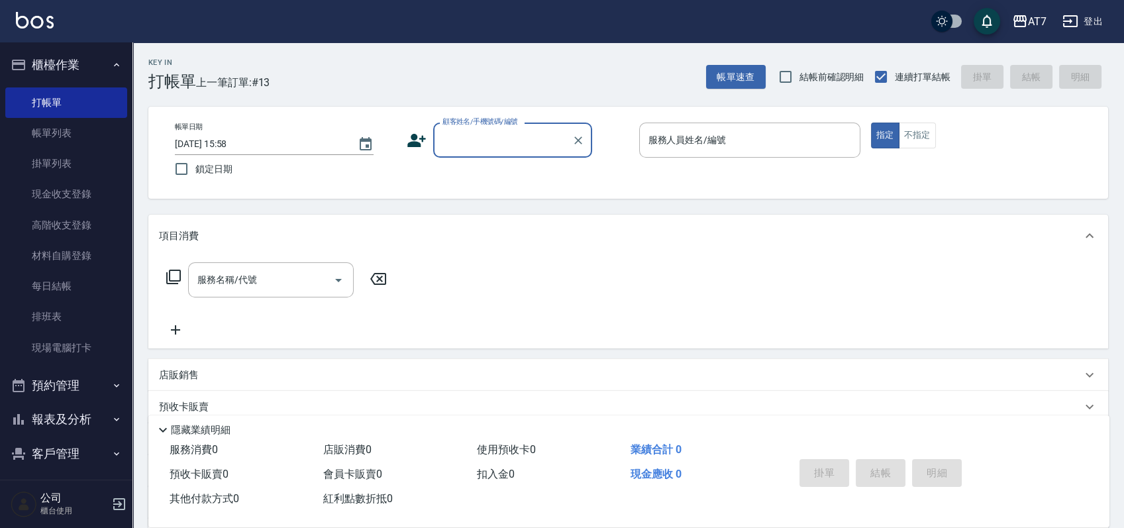
click at [476, 127] on div "顧客姓名/手機號碼/編號" at bounding box center [512, 140] width 159 height 35
type input "公司單/06120-1/06120"
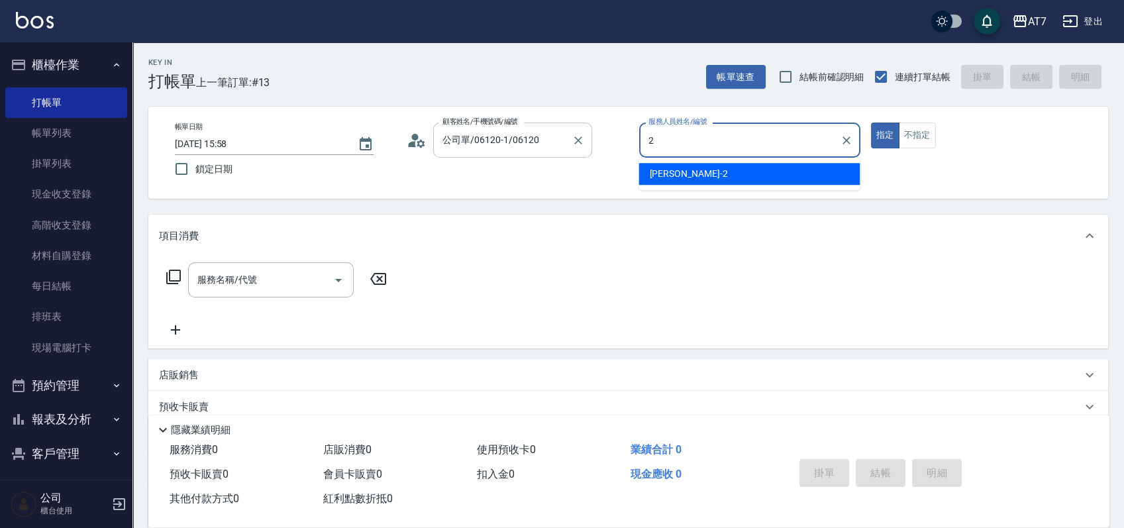
type input "[PERSON_NAME]-2"
type button "true"
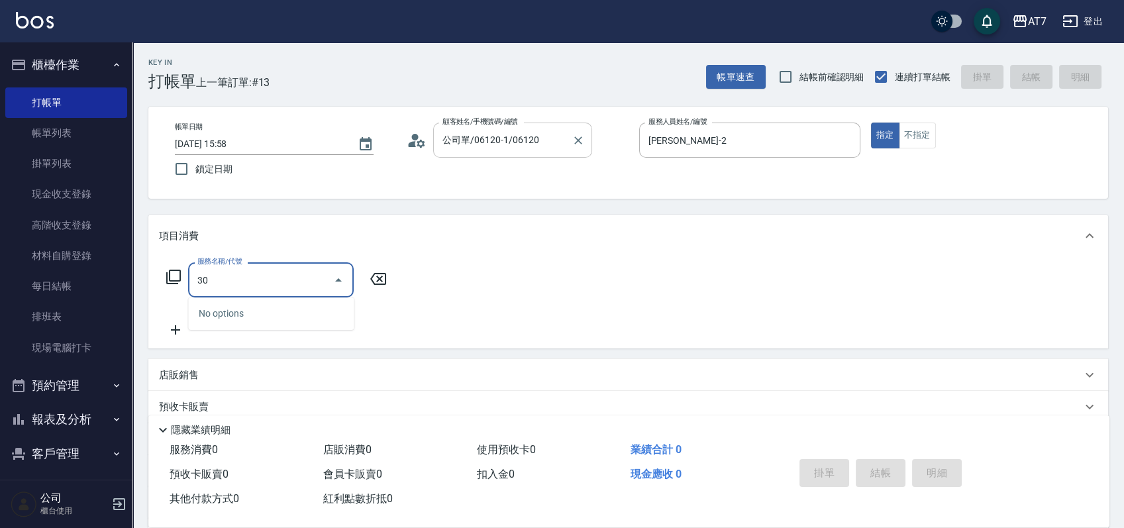
type input "305"
type input "50"
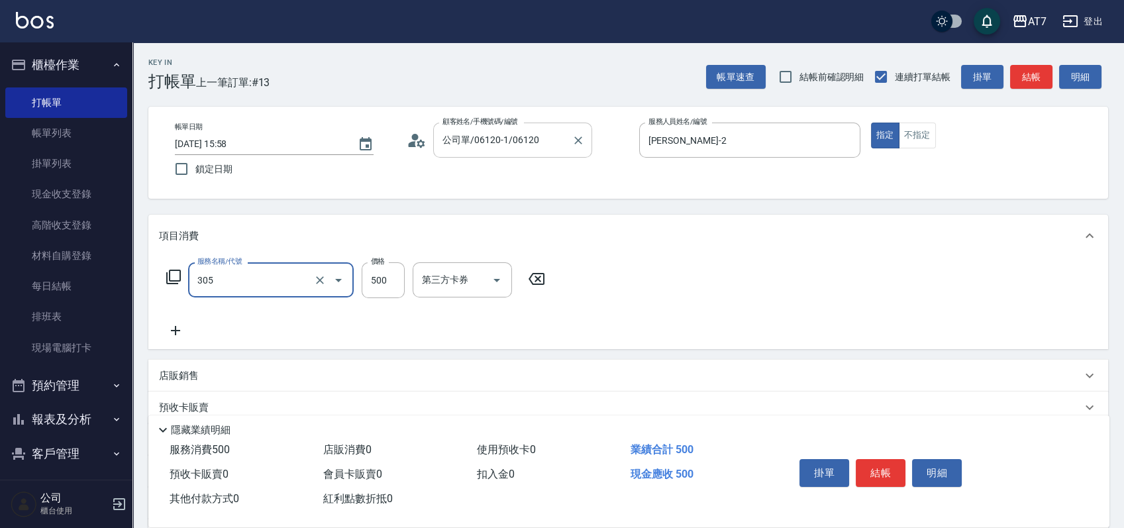
type input "A++剪髮(305)"
type input "0"
type input "60"
type input "600"
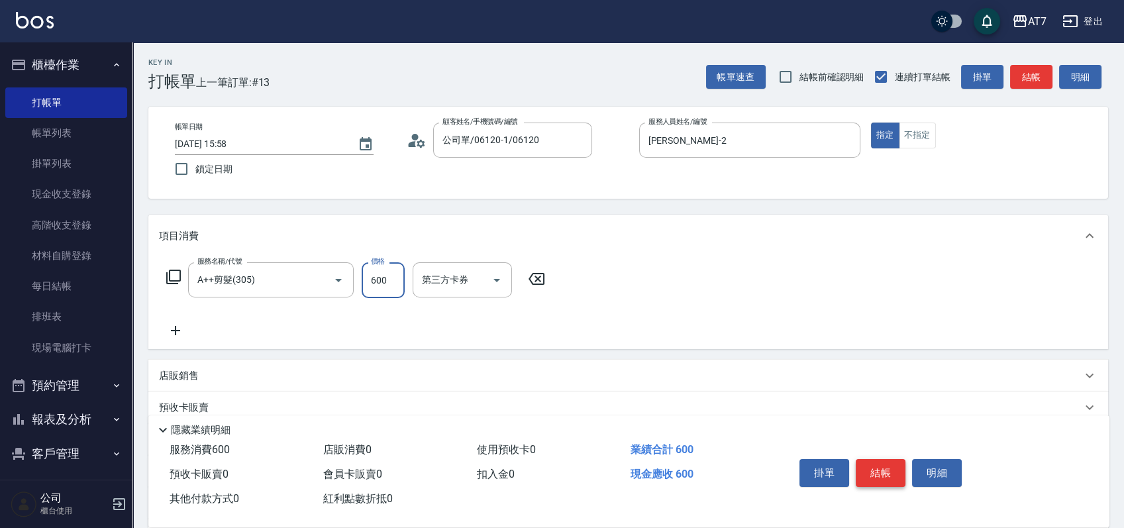
click at [878, 474] on button "結帳" at bounding box center [881, 473] width 50 height 28
click at [879, 474] on button "結帳" at bounding box center [881, 473] width 50 height 28
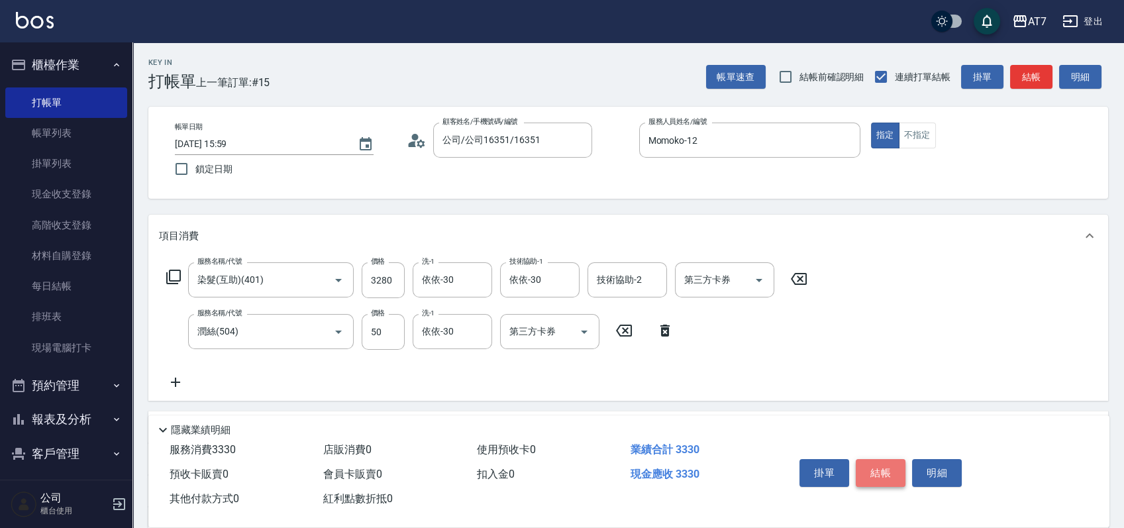
click at [879, 474] on button "結帳" at bounding box center [881, 473] width 50 height 28
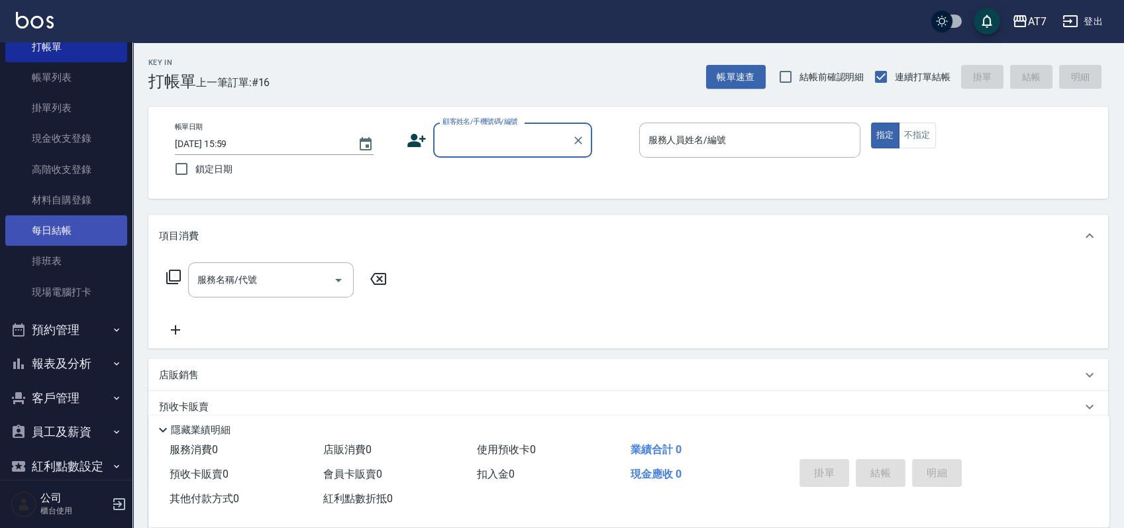
scroll to position [109, 0]
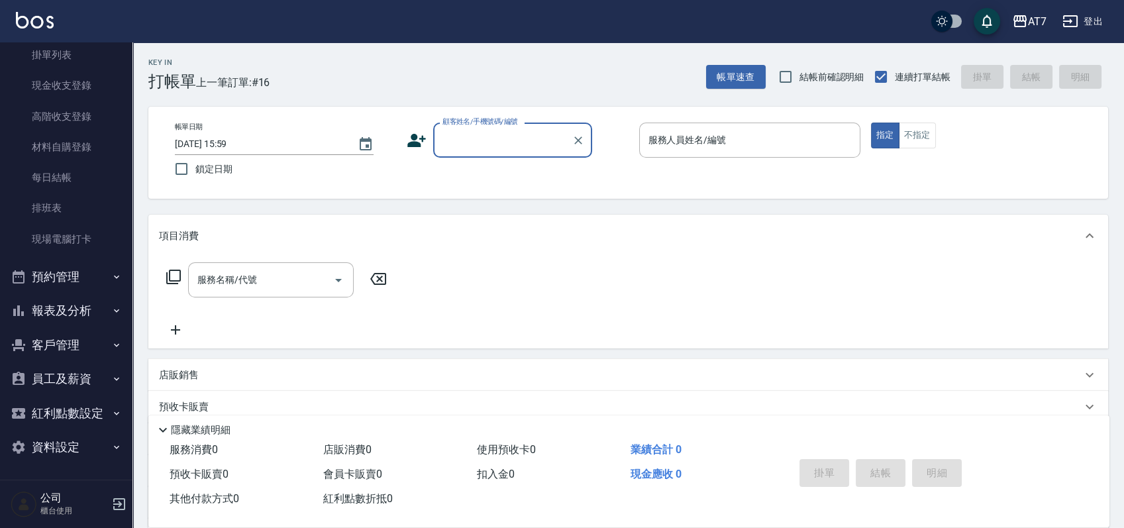
click at [74, 307] on button "報表及分析" at bounding box center [66, 311] width 122 height 34
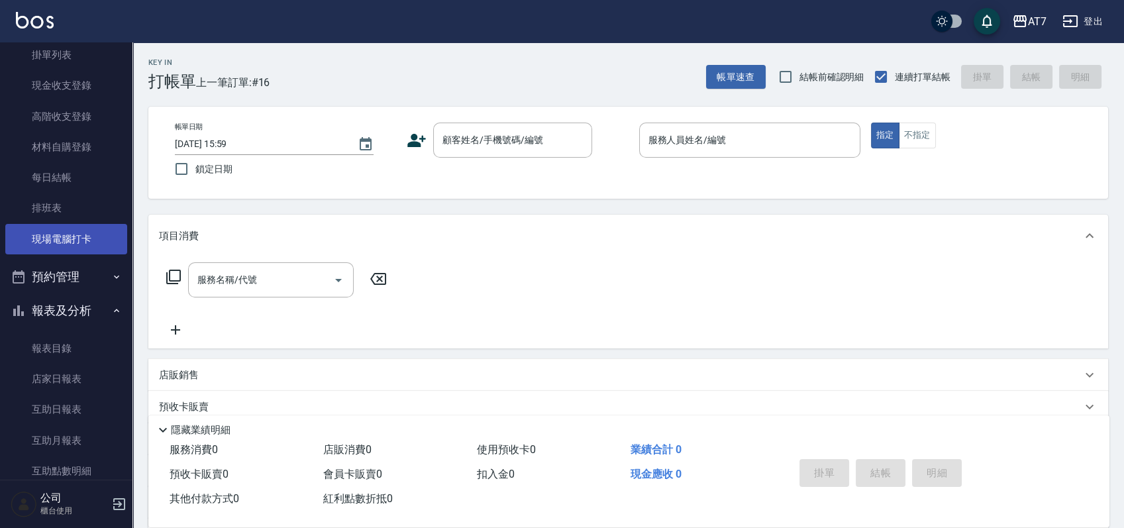
scroll to position [462, 0]
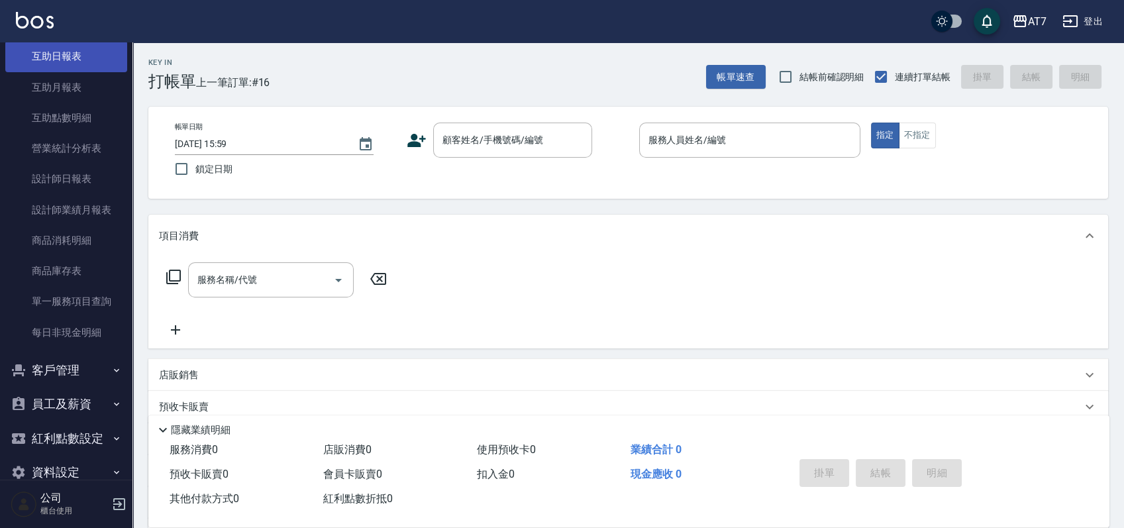
click at [55, 66] on link "互助日報表" at bounding box center [66, 56] width 122 height 30
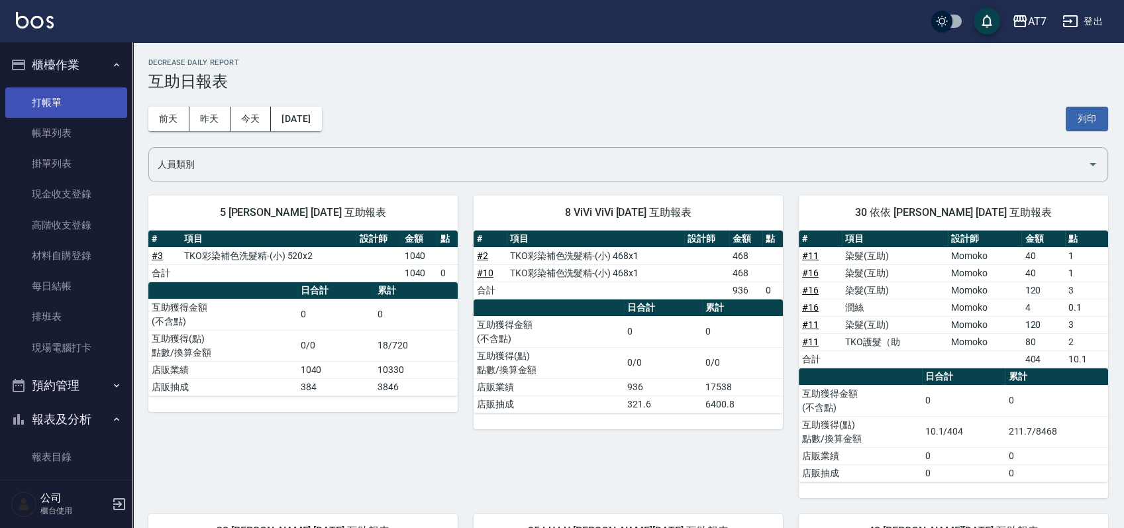
click at [72, 102] on link "打帳單" at bounding box center [66, 102] width 122 height 30
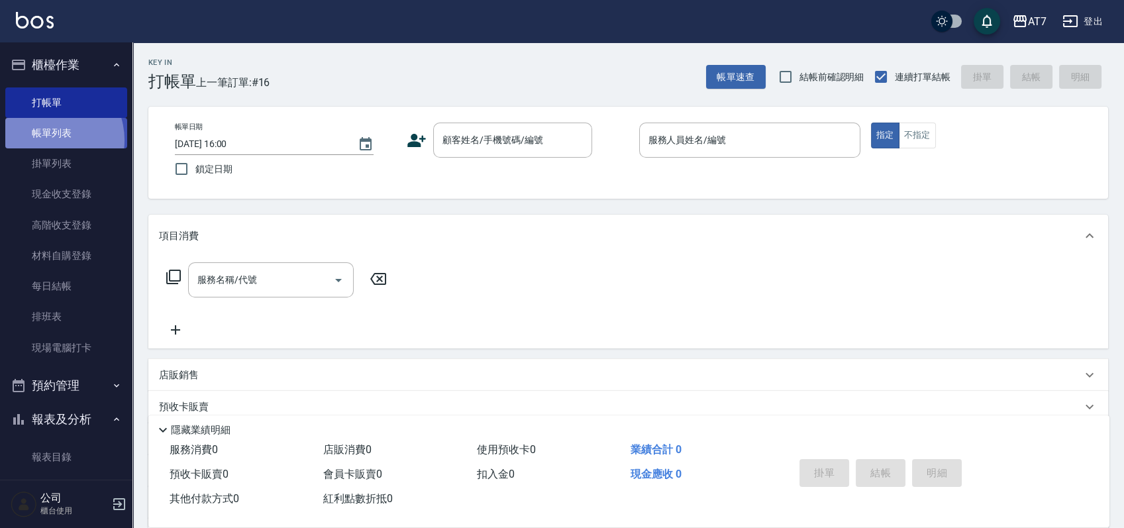
click at [48, 140] on link "帳單列表" at bounding box center [66, 133] width 122 height 30
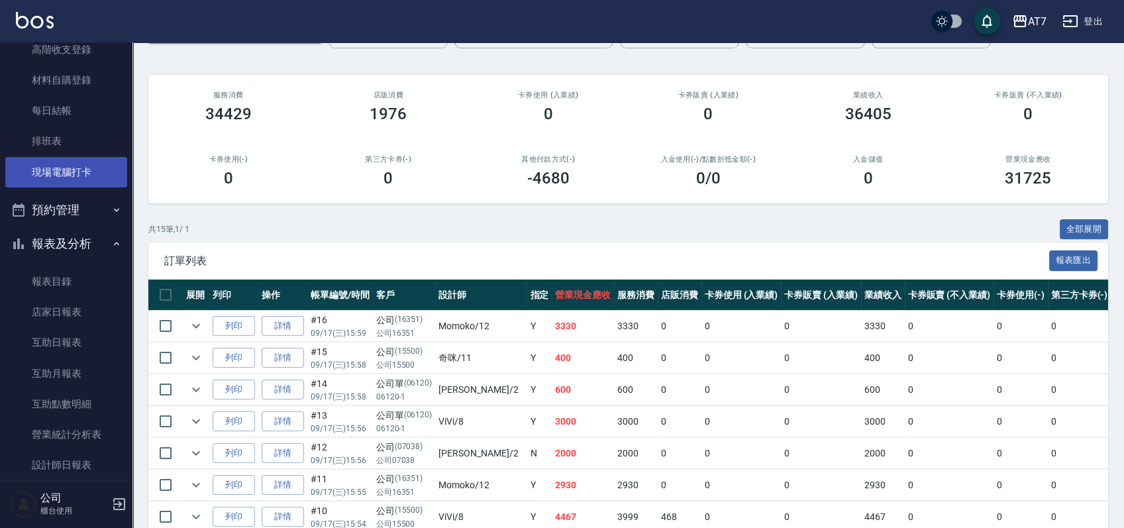
scroll to position [176, 0]
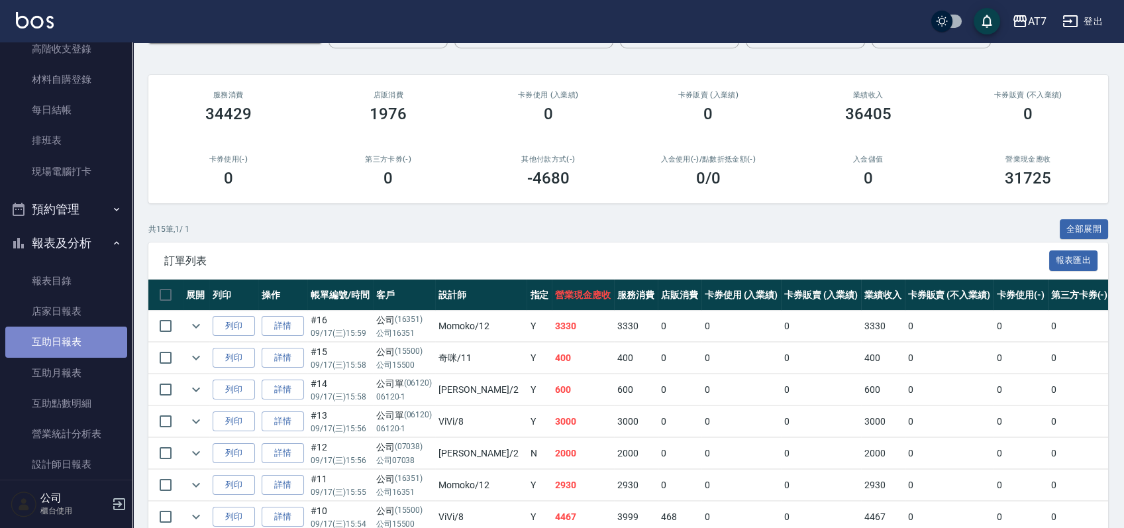
click at [83, 335] on link "互助日報表" at bounding box center [66, 342] width 122 height 30
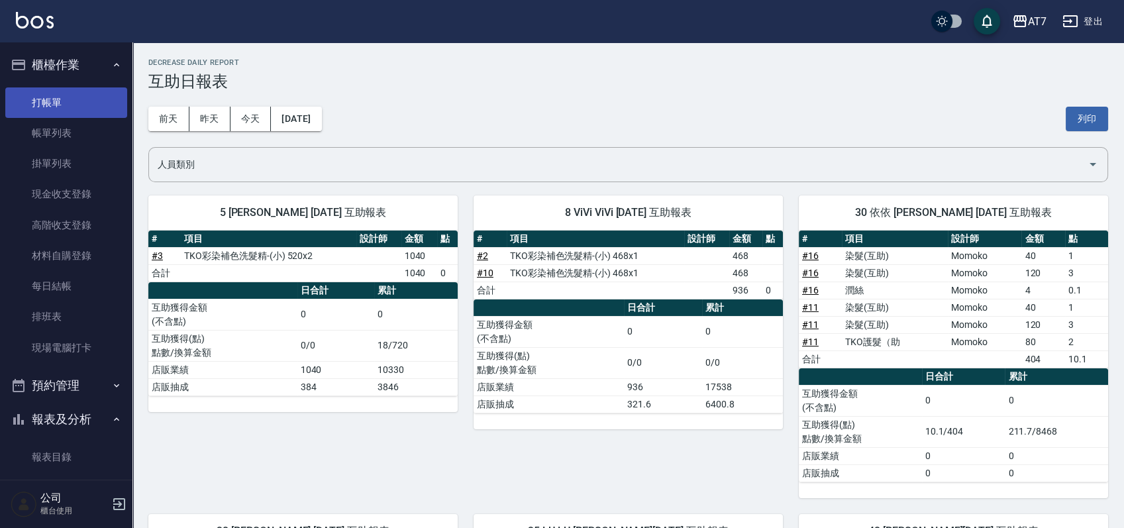
click at [66, 110] on link "打帳單" at bounding box center [66, 102] width 122 height 30
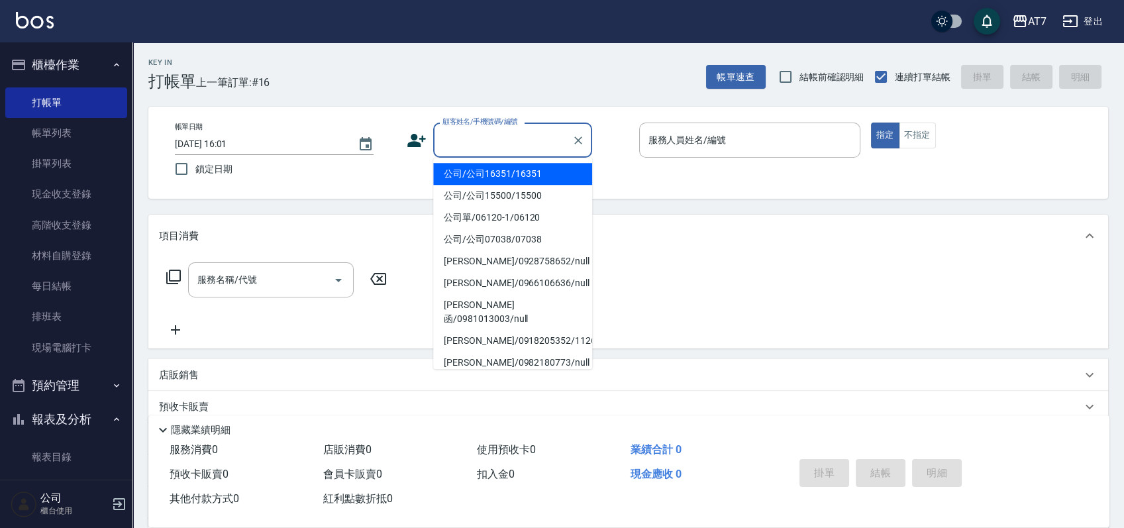
click at [504, 138] on input "顧客姓名/手機號碼/編號" at bounding box center [502, 140] width 127 height 23
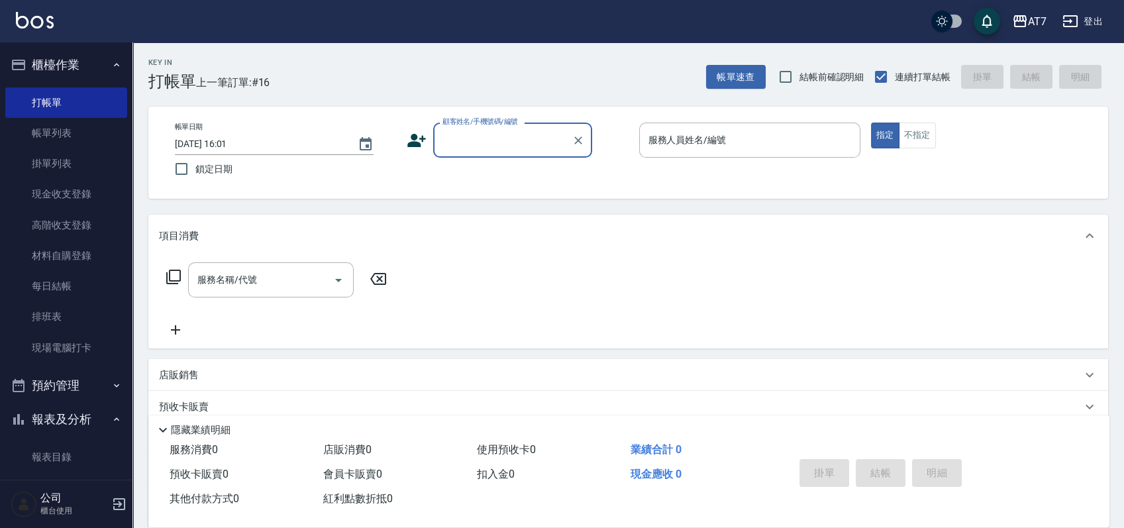
click at [504, 138] on input "顧客姓名/手機號碼/編號" at bounding box center [502, 140] width 127 height 23
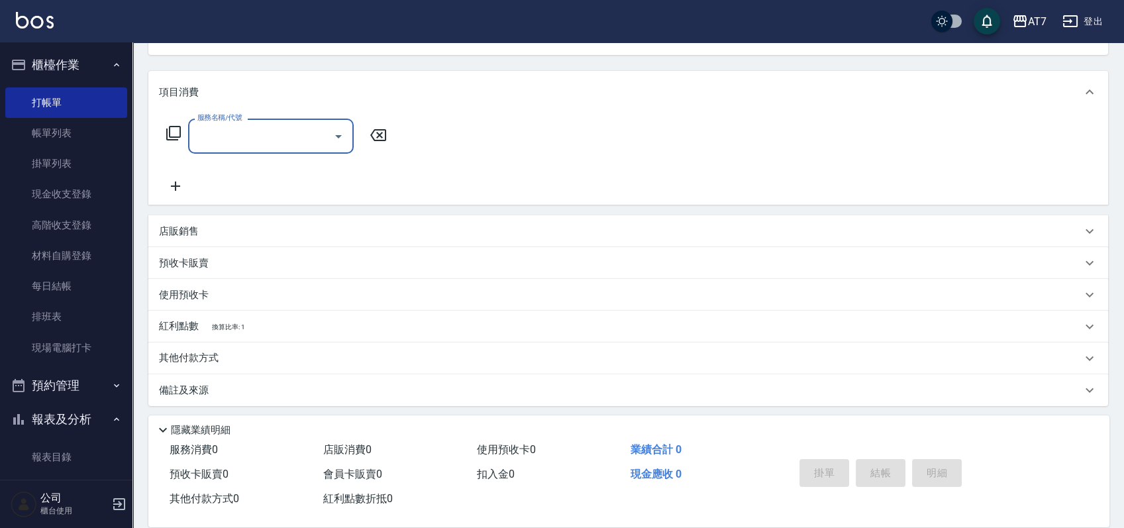
scroll to position [147, 0]
click at [498, 229] on div "店販銷售" at bounding box center [620, 228] width 923 height 14
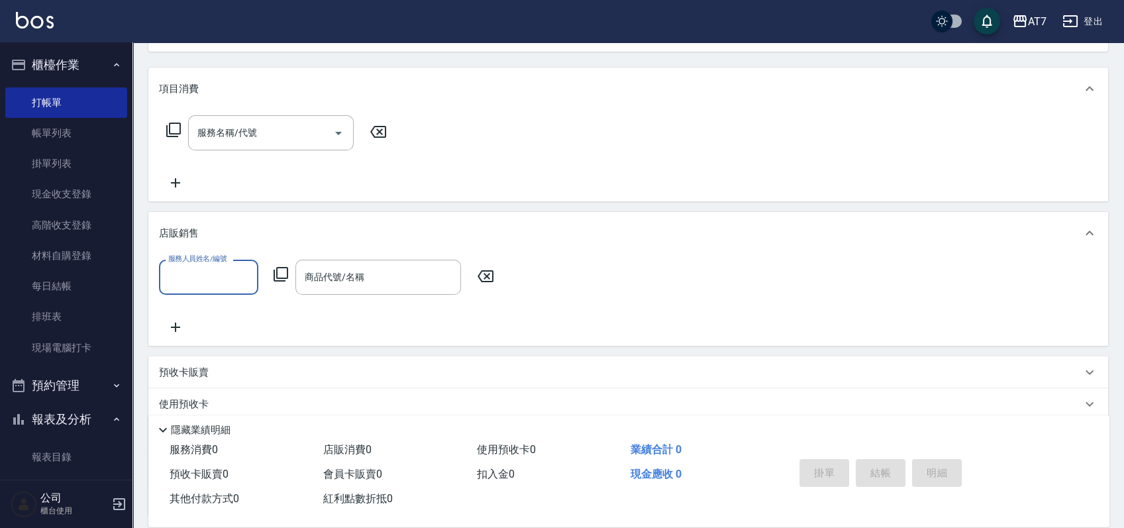
scroll to position [0, 0]
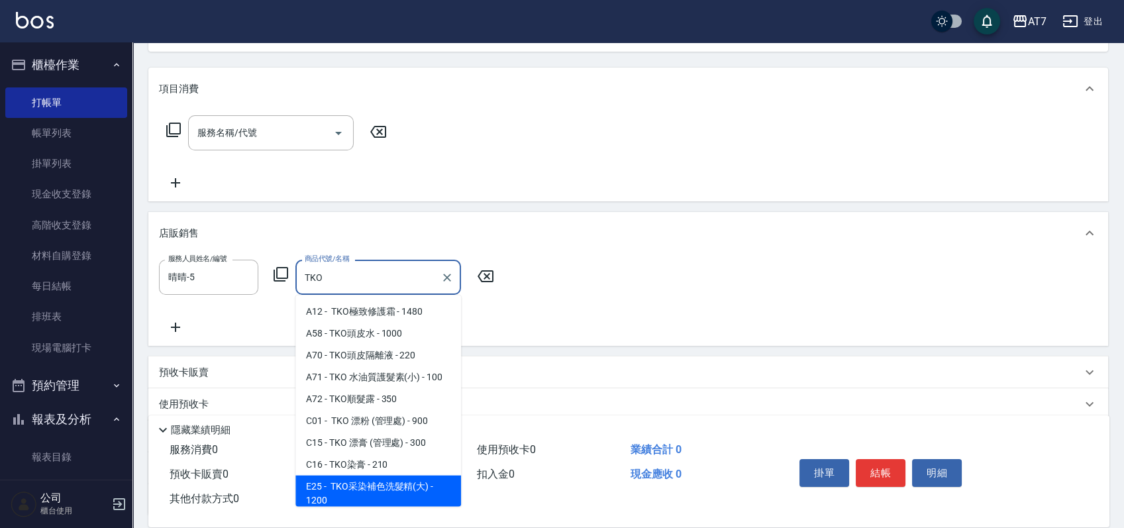
click at [379, 489] on span "E25 - TKO采染補色洗髮精(大) - 1200" at bounding box center [379, 494] width 166 height 36
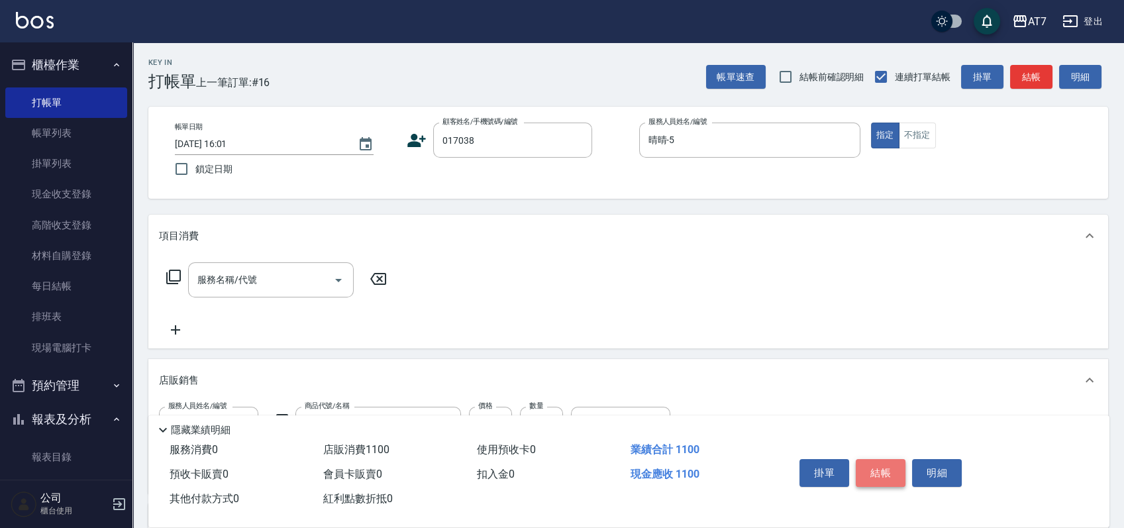
click at [889, 459] on button "結帳" at bounding box center [881, 473] width 50 height 28
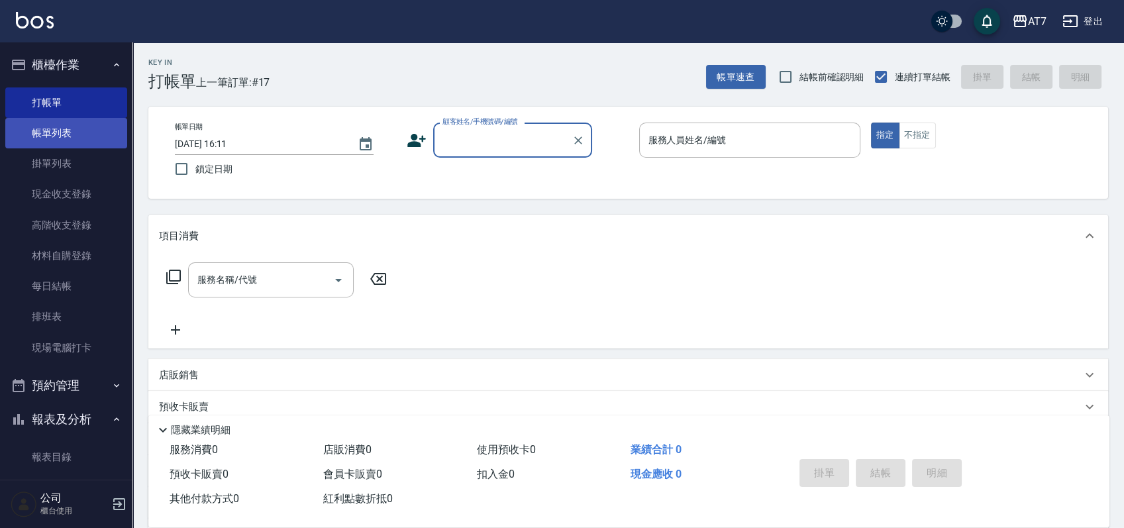
click at [73, 141] on link "帳單列表" at bounding box center [66, 133] width 122 height 30
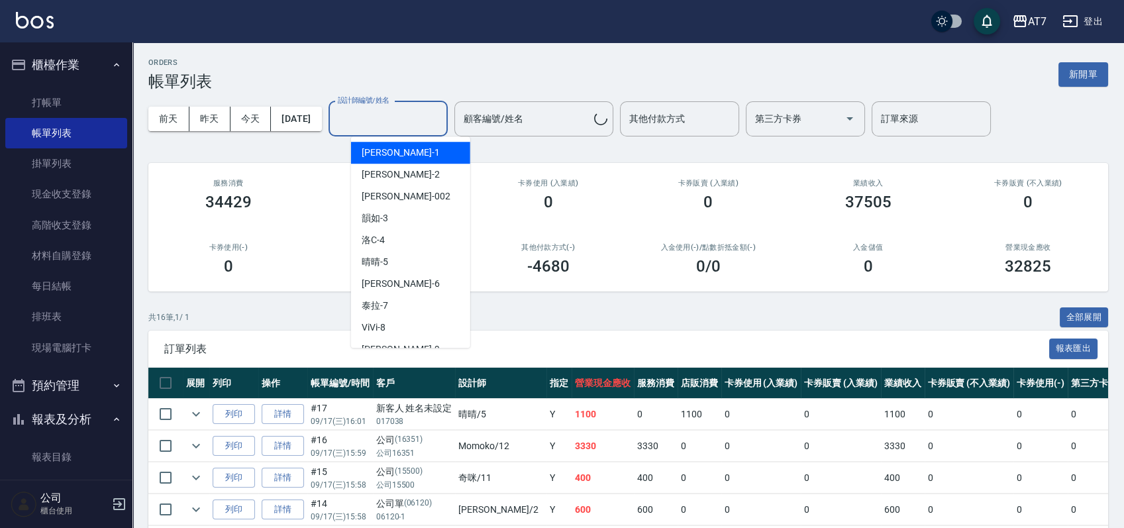
click at [442, 119] on input "設計師編號/姓名" at bounding box center [388, 118] width 107 height 23
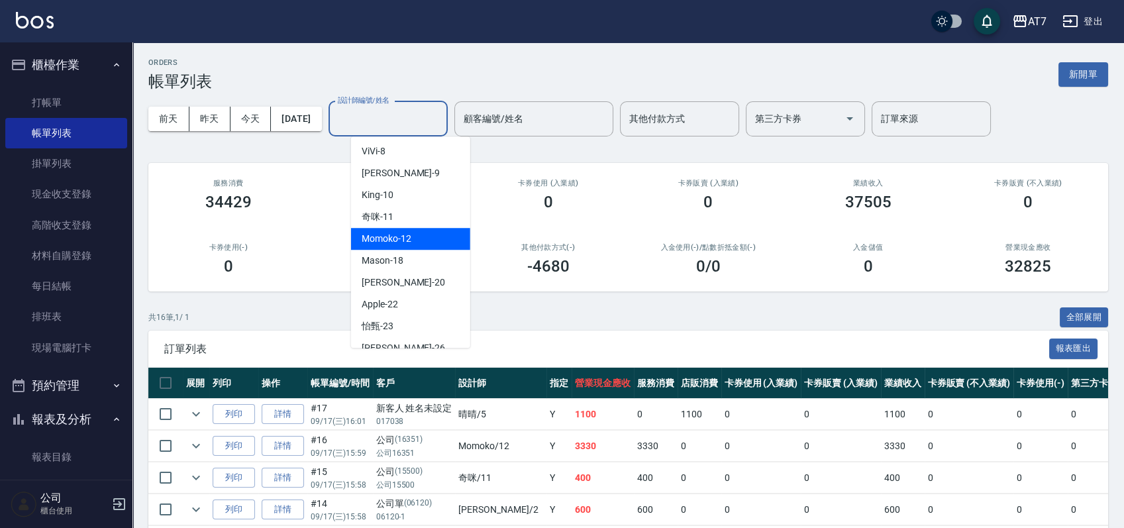
click at [435, 232] on div "Momoko -12" at bounding box center [410, 239] width 119 height 22
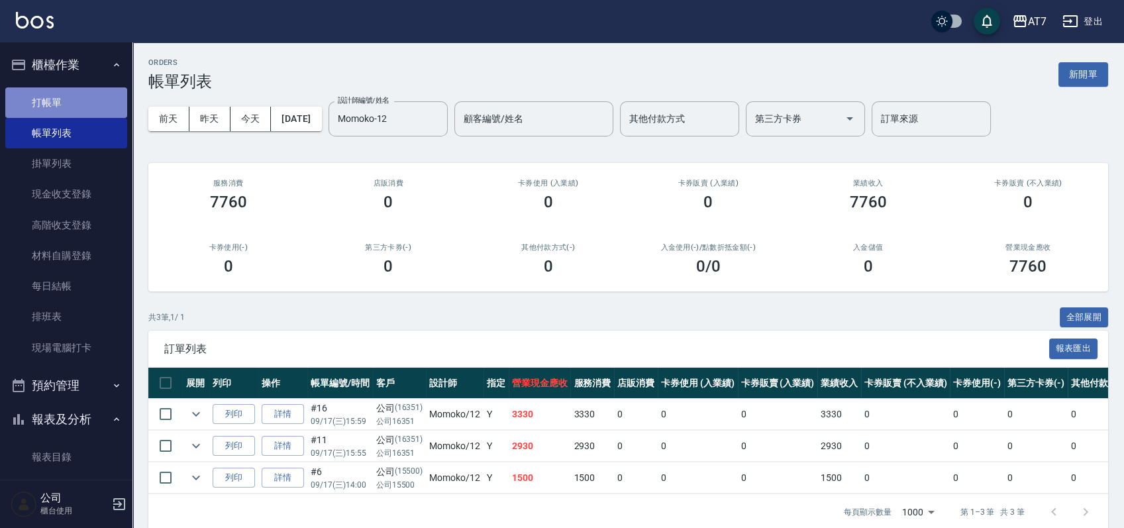
click at [80, 95] on link "打帳單" at bounding box center [66, 102] width 122 height 30
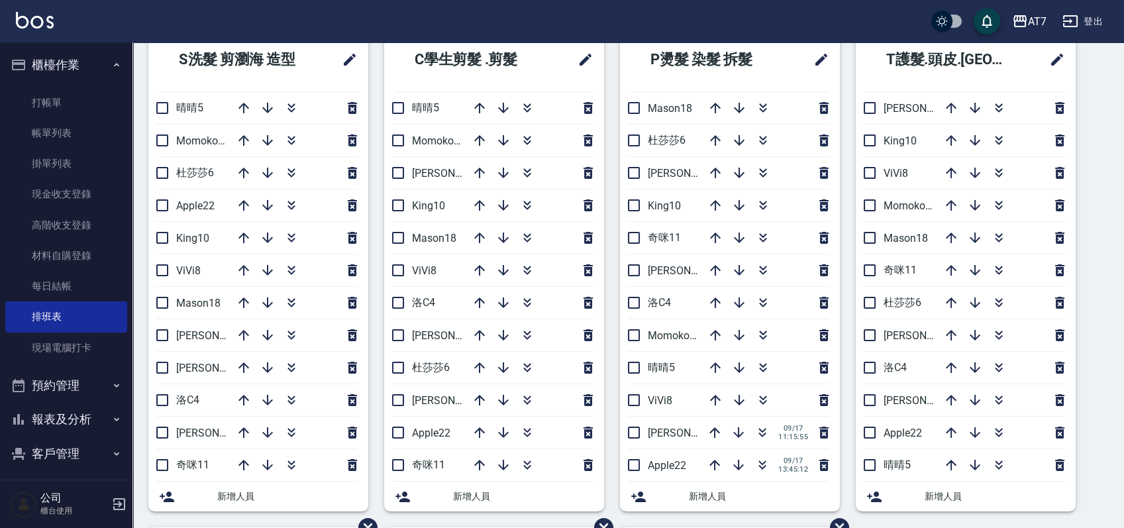
scroll to position [66, 0]
